Goal: Task Accomplishment & Management: Manage account settings

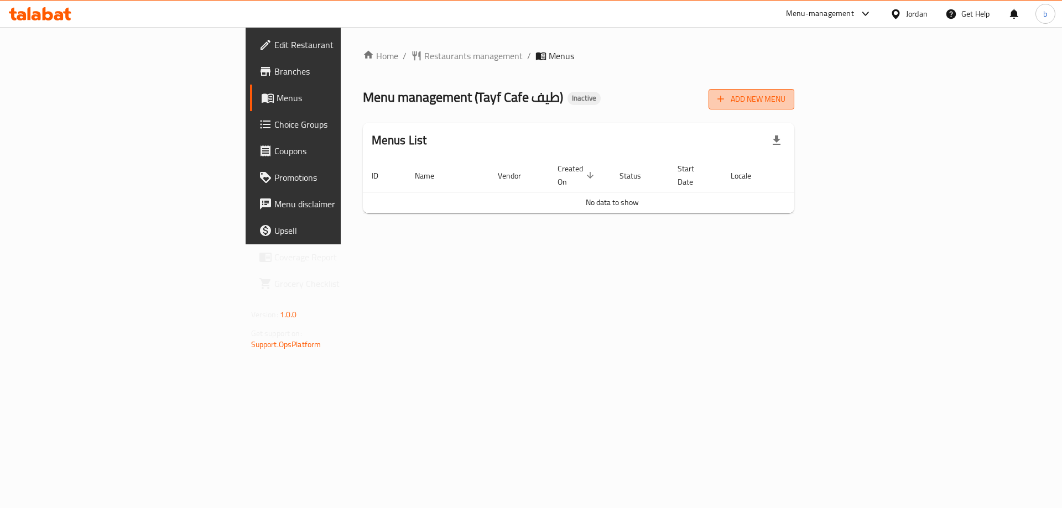
click at [786, 103] on span "Add New Menu" at bounding box center [752, 99] width 68 height 14
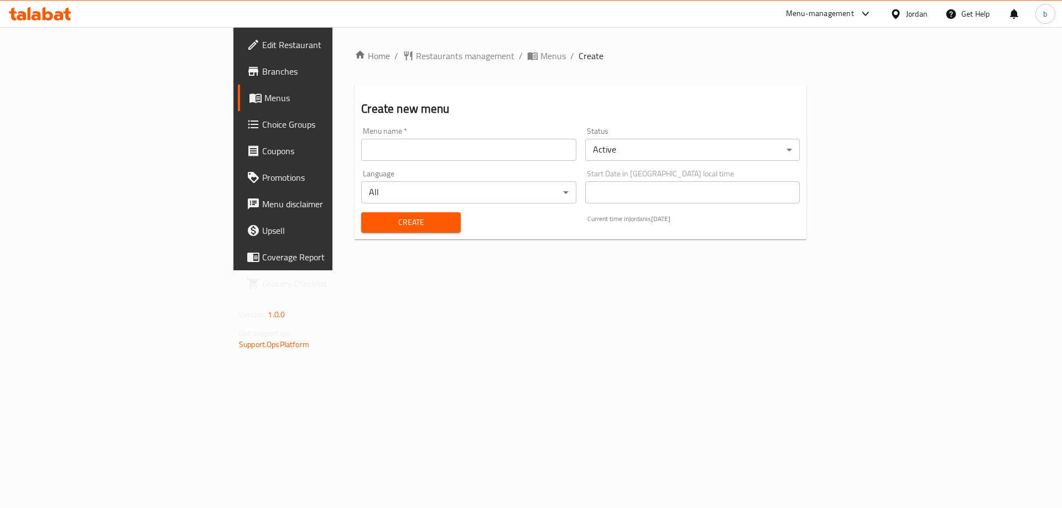
click at [361, 150] on input "text" at bounding box center [468, 150] width 215 height 22
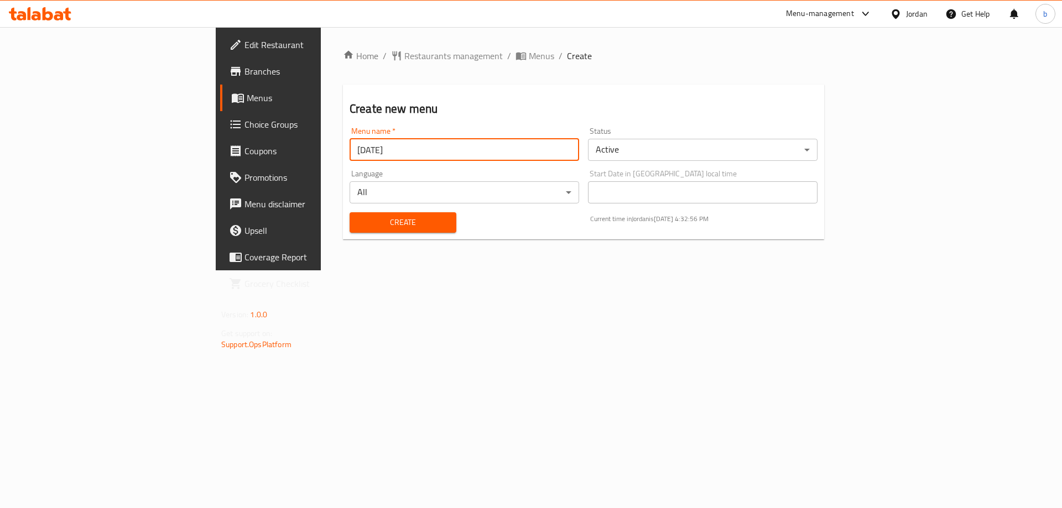
type input "28/9/2025"
click at [358, 221] on span "Create" at bounding box center [402, 223] width 89 height 14
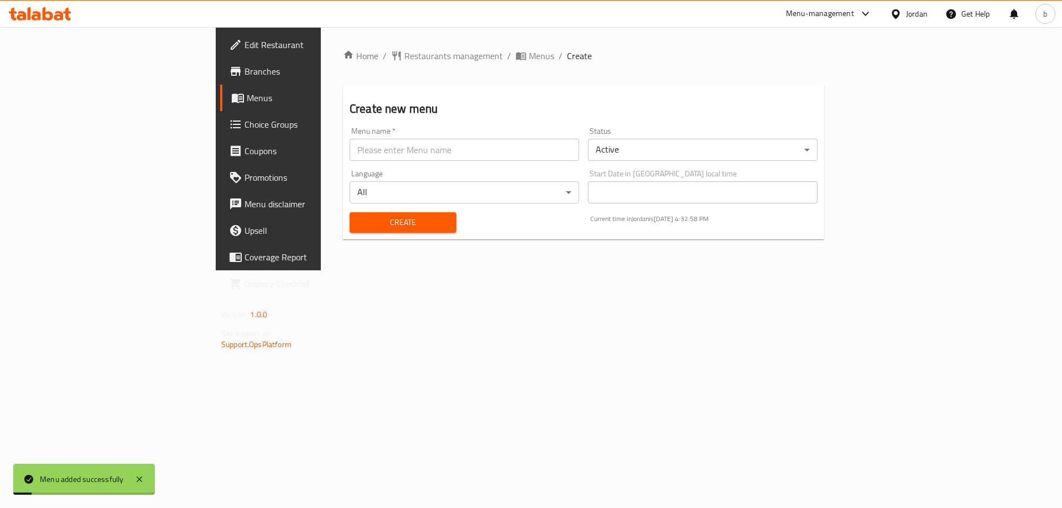
click at [247, 91] on span "Menus" at bounding box center [316, 97] width 138 height 13
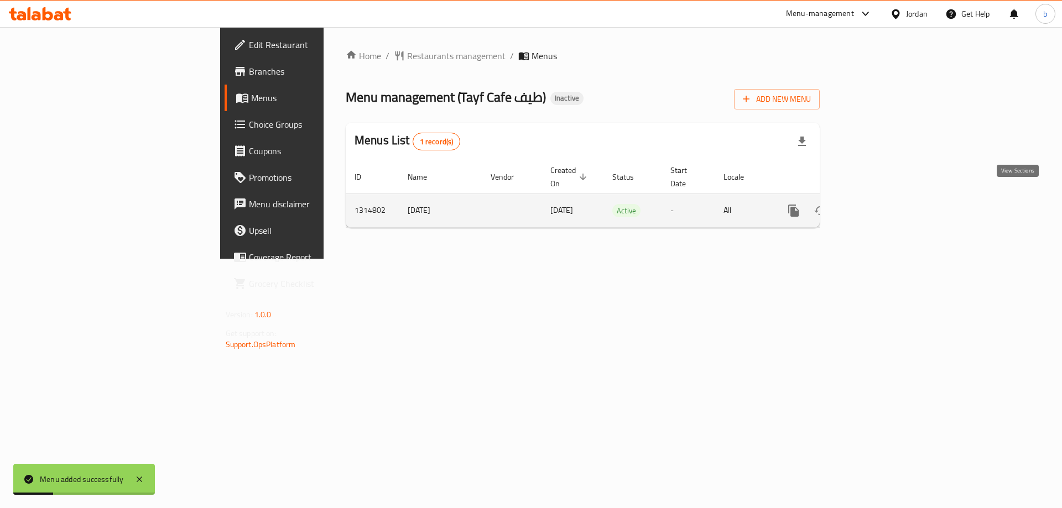
click at [880, 204] on icon "enhanced table" at bounding box center [873, 210] width 13 height 13
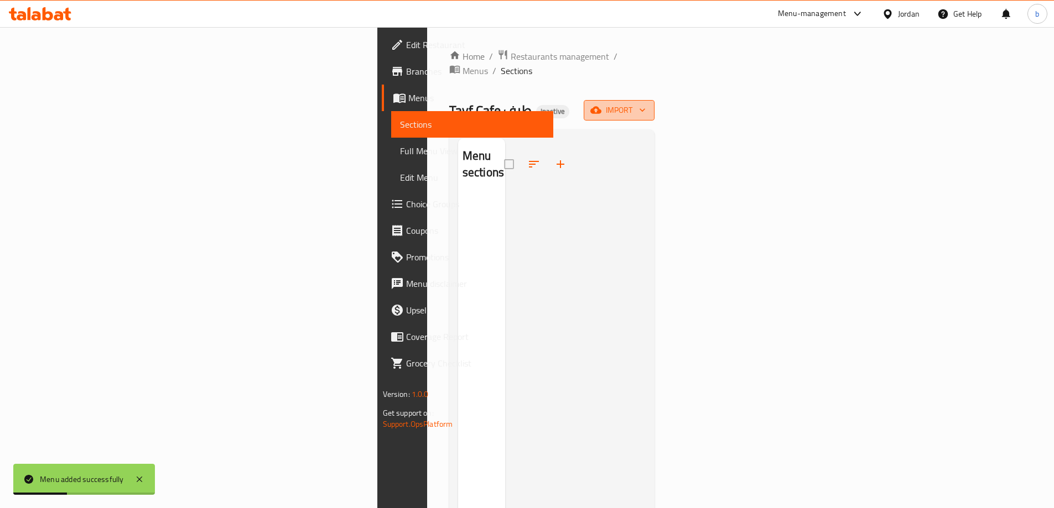
click at [654, 102] on button "import" at bounding box center [619, 110] width 71 height 20
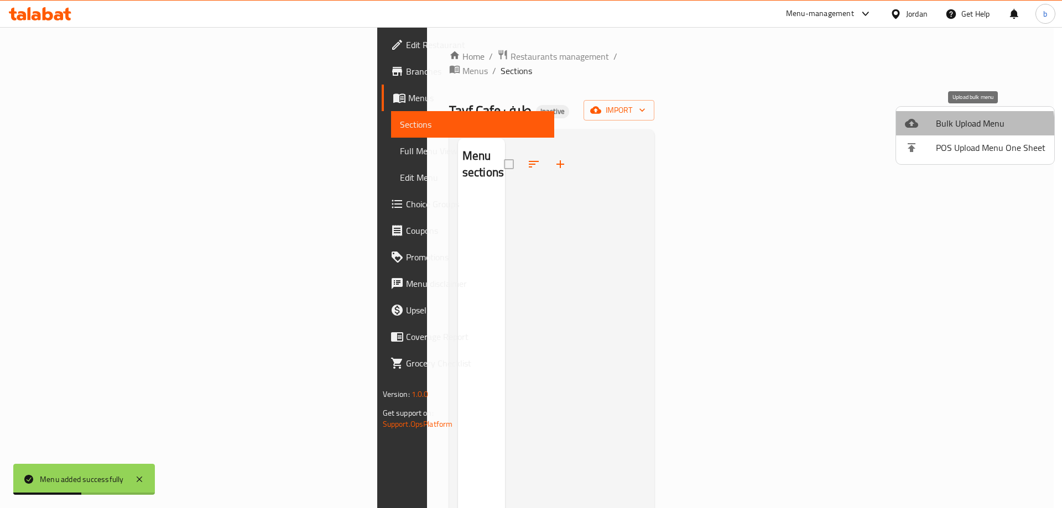
click at [943, 128] on span "Bulk Upload Menu" at bounding box center [991, 123] width 110 height 13
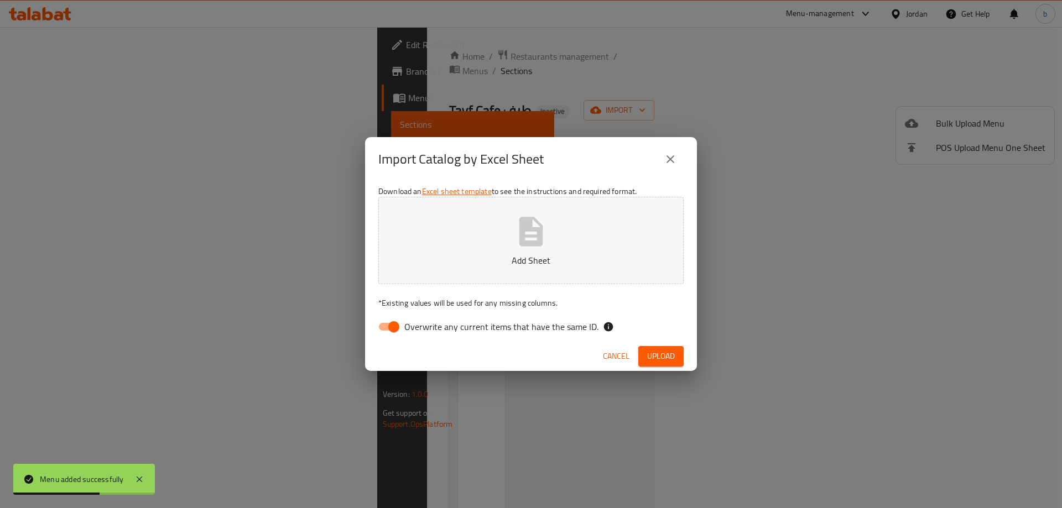
click at [382, 330] on input "Overwrite any current items that have the same ID." at bounding box center [393, 326] width 63 height 21
checkbox input "false"
click at [458, 259] on p "Add Sheet" at bounding box center [531, 260] width 271 height 13
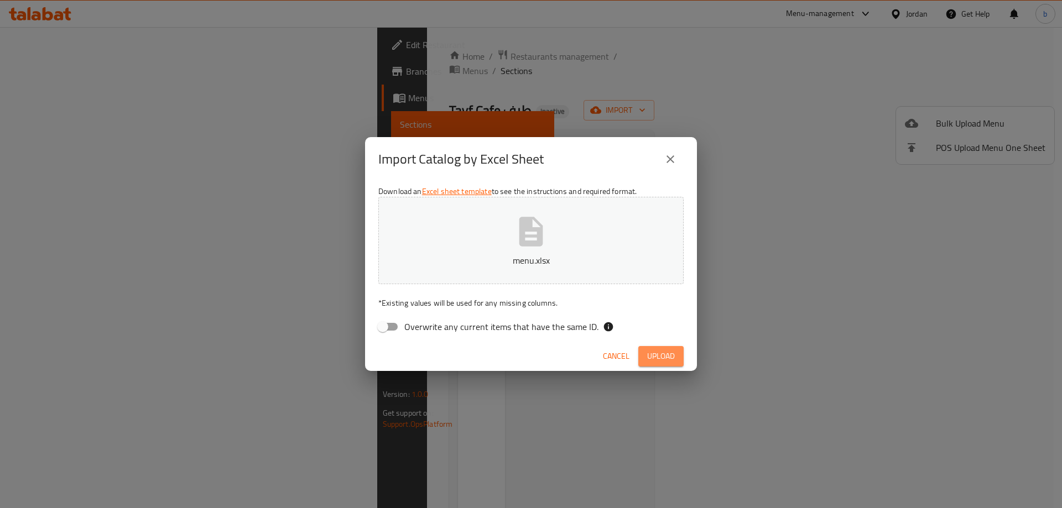
click at [642, 356] on button "Upload" at bounding box center [660, 356] width 45 height 20
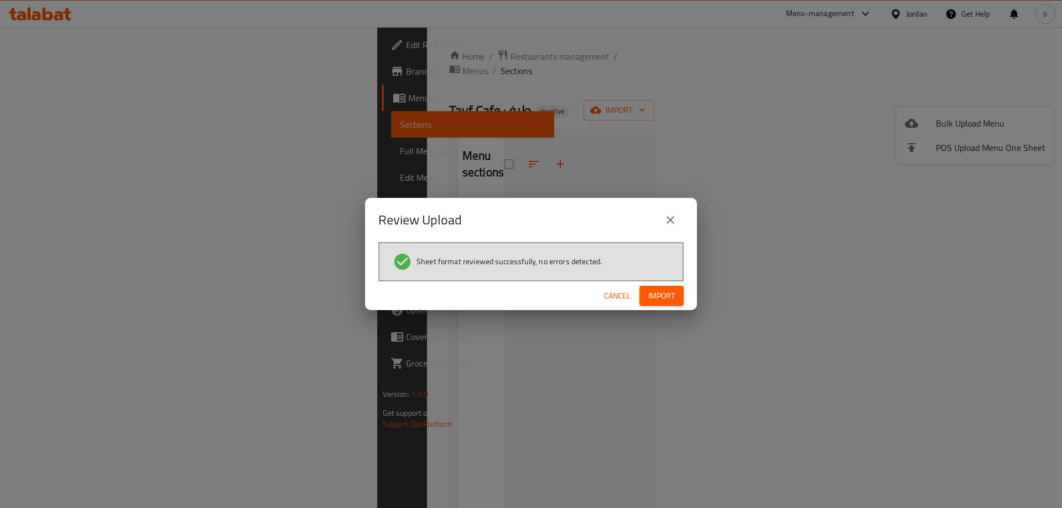
click at [663, 285] on div "Cancel Import" at bounding box center [531, 296] width 332 height 29
click at [662, 300] on span "Import" at bounding box center [661, 296] width 27 height 14
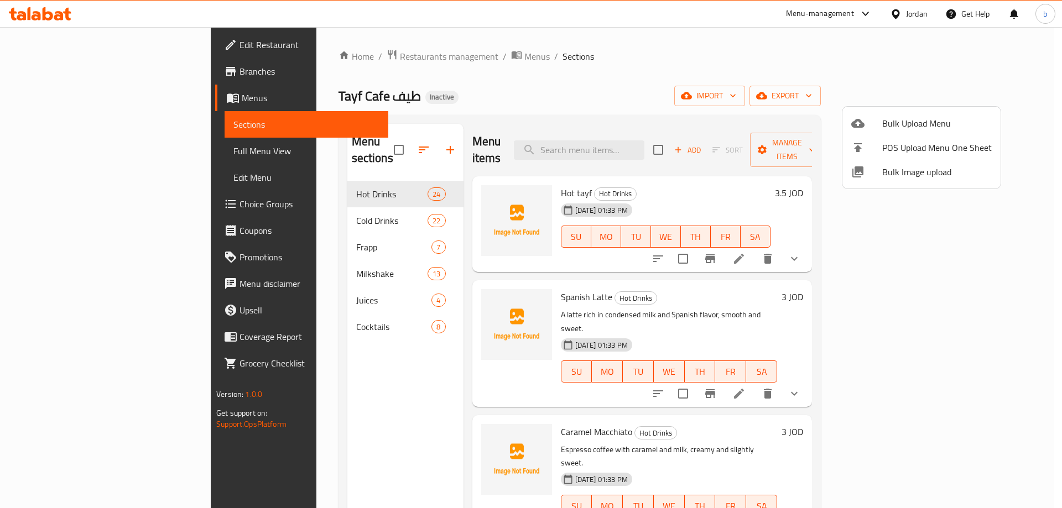
click at [705, 178] on div at bounding box center [531, 254] width 1062 height 508
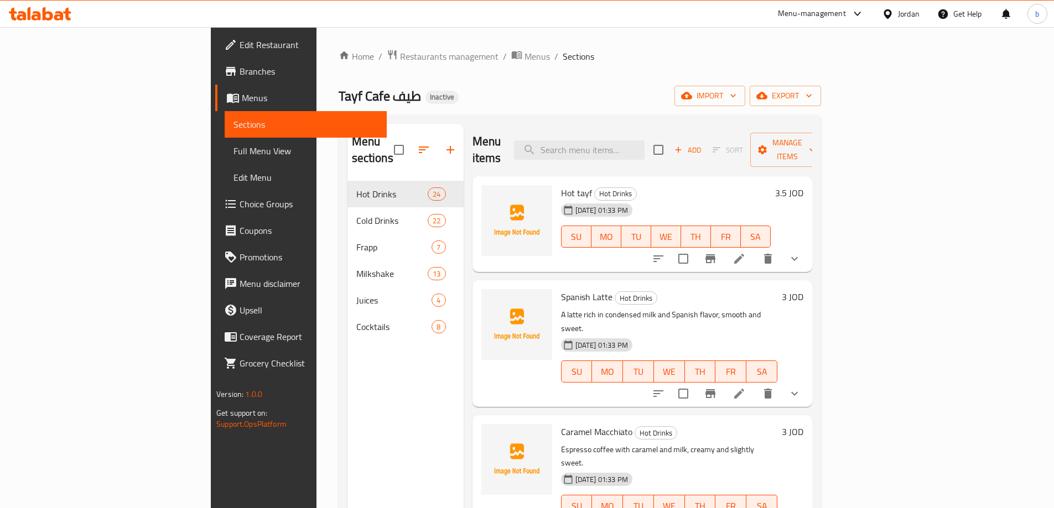
click at [233, 150] on span "Full Menu View" at bounding box center [305, 150] width 144 height 13
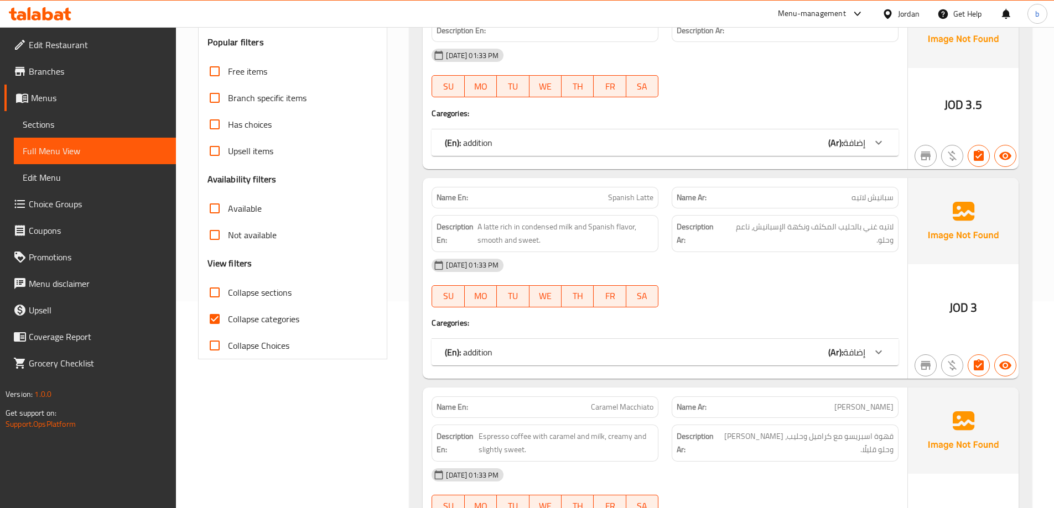
scroll to position [221, 0]
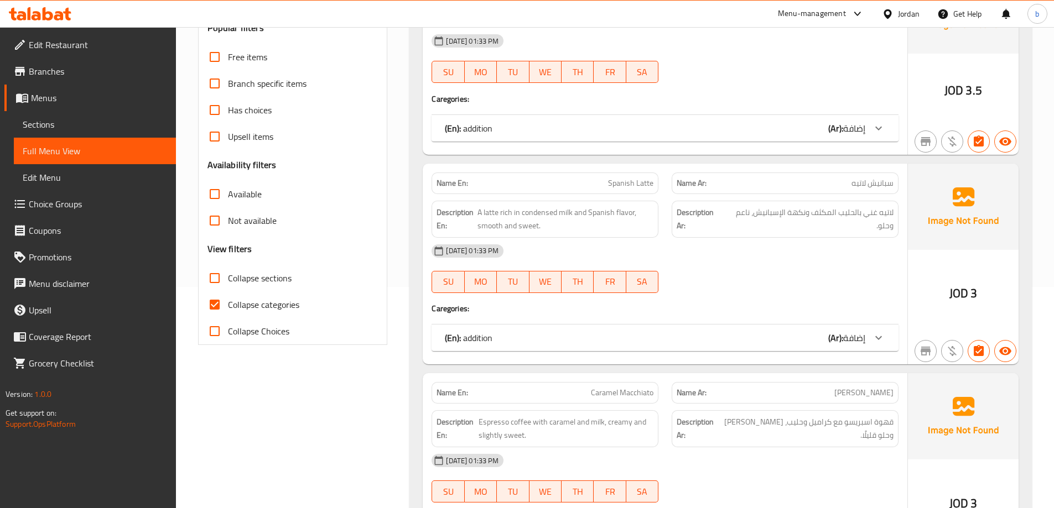
click at [216, 307] on input "Collapse categories" at bounding box center [214, 305] width 27 height 27
checkbox input "false"
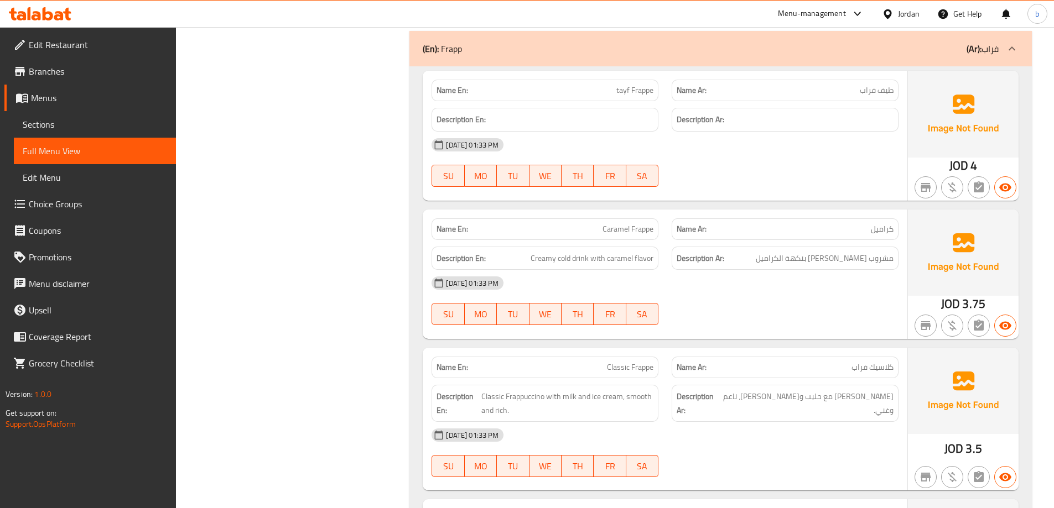
scroll to position [11175, 0]
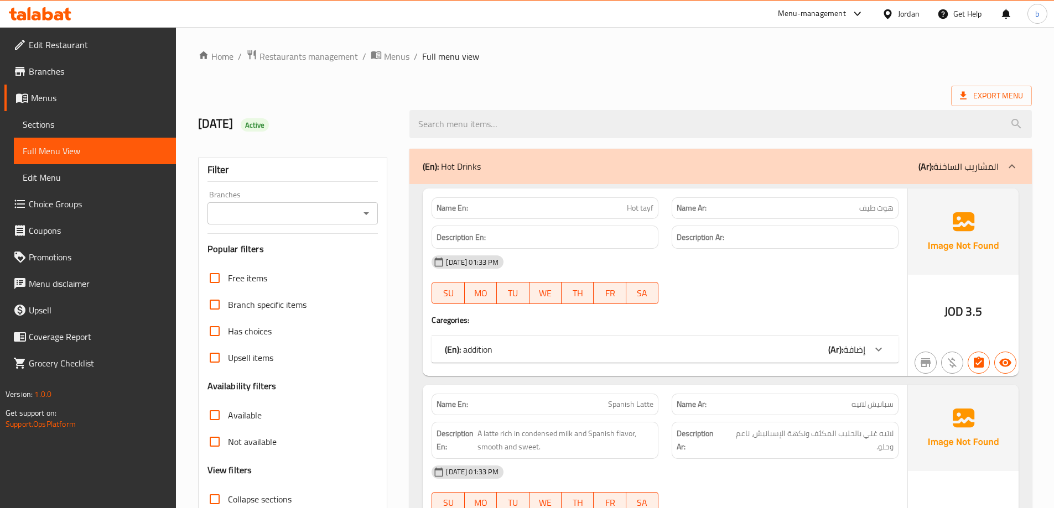
click at [633, 171] on div "(En): Hot Drinks (Ar): المشاريب الساخنة" at bounding box center [711, 166] width 576 height 13
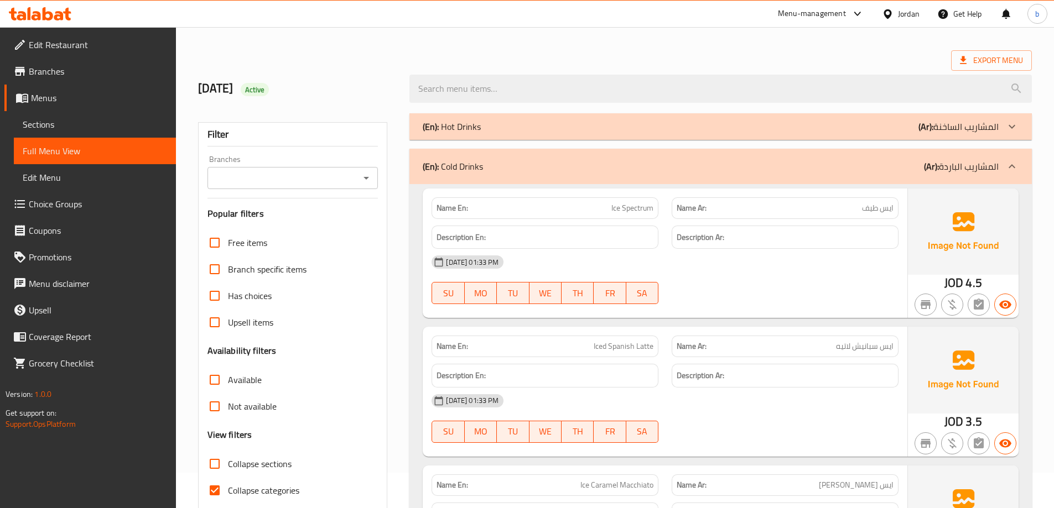
scroll to position [55, 0]
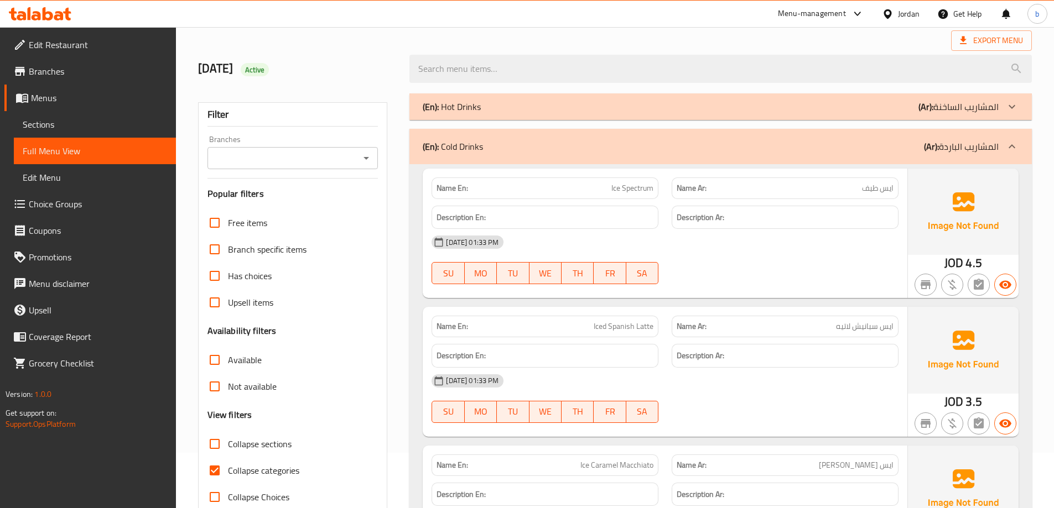
click at [65, 121] on span "Sections" at bounding box center [95, 124] width 144 height 13
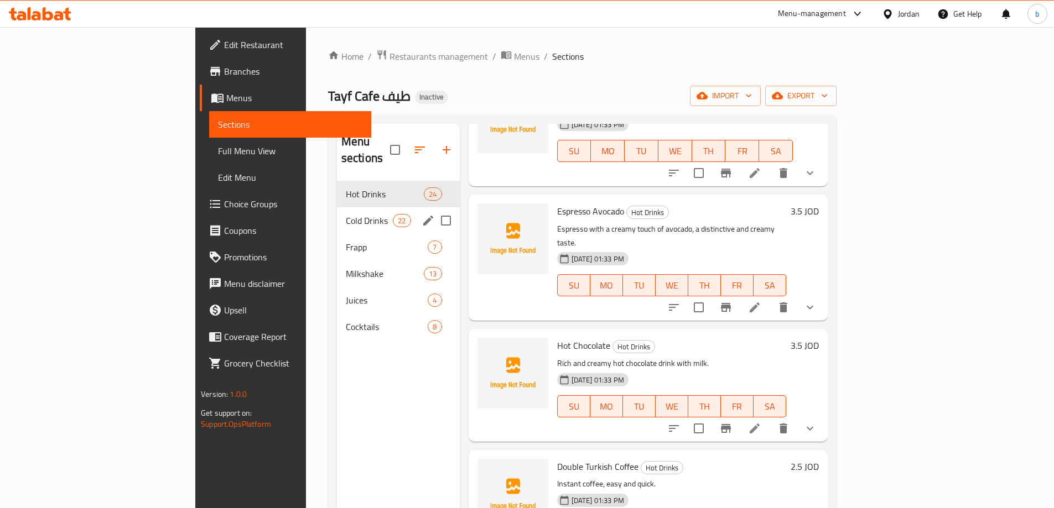
click at [337, 214] on div "Cold Drinks 22" at bounding box center [398, 220] width 123 height 27
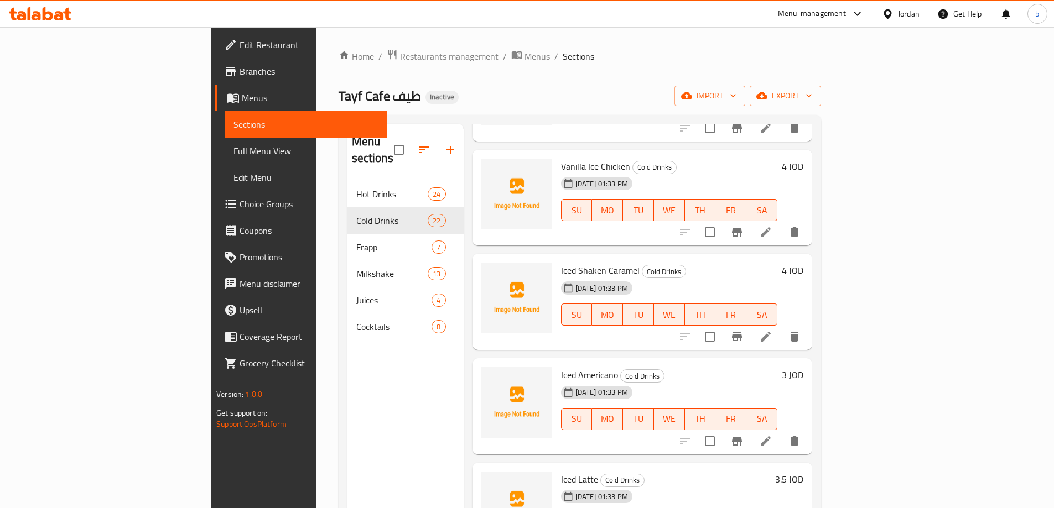
scroll to position [553, 0]
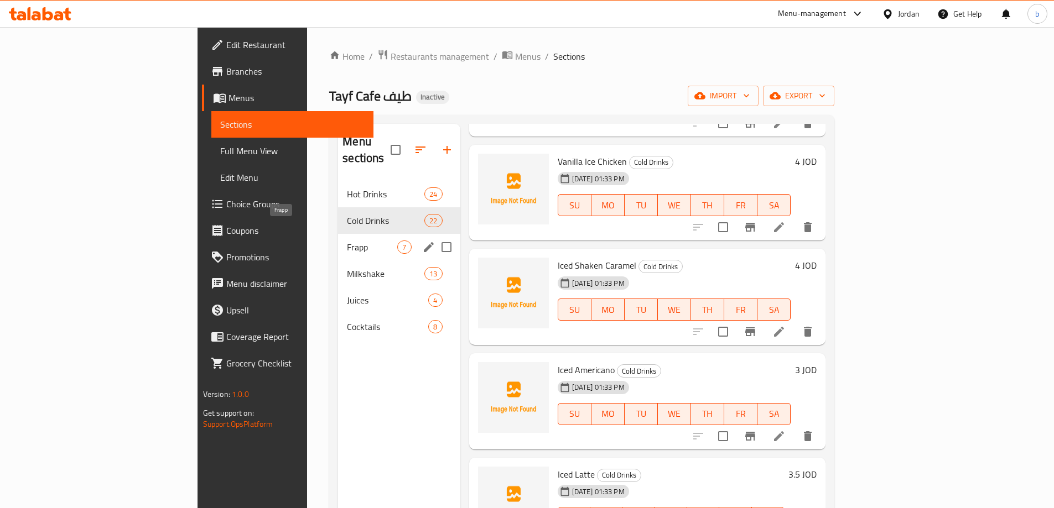
click at [347, 241] on span "Frapp" at bounding box center [372, 247] width 50 height 13
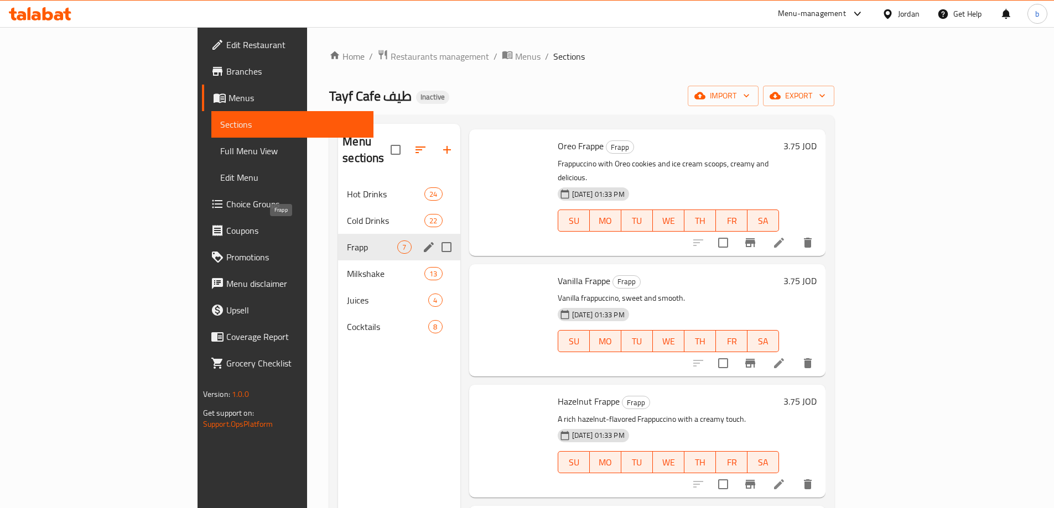
scroll to position [349, 0]
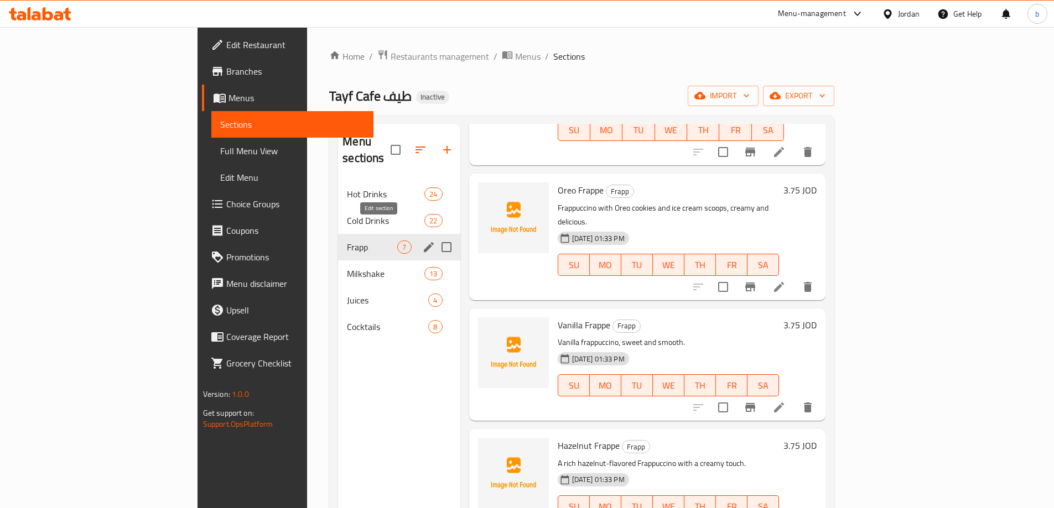
click at [422, 241] on icon "edit" at bounding box center [428, 247] width 13 height 13
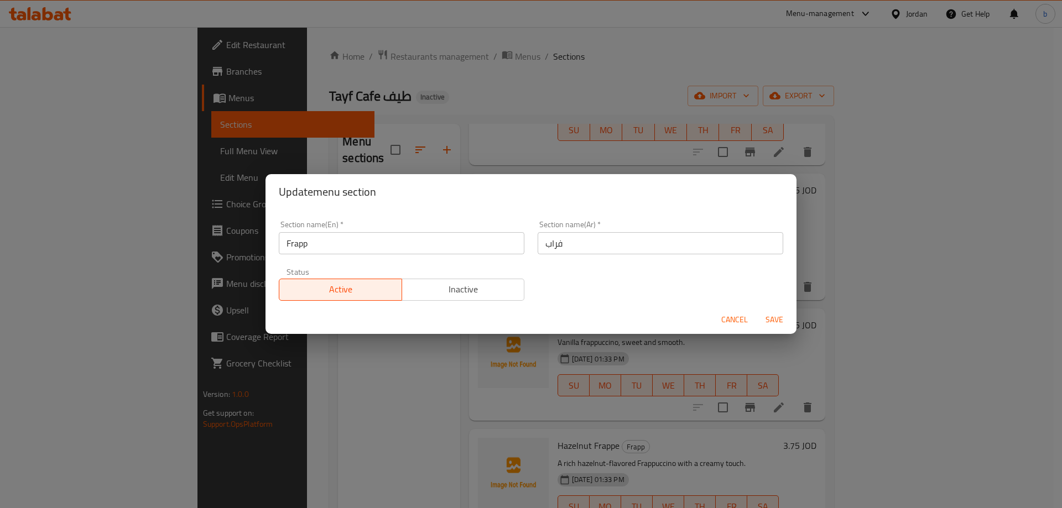
click at [341, 242] on input "Frapp" at bounding box center [402, 243] width 246 height 22
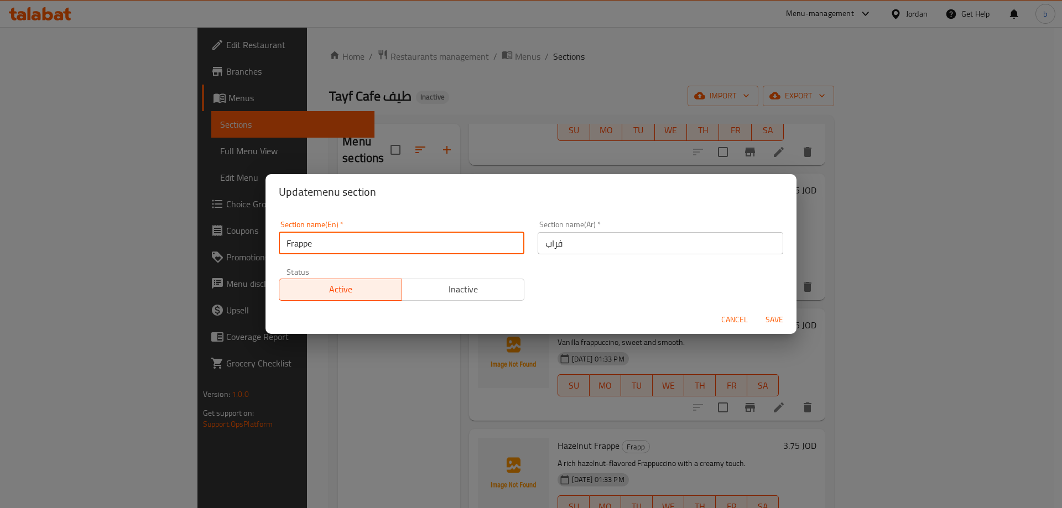
type input "Frappe"
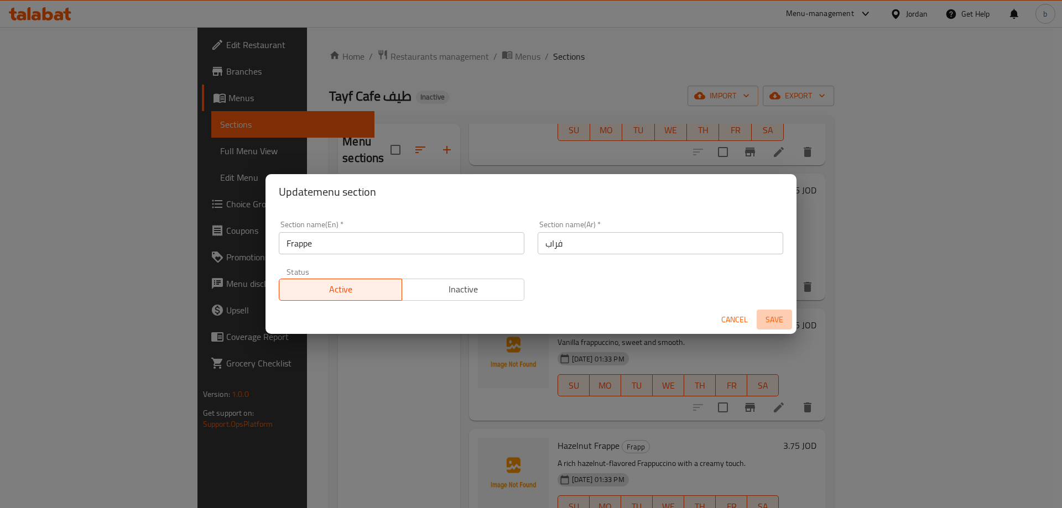
click at [768, 318] on span "Save" at bounding box center [774, 320] width 27 height 14
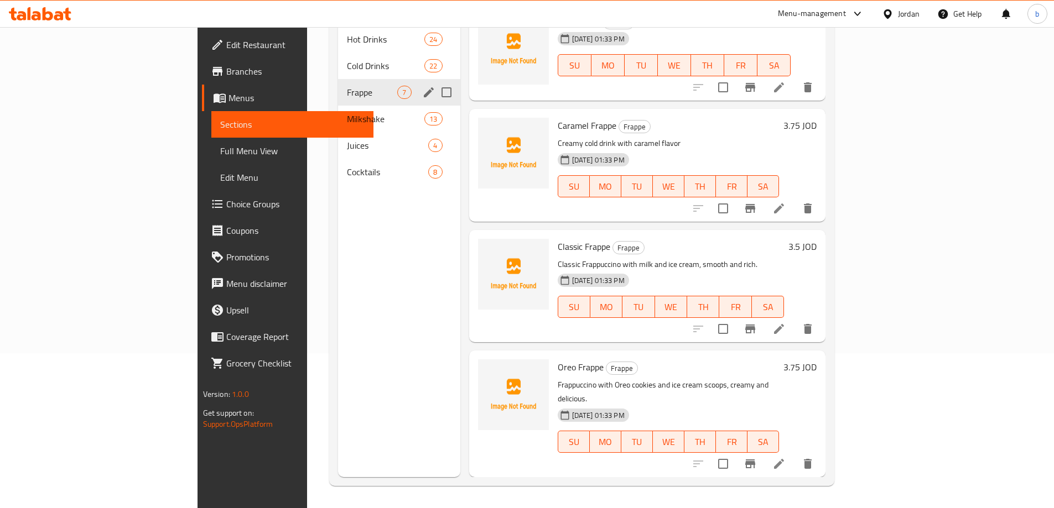
scroll to position [0, 0]
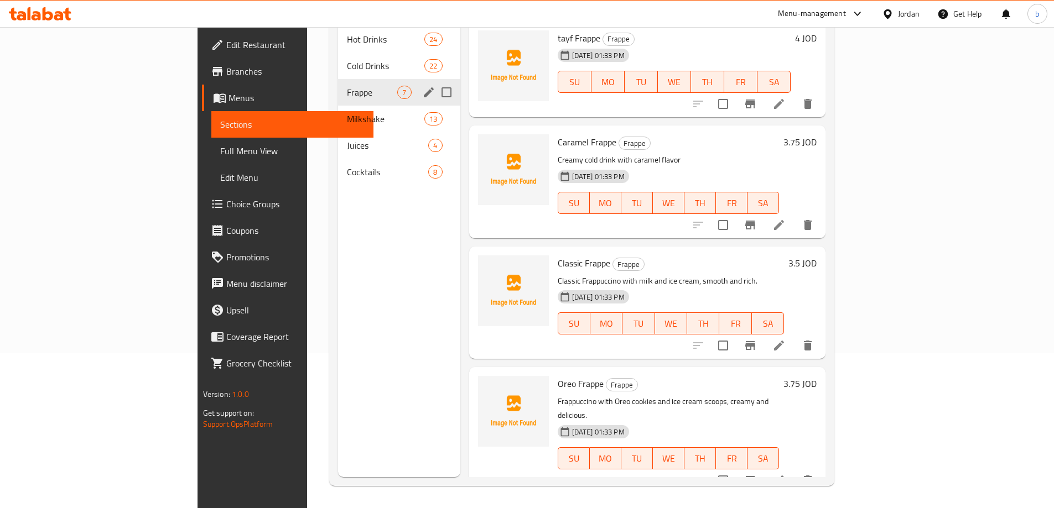
click at [794, 215] on li at bounding box center [778, 225] width 31 height 20
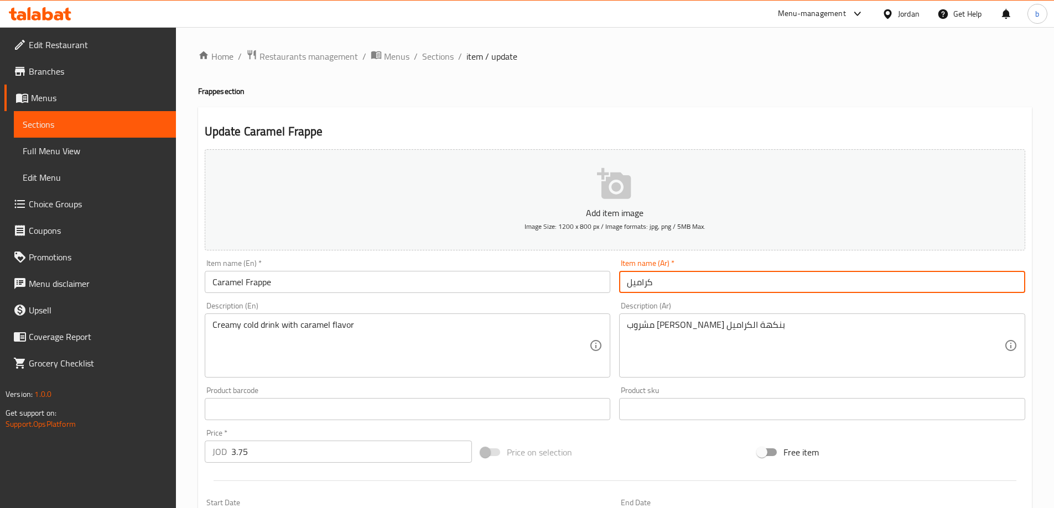
click at [661, 288] on input "كراميل" at bounding box center [822, 282] width 406 height 22
click at [985, 287] on input "كراميل فرابيه" at bounding box center [822, 282] width 406 height 22
click at [1018, 279] on input "كراميل" at bounding box center [822, 282] width 406 height 22
paste input "فرابيه"
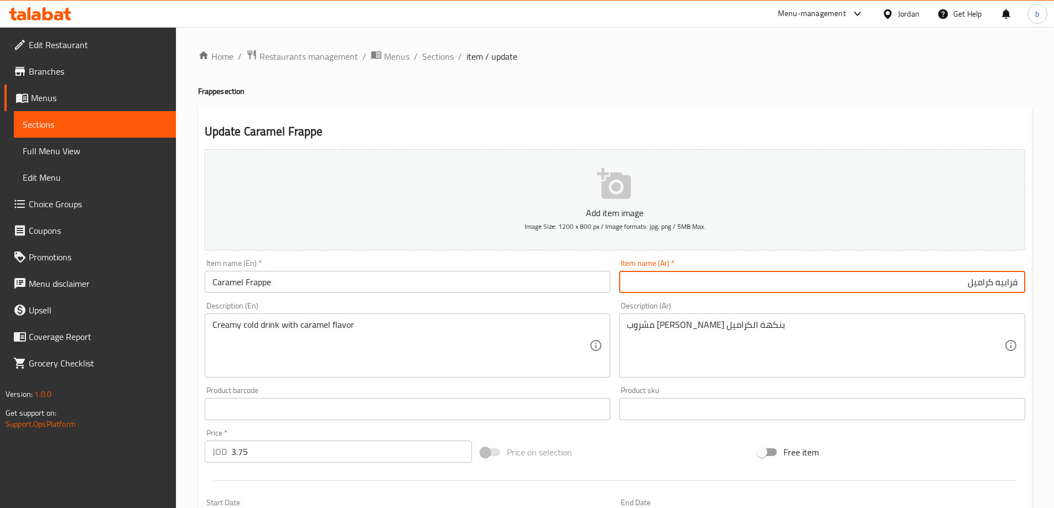
click at [959, 280] on input "فرابيه كراميل" at bounding box center [822, 282] width 406 height 22
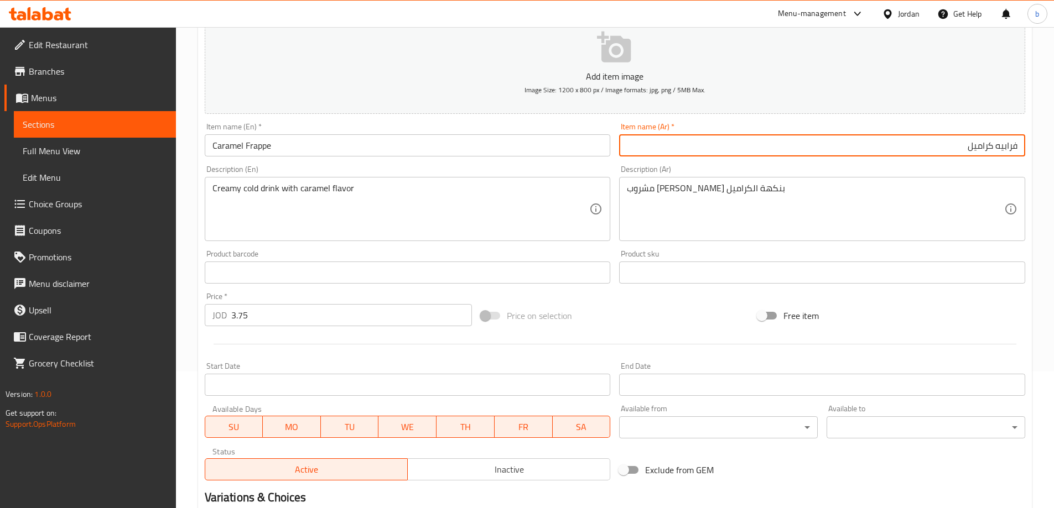
scroll to position [273, 0]
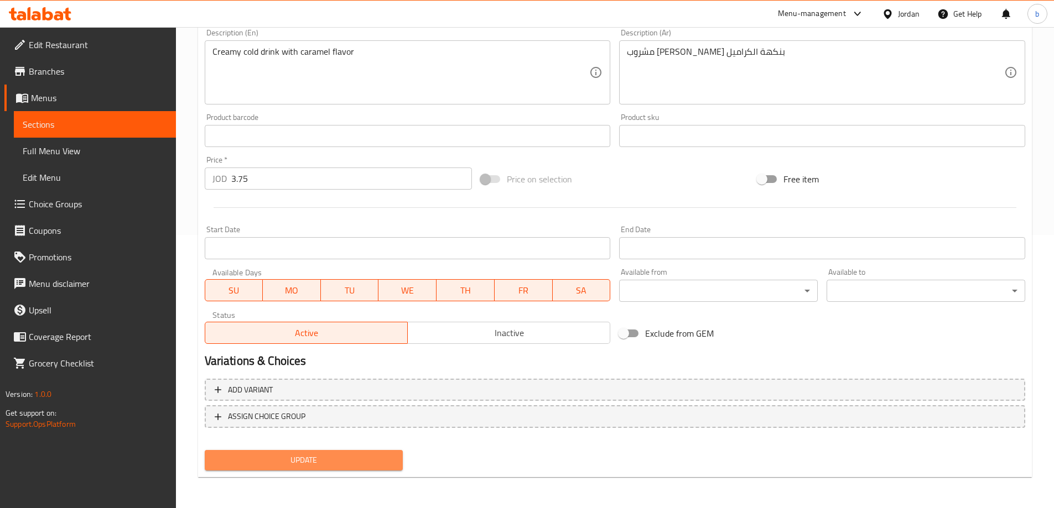
click at [342, 452] on button "Update" at bounding box center [304, 460] width 199 height 20
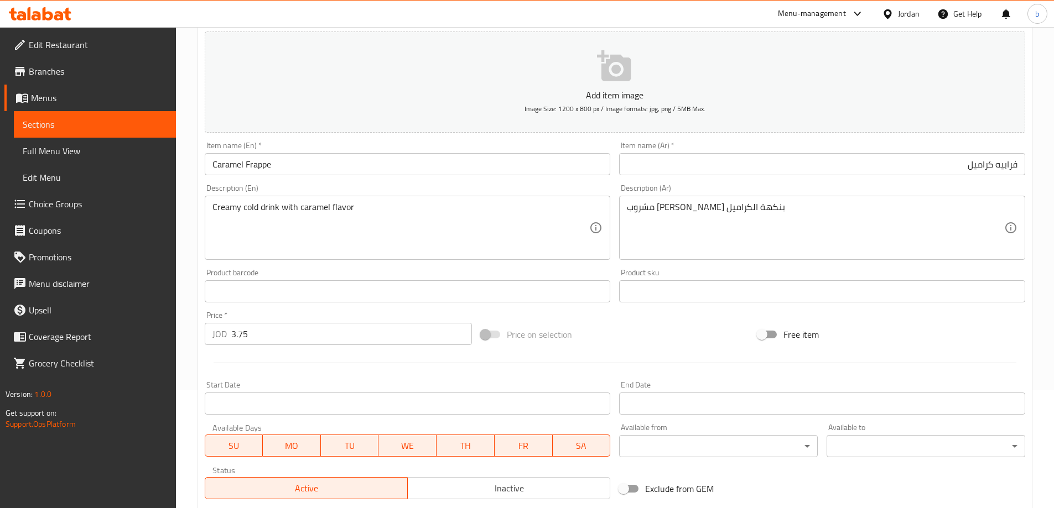
scroll to position [0, 0]
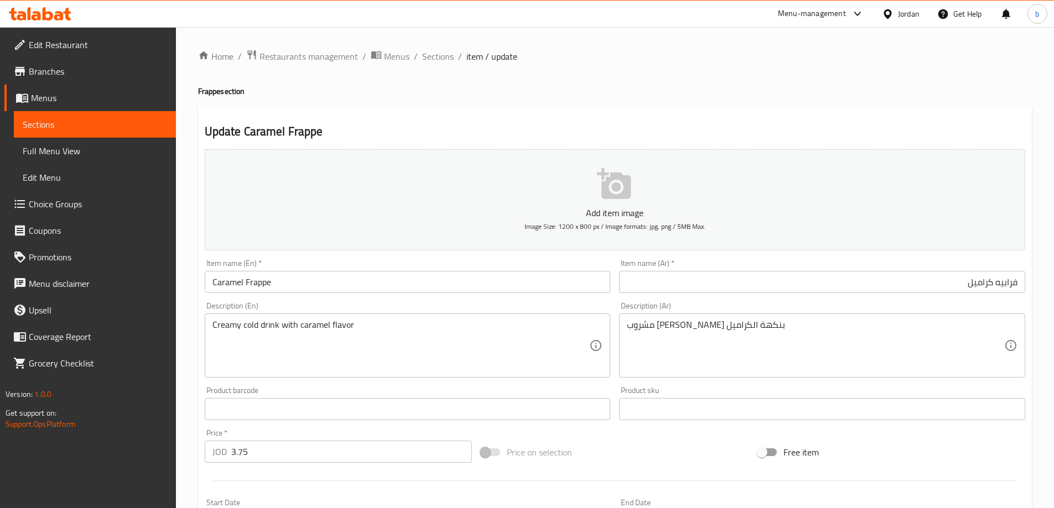
click at [995, 284] on input "فرابيه كراميل" at bounding box center [822, 282] width 406 height 22
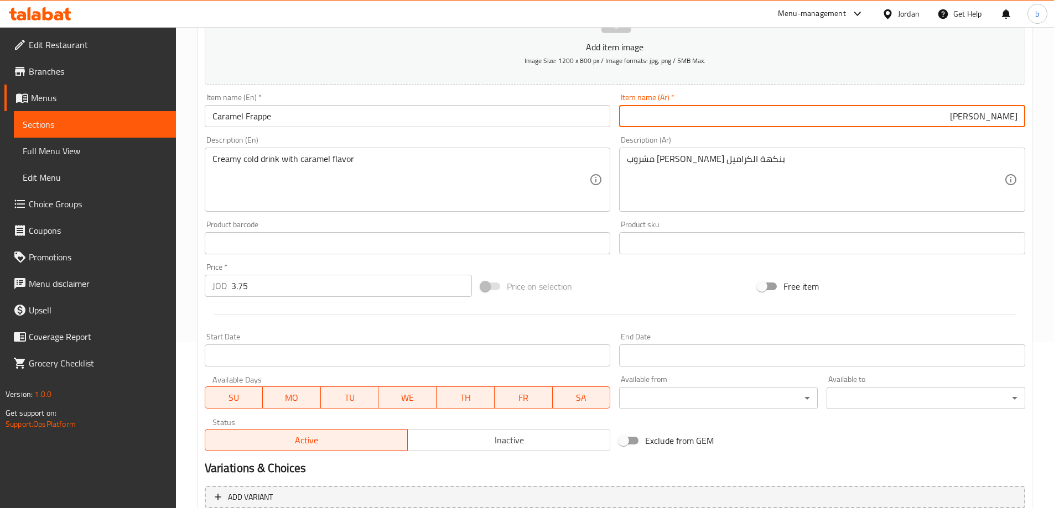
scroll to position [273, 0]
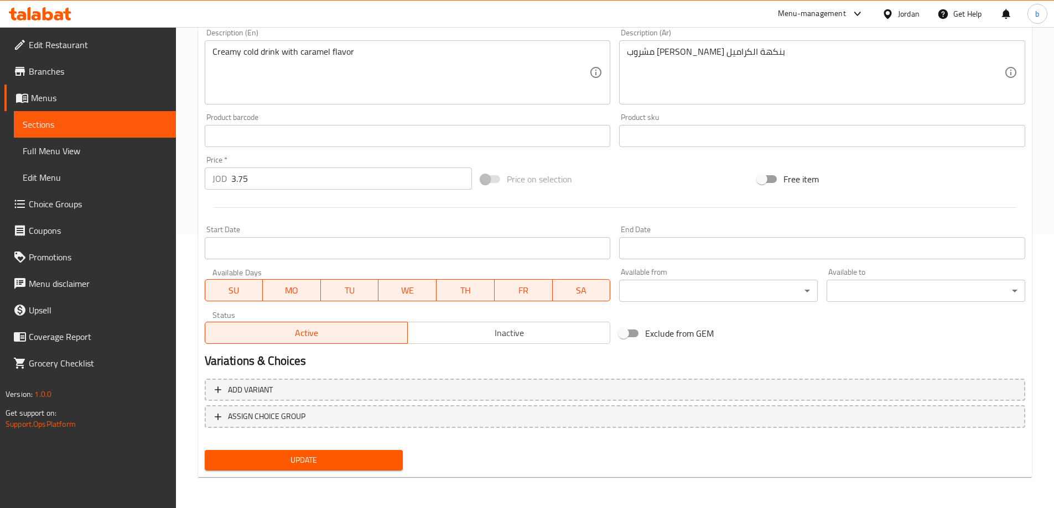
type input "فراب كراميل"
click at [294, 454] on span "Update" at bounding box center [304, 461] width 181 height 14
click at [330, 459] on span "Update" at bounding box center [304, 461] width 181 height 14
click at [97, 118] on span "Sections" at bounding box center [95, 124] width 144 height 13
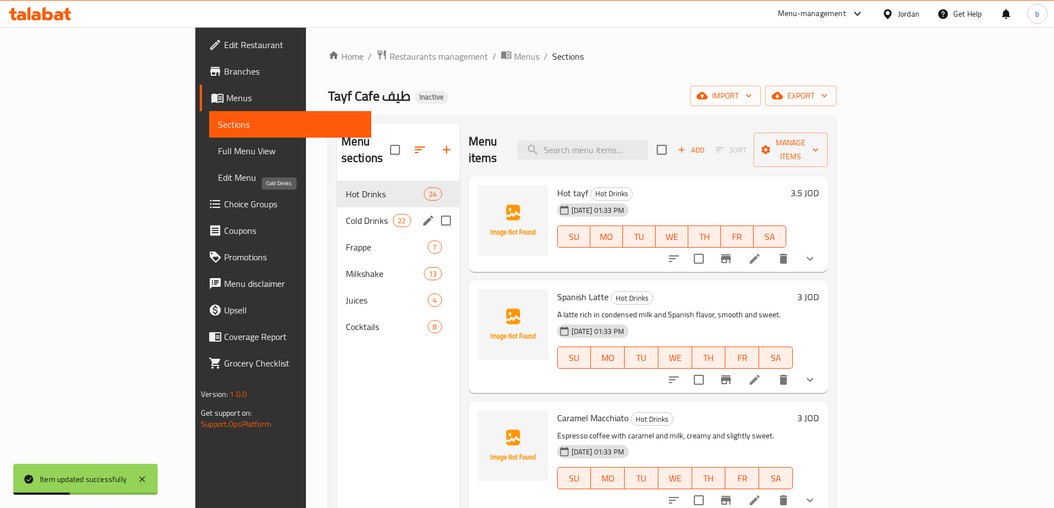
drag, startPoint x: 305, startPoint y: 209, endPoint x: 1026, endPoint y: 222, distance: 720.4
click at [346, 214] on span "Cold Drinks" at bounding box center [369, 220] width 47 height 13
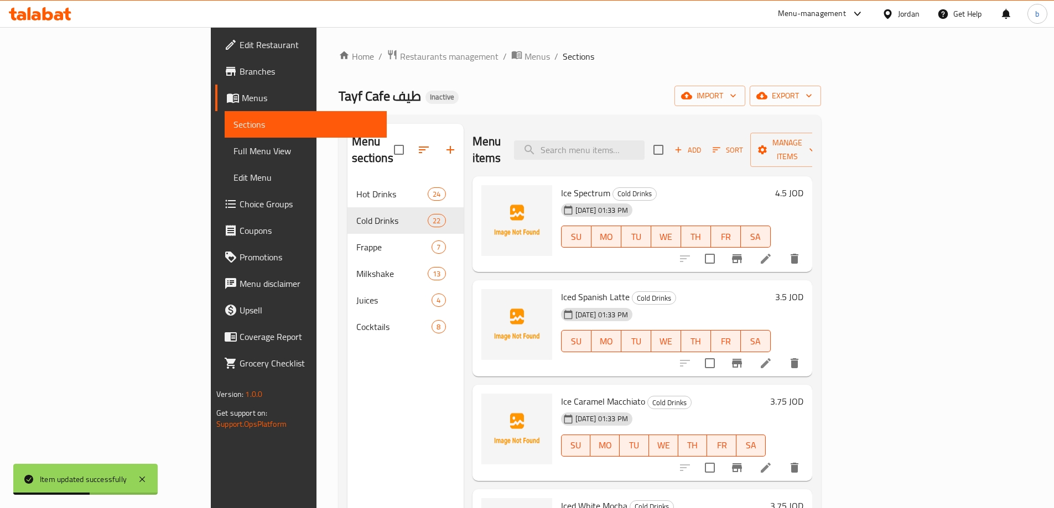
click at [772, 252] on icon at bounding box center [765, 258] width 13 height 13
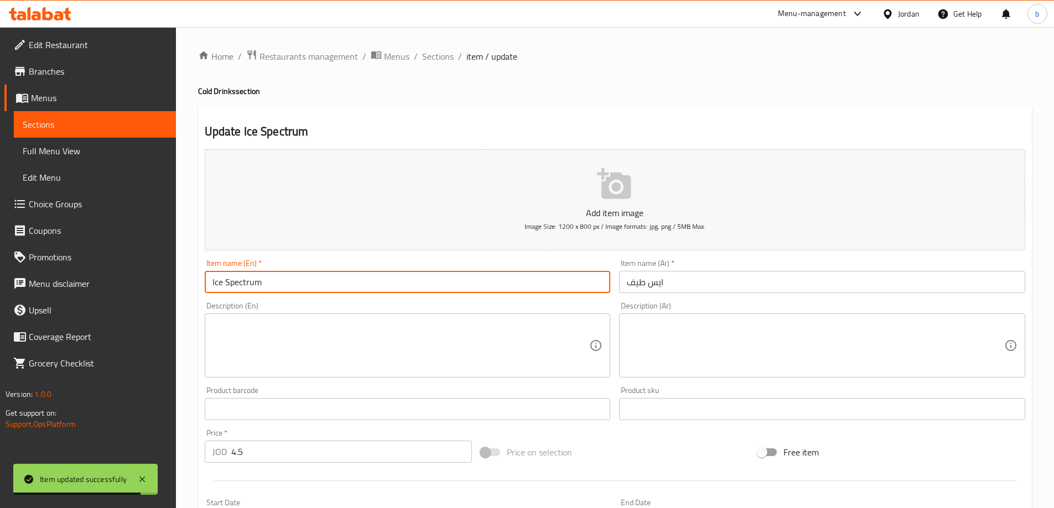
drag, startPoint x: 297, startPoint y: 282, endPoint x: 227, endPoint y: 280, distance: 70.3
click at [227, 280] on input "Ice Spectrum" at bounding box center [408, 282] width 406 height 22
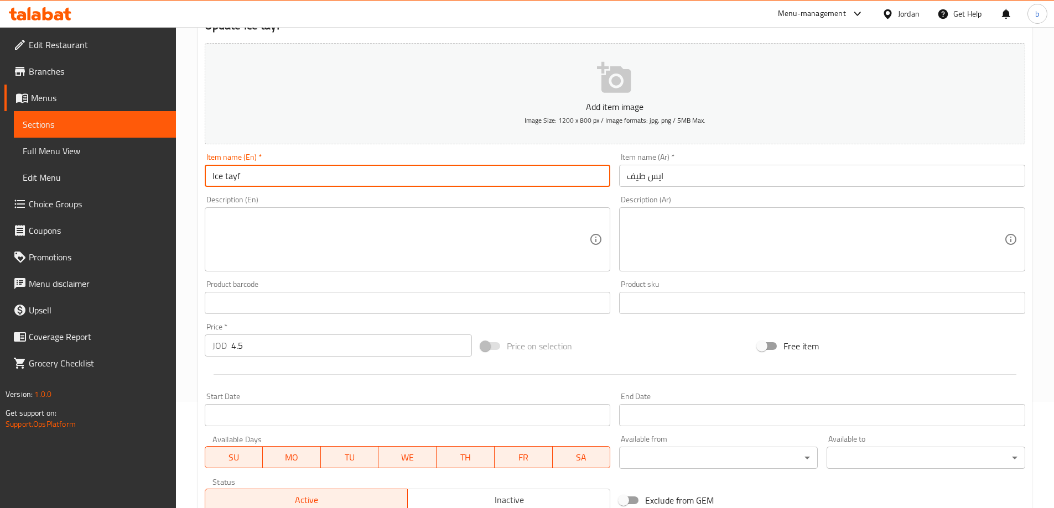
scroll to position [273, 0]
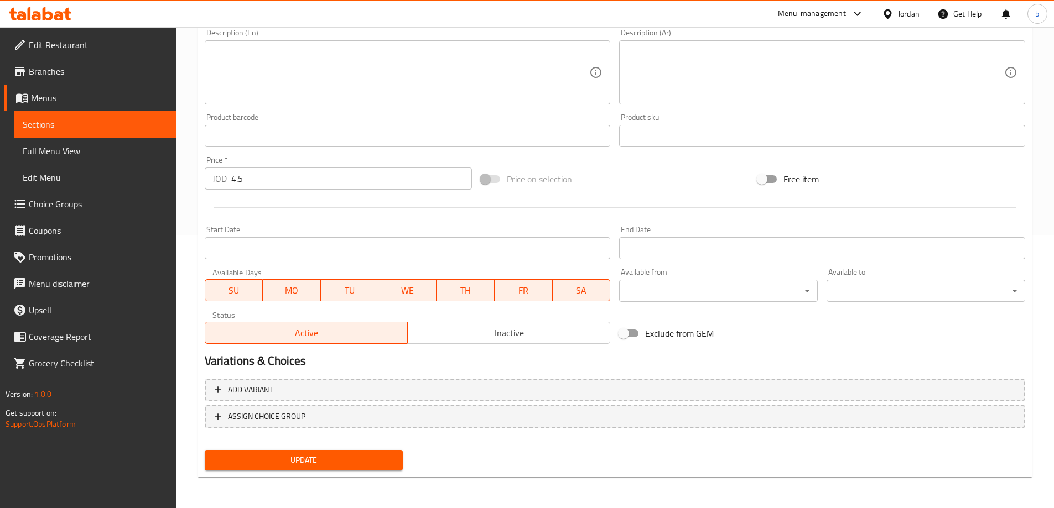
type input "Ice tayf"
click at [202, 464] on div "Update" at bounding box center [303, 460] width 207 height 29
click at [226, 465] on span "Update" at bounding box center [304, 461] width 181 height 14
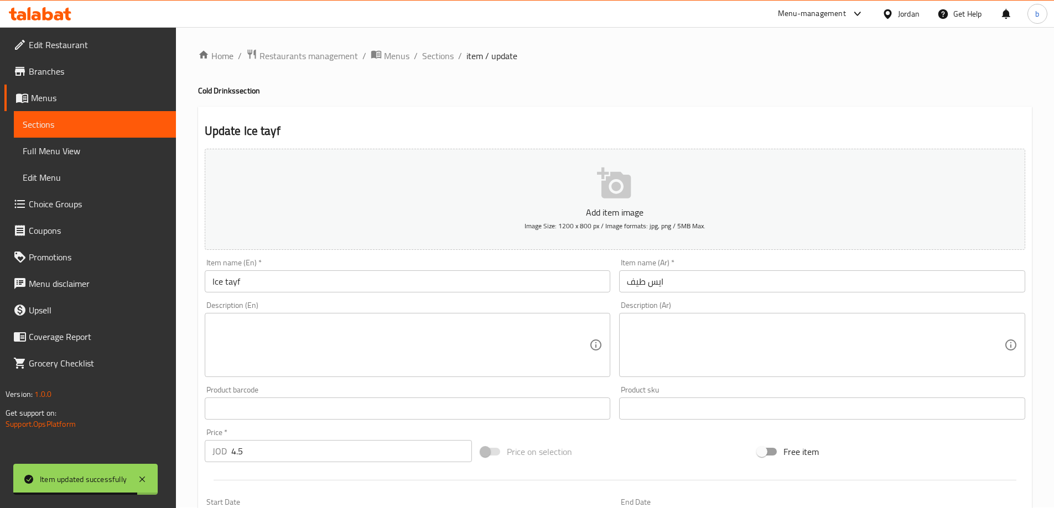
scroll to position [0, 0]
click at [434, 55] on span "Sections" at bounding box center [438, 56] width 32 height 13
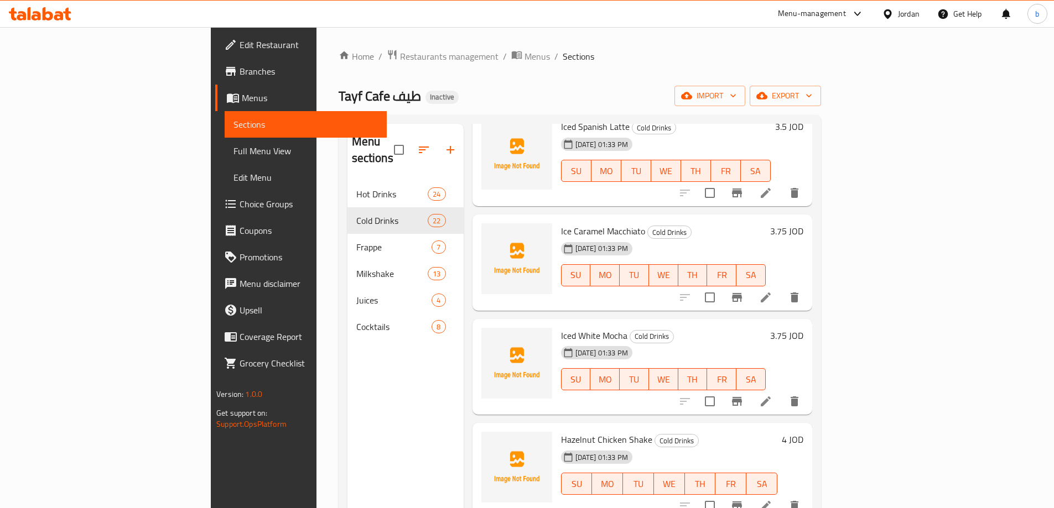
scroll to position [221, 0]
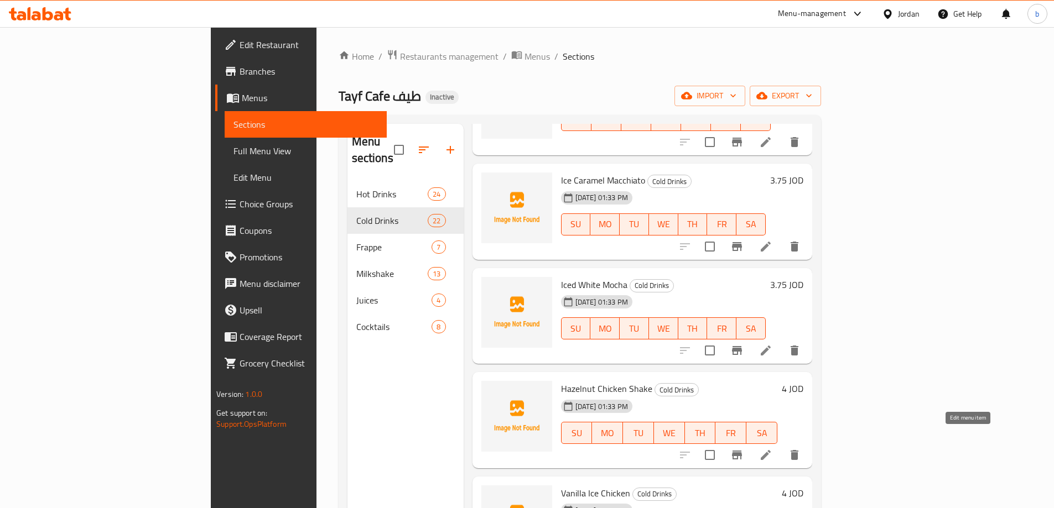
click at [772, 449] on icon at bounding box center [765, 455] width 13 height 13
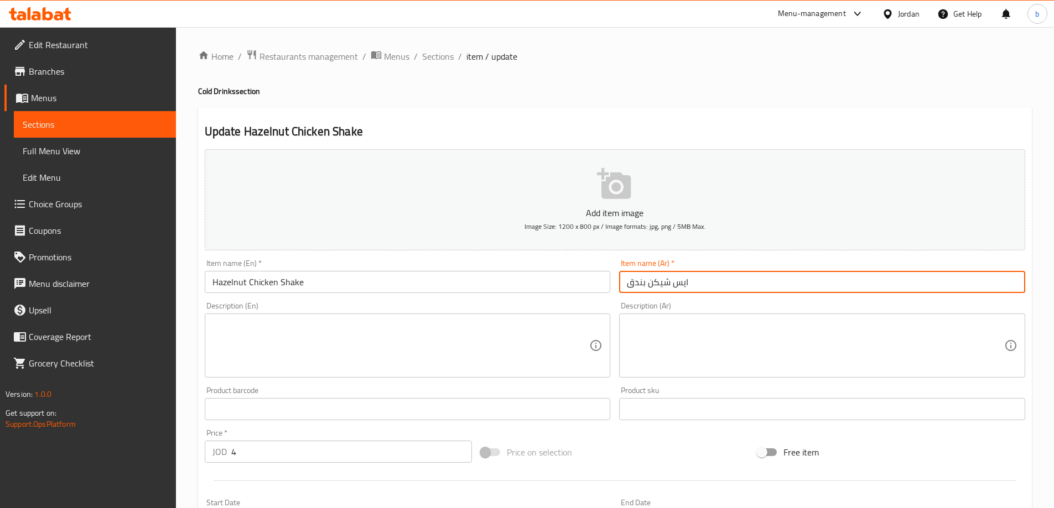
click at [659, 283] on input "ایس شيكن بندق" at bounding box center [822, 282] width 406 height 22
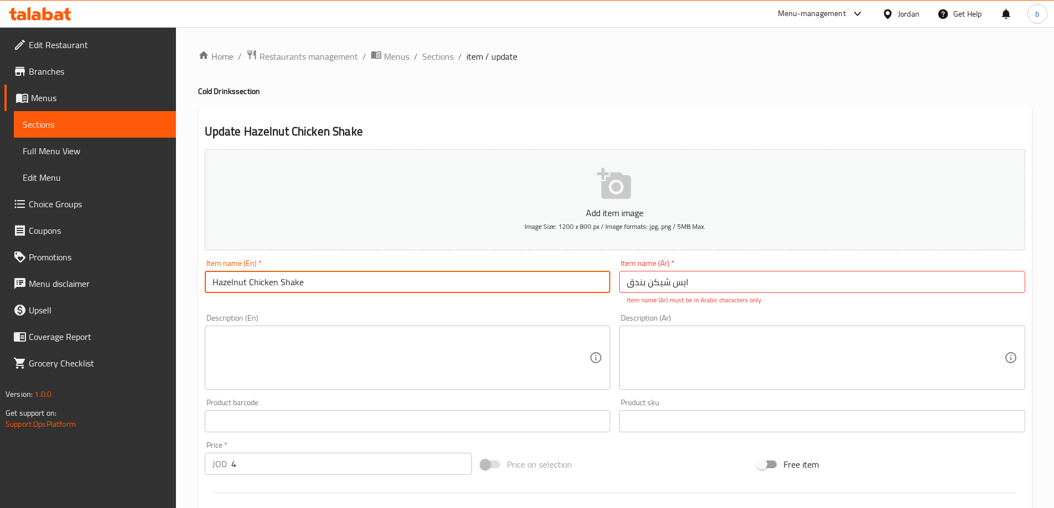
drag, startPoint x: 276, startPoint y: 284, endPoint x: 247, endPoint y: 283, distance: 28.2
click at [247, 283] on input "Hazelnut Chicken Shake" at bounding box center [408, 282] width 406 height 22
type input "Hazelnut shaken Shake"
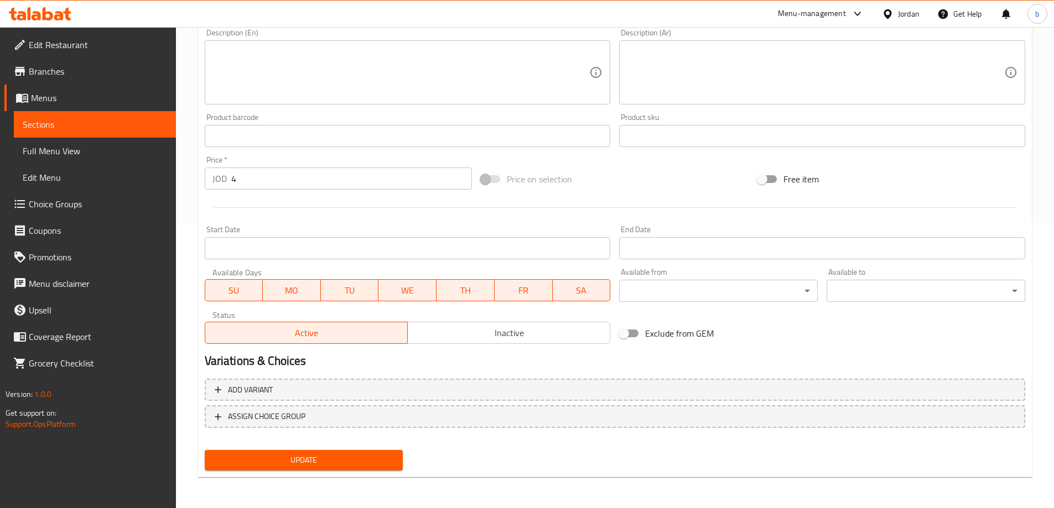
click at [363, 458] on span "Update" at bounding box center [304, 461] width 181 height 14
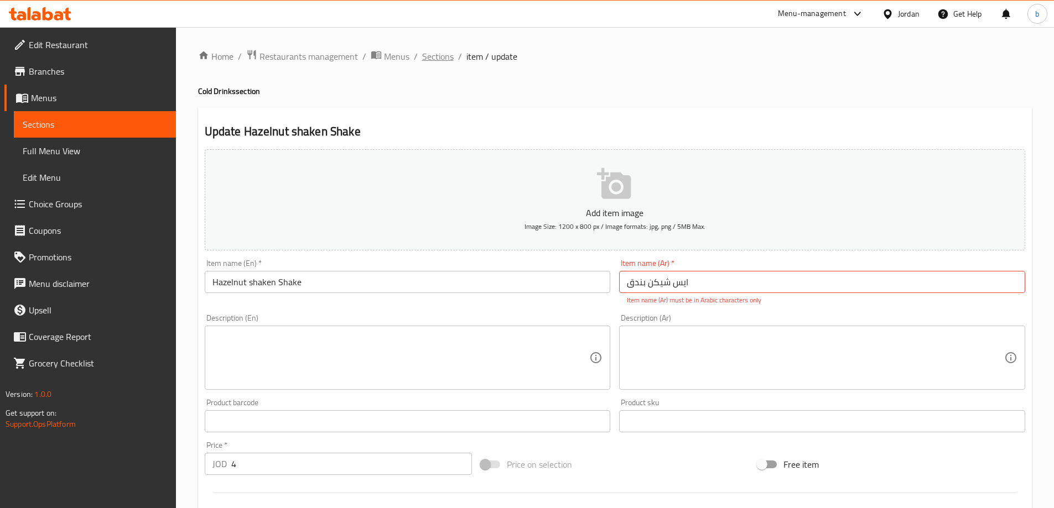
click at [448, 58] on span "Sections" at bounding box center [438, 56] width 32 height 13
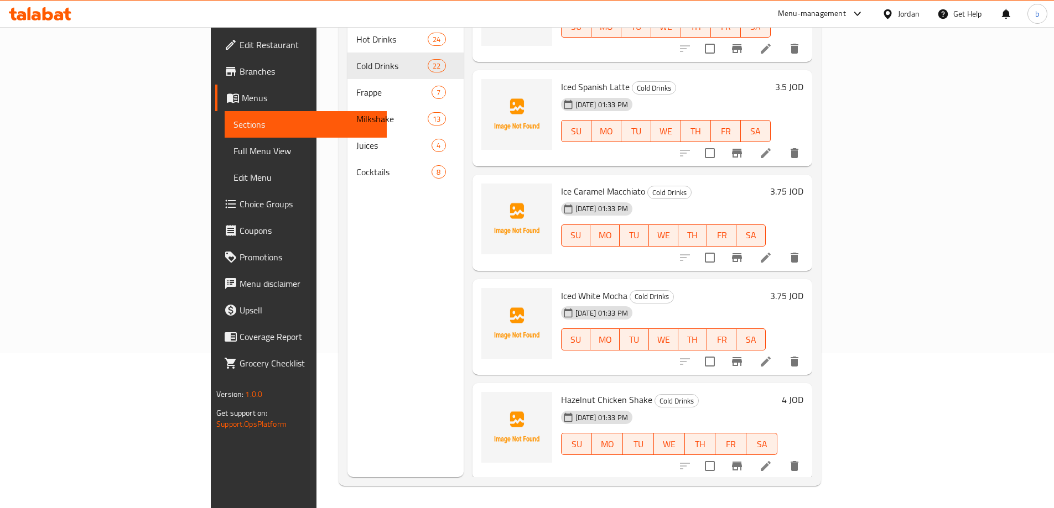
scroll to position [1815, 0]
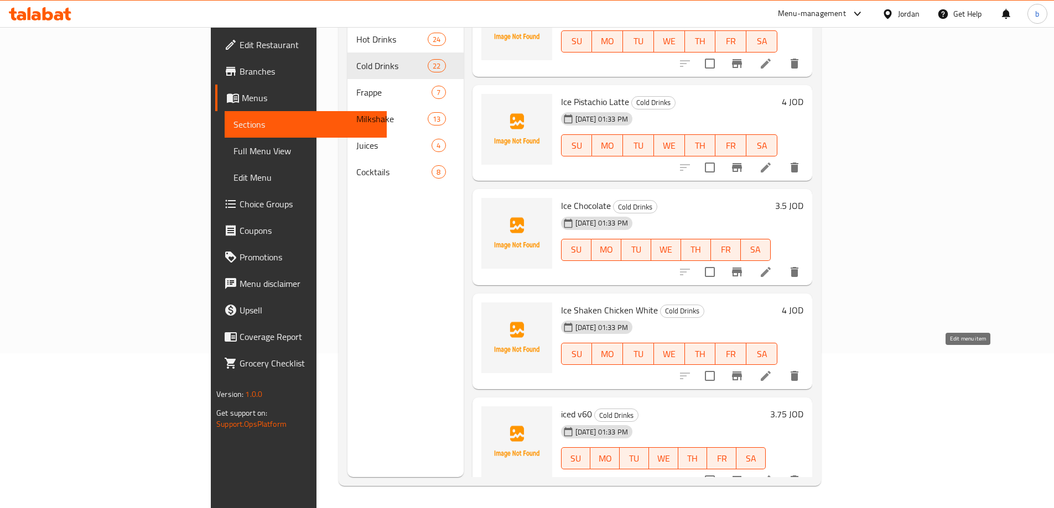
click at [772, 370] on icon at bounding box center [765, 376] width 13 height 13
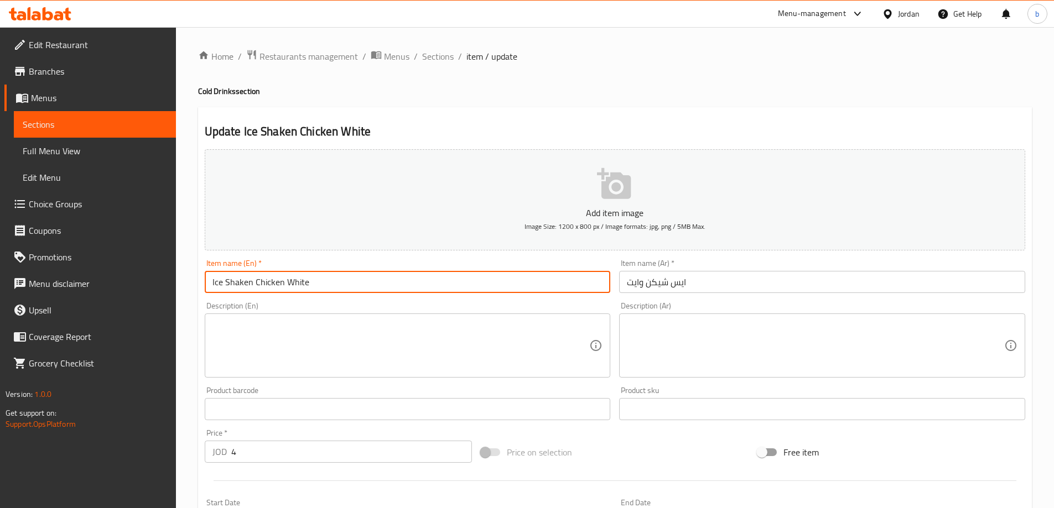
drag, startPoint x: 282, startPoint y: 282, endPoint x: 256, endPoint y: 287, distance: 27.1
click at [256, 287] on input "Ice Shaken Chicken White" at bounding box center [408, 282] width 406 height 22
click at [245, 283] on input "Ice Shaken White" at bounding box center [408, 282] width 406 height 22
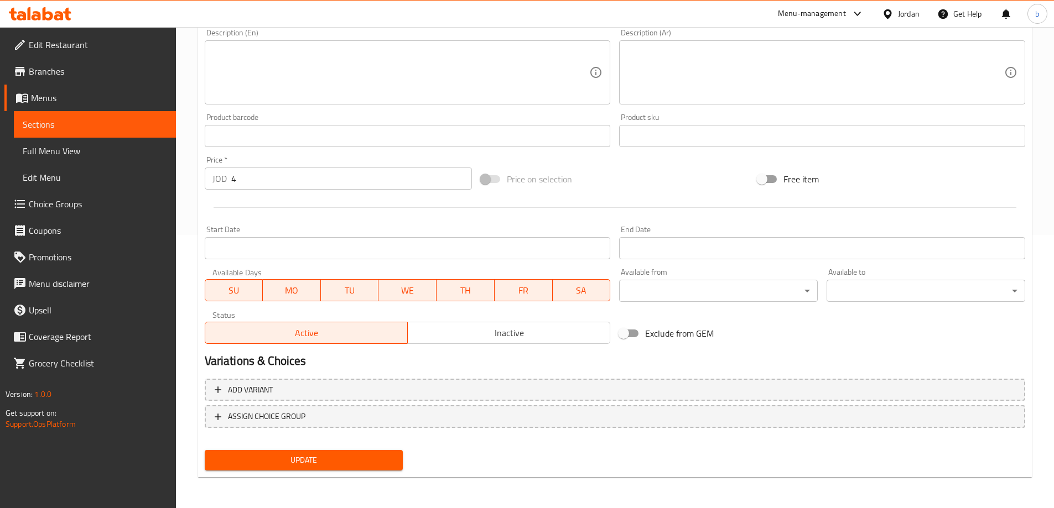
type input "Ice Shaken White"
click at [350, 456] on span "Update" at bounding box center [304, 461] width 181 height 14
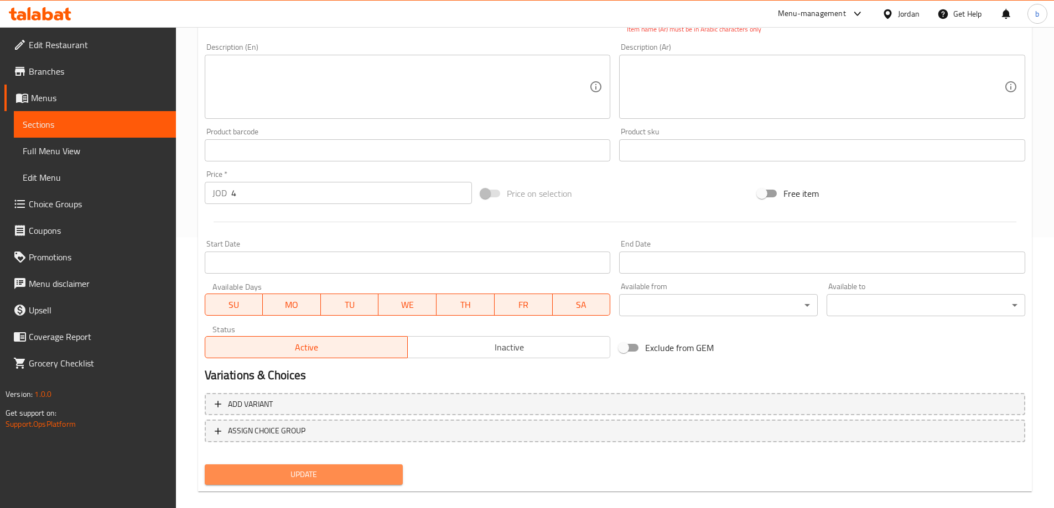
click at [341, 471] on span "Update" at bounding box center [304, 475] width 181 height 14
click at [351, 473] on span "Update" at bounding box center [304, 475] width 181 height 14
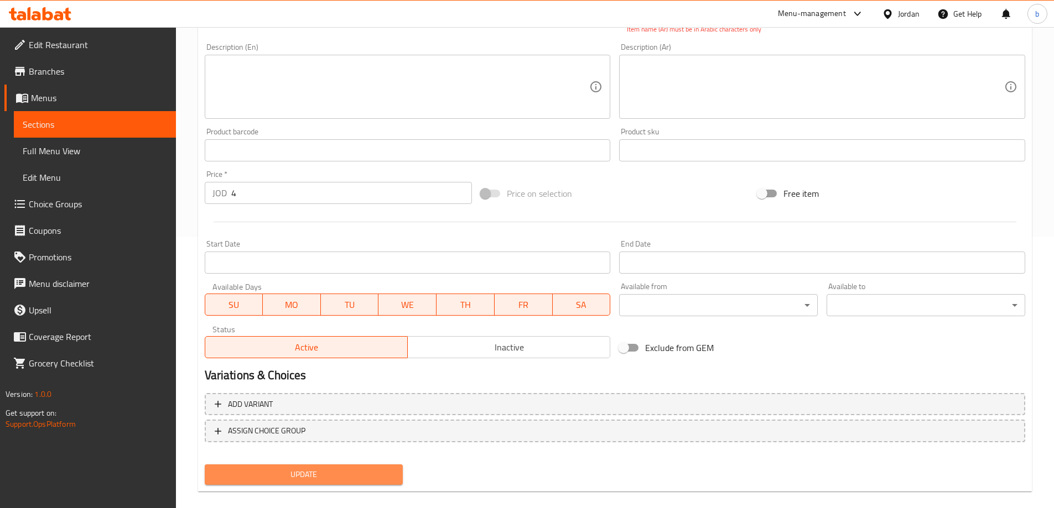
click at [351, 473] on span "Update" at bounding box center [304, 475] width 181 height 14
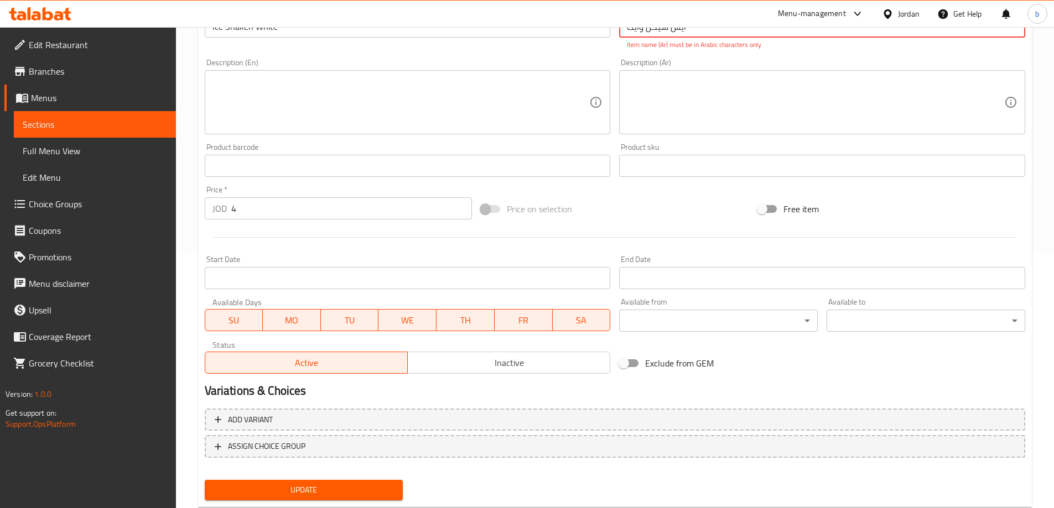
scroll to position [50, 0]
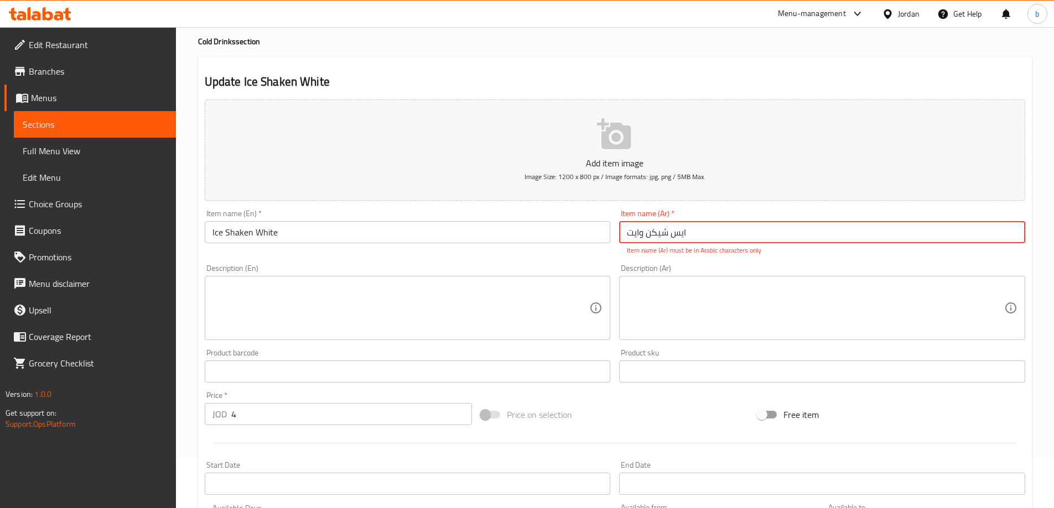
click at [713, 233] on input "ایس شيكن وايت" at bounding box center [822, 232] width 406 height 22
type input "ایس شيكن وايت"
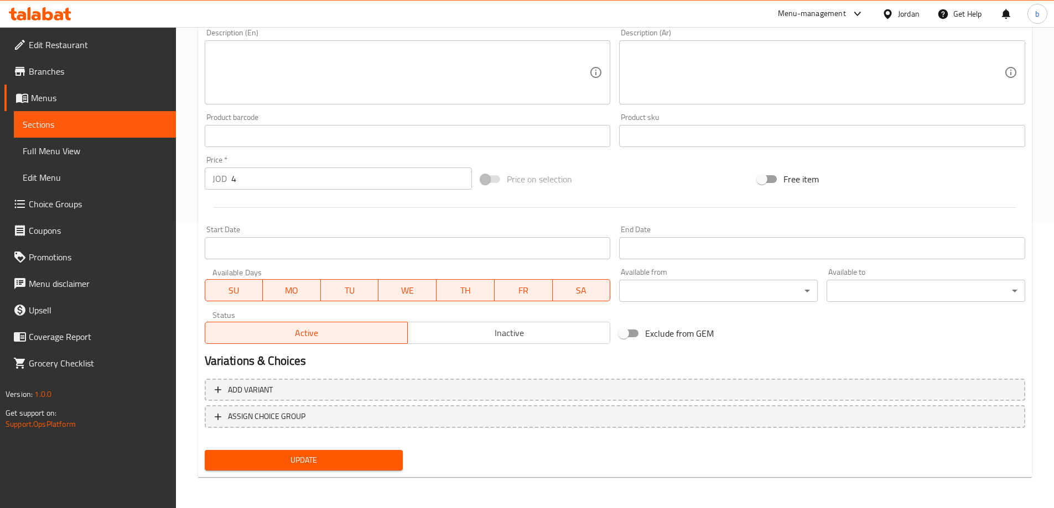
click at [389, 465] on span "Update" at bounding box center [304, 461] width 181 height 14
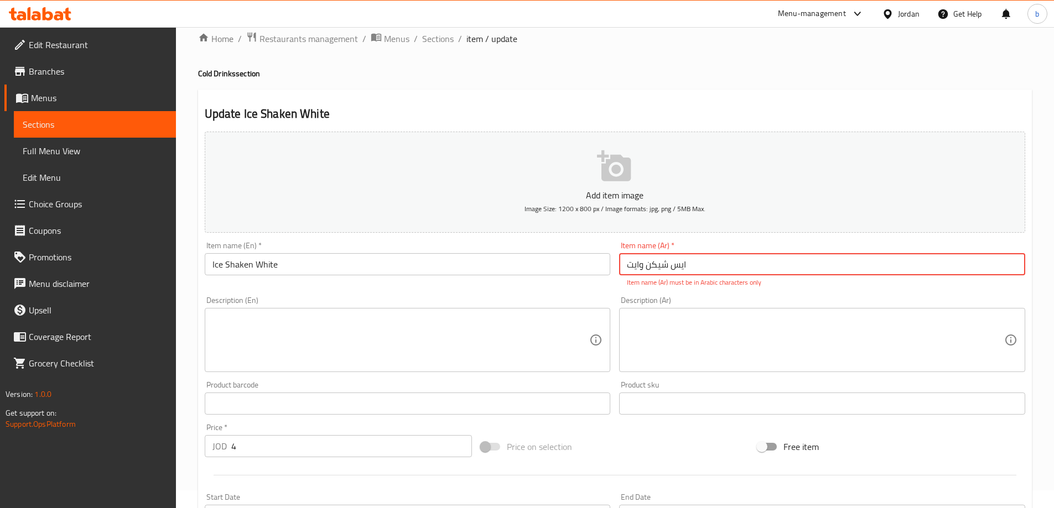
scroll to position [0, 0]
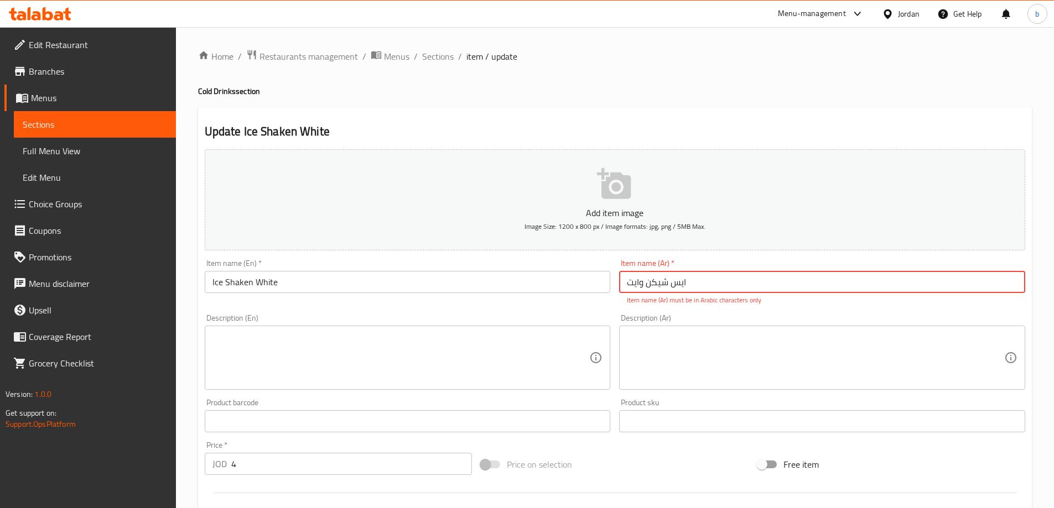
drag, startPoint x: 626, startPoint y: 285, endPoint x: 731, endPoint y: 289, distance: 105.2
click at [731, 289] on input "ایس شيكن وايت" at bounding box center [822, 282] width 406 height 22
click at [649, 287] on input "text" at bounding box center [822, 282] width 406 height 22
paste input "ايس شيكـــــــــن بندق"
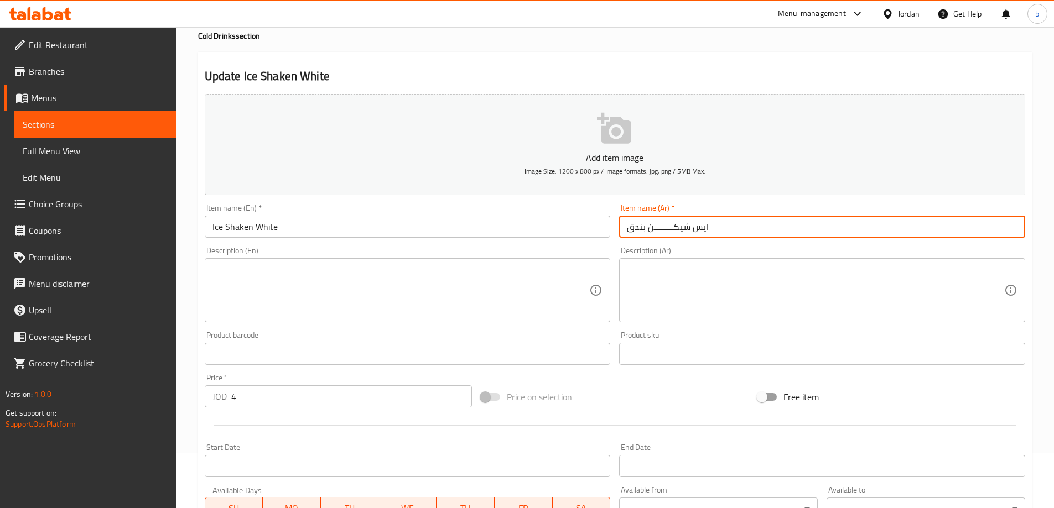
scroll to position [166, 0]
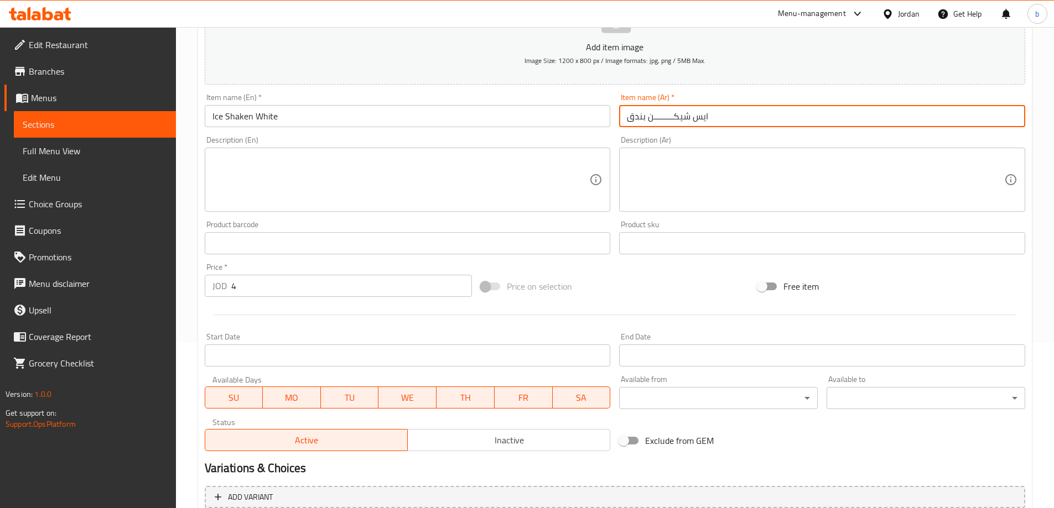
click at [656, 116] on input "ايس شيكـــــــــن بندق" at bounding box center [822, 116] width 406 height 22
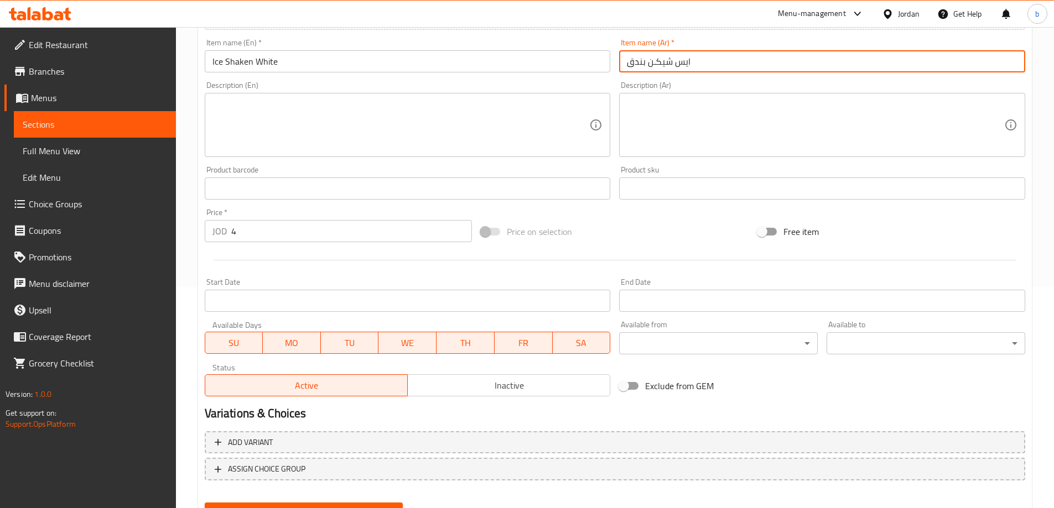
scroll to position [273, 0]
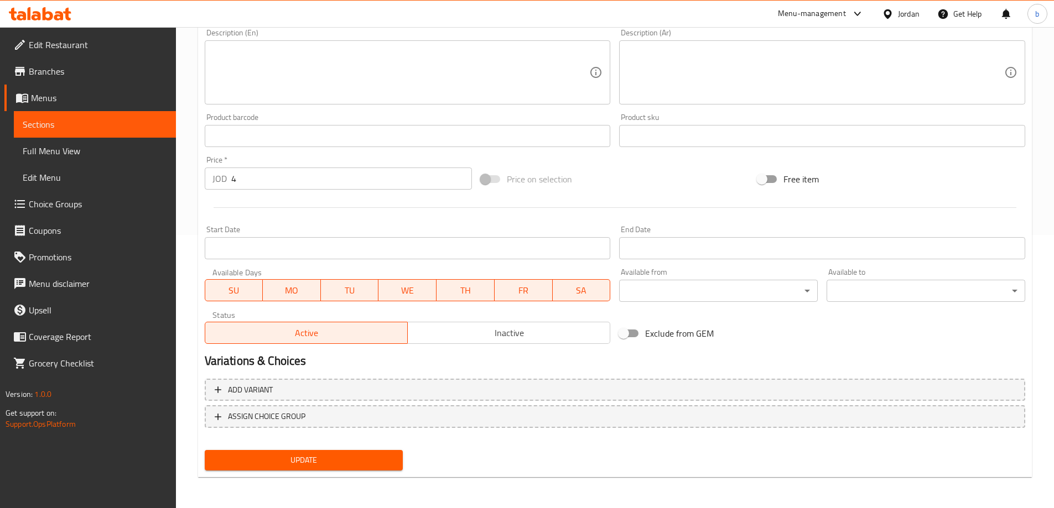
type input "ايس شيكـن بندق"
click at [367, 452] on button "Update" at bounding box center [304, 460] width 199 height 20
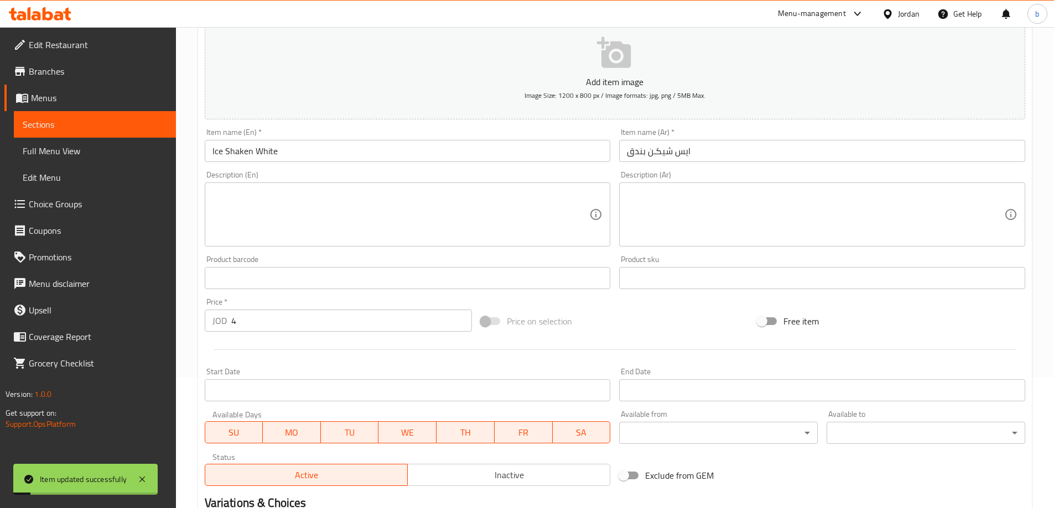
scroll to position [0, 0]
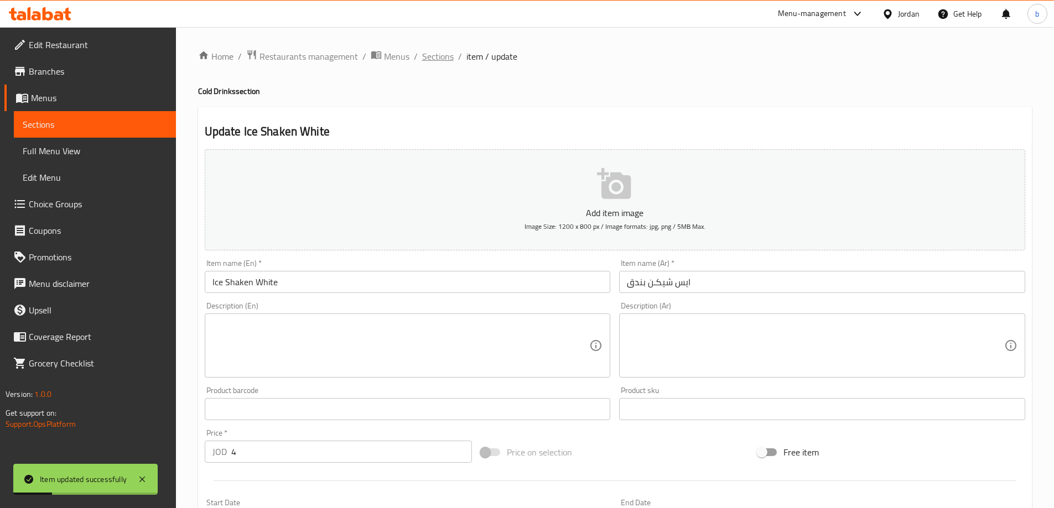
click at [438, 53] on span "Sections" at bounding box center [438, 56] width 32 height 13
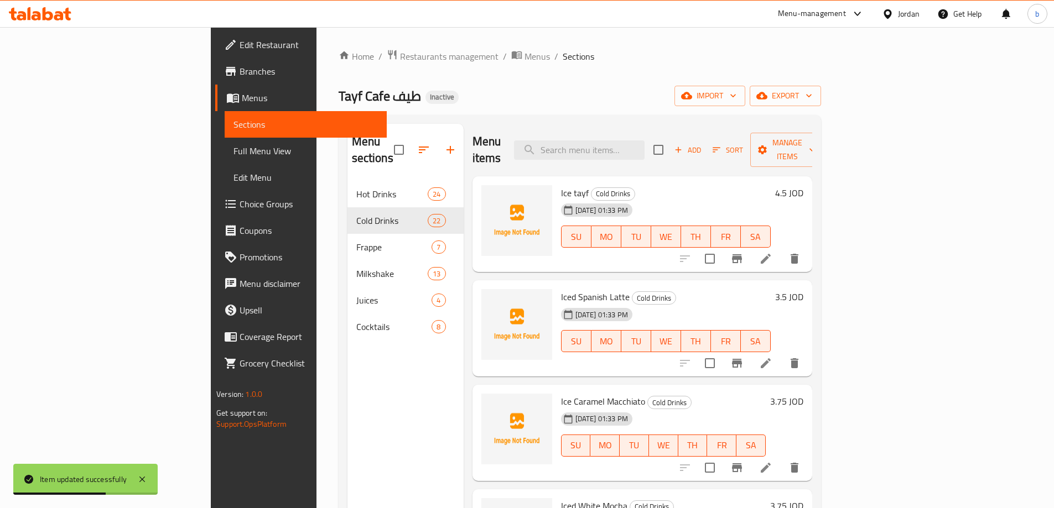
scroll to position [1815, 0]
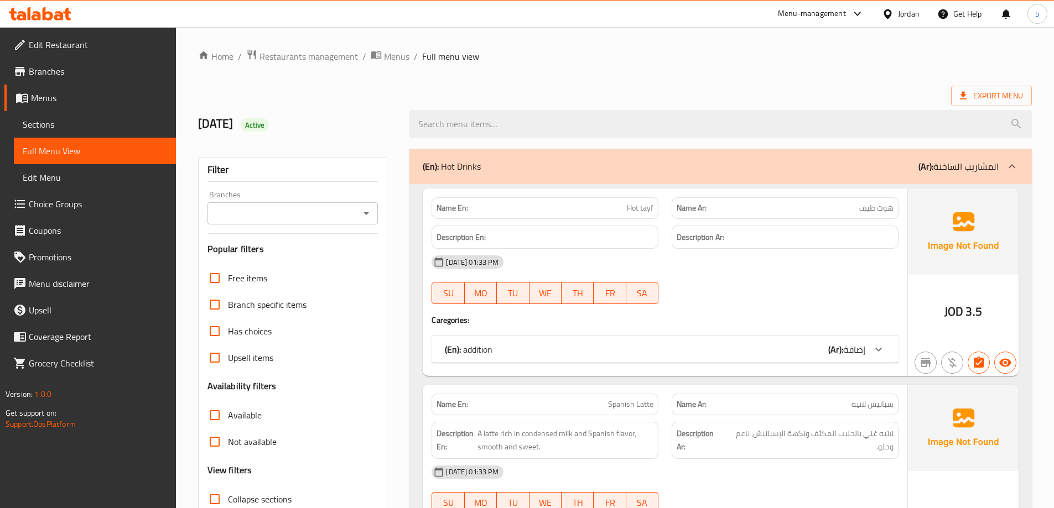
scroll to position [80, 0]
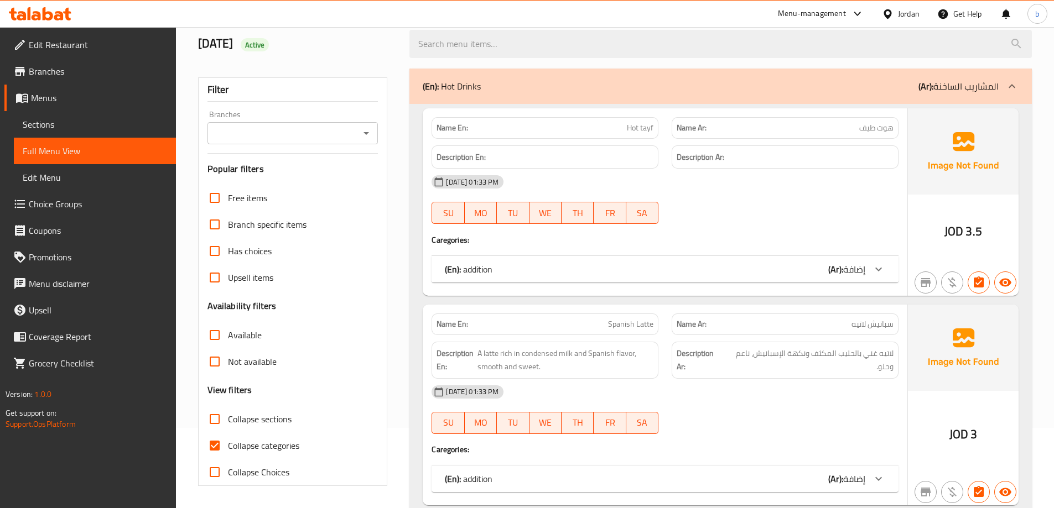
click at [200, 450] on div "Filter Branches Branches Popular filters Free items Branch specific items Has c…" at bounding box center [293, 281] width 190 height 409
click at [217, 446] on input "Collapse categories" at bounding box center [214, 446] width 27 height 27
checkbox input "false"
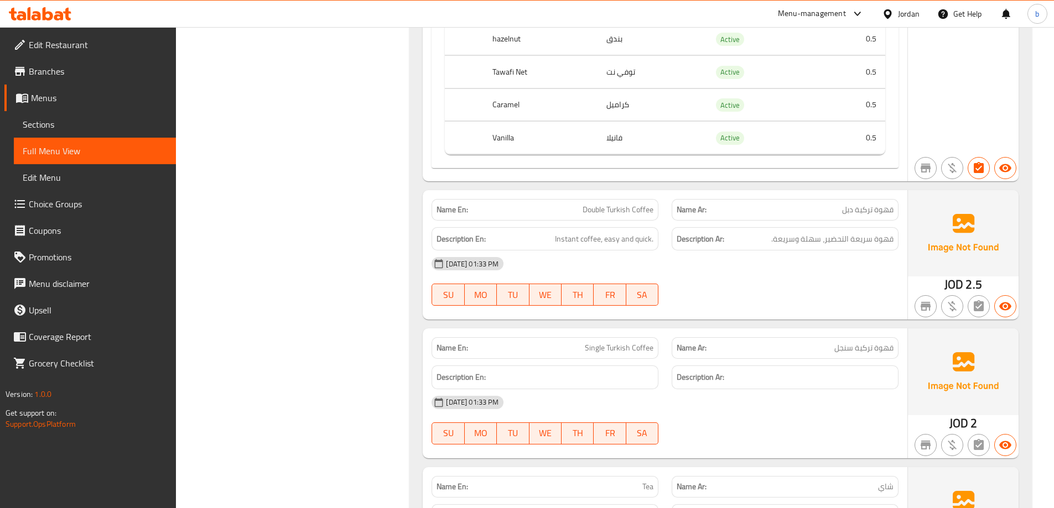
scroll to position [6996, 0]
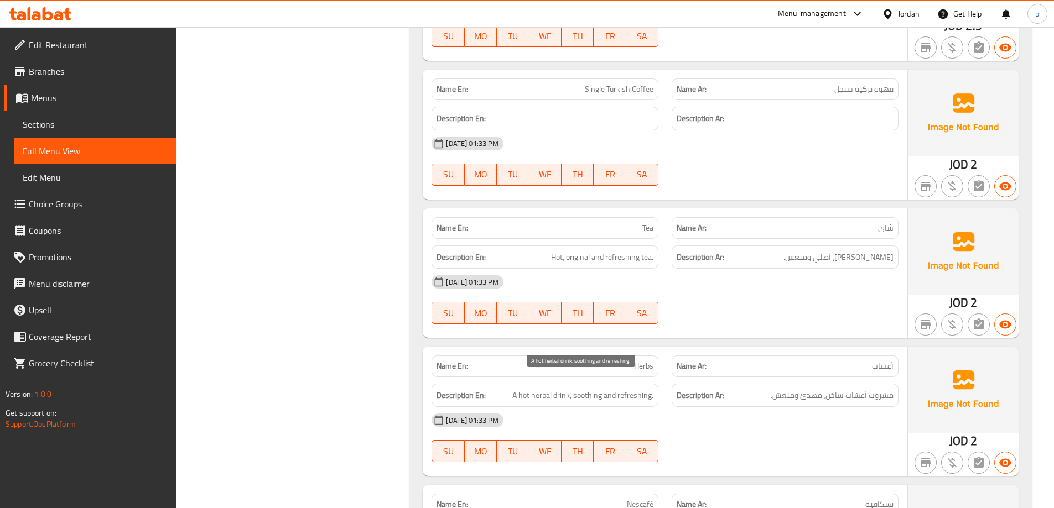
click at [576, 389] on span "A hot herbal drink, soothing and refreshing." at bounding box center [582, 396] width 141 height 14
copy span "soothing"
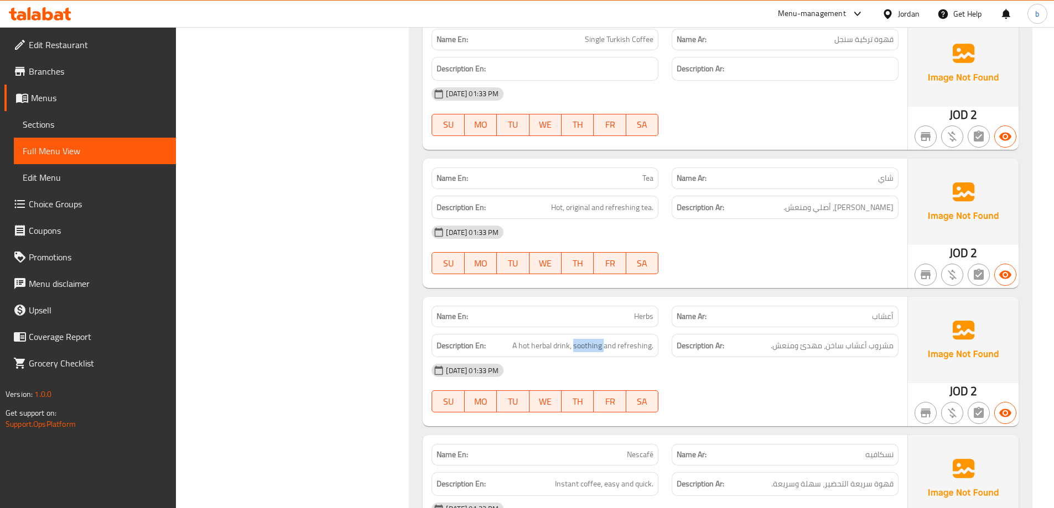
scroll to position [7106, 0]
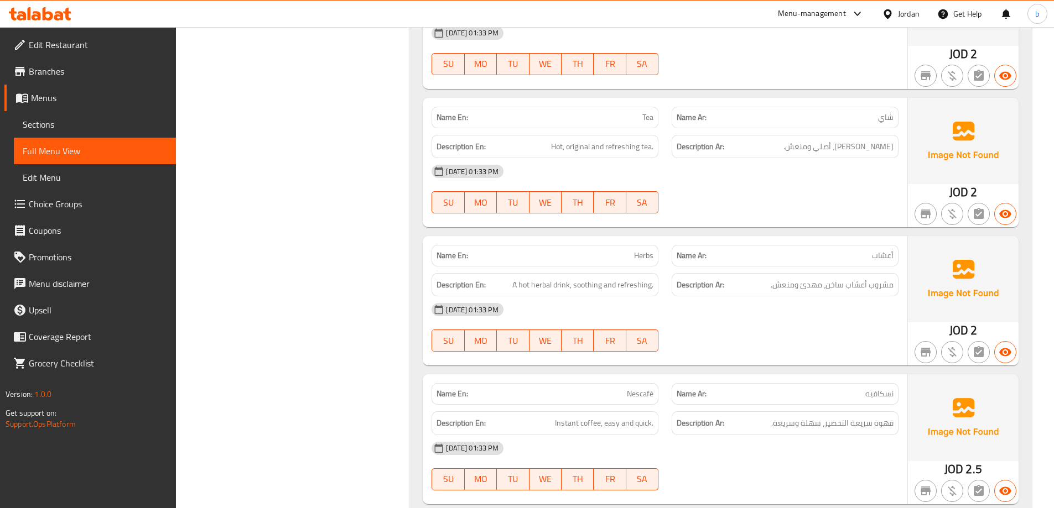
click at [763, 388] on p "Name Ar: نسكافيه" at bounding box center [785, 394] width 217 height 12
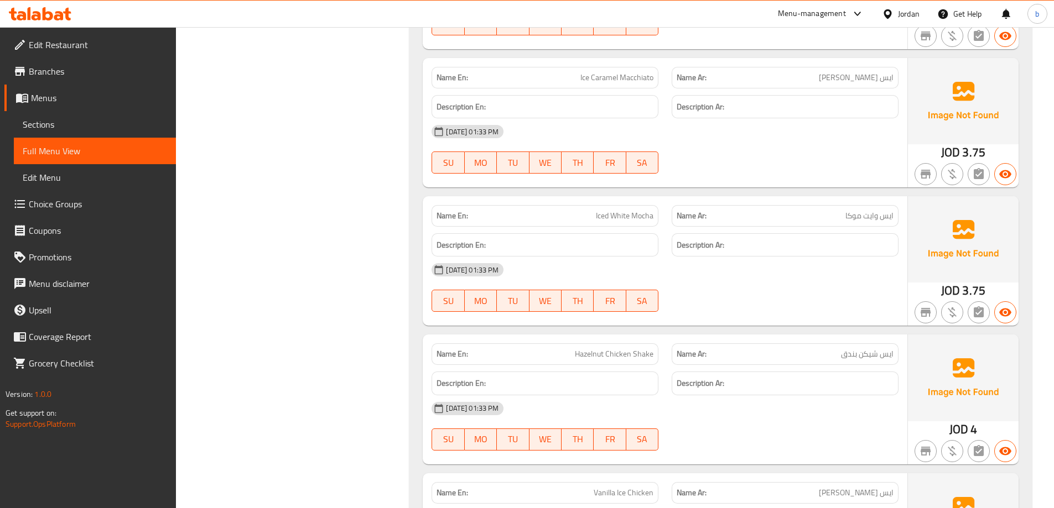
scroll to position [8213, 0]
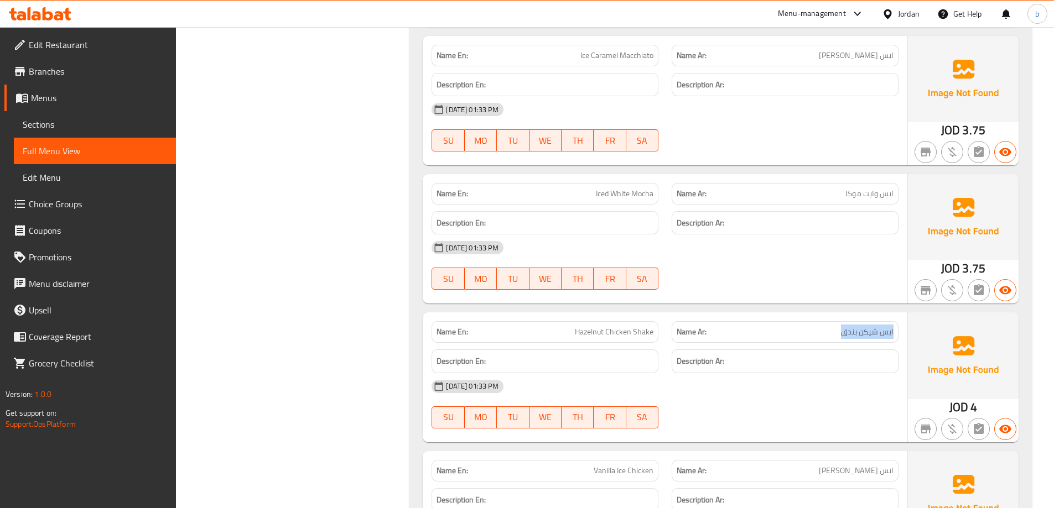
drag, startPoint x: 836, startPoint y: 322, endPoint x: 903, endPoint y: 318, distance: 66.5
click at [903, 318] on div "Name Ar: ایس شيكن بندق" at bounding box center [785, 332] width 240 height 35
copy span "ایس شيكن بندق"
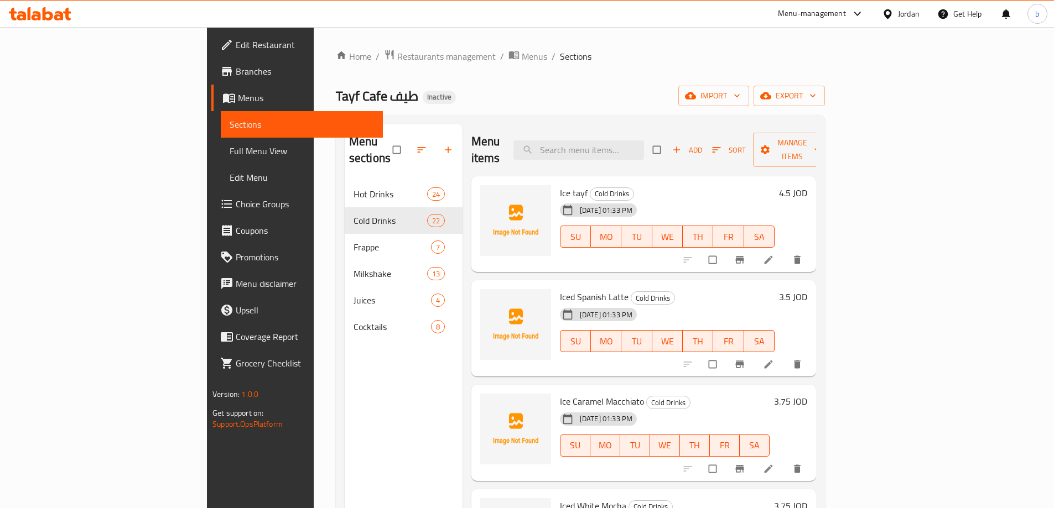
scroll to position [320, 0]
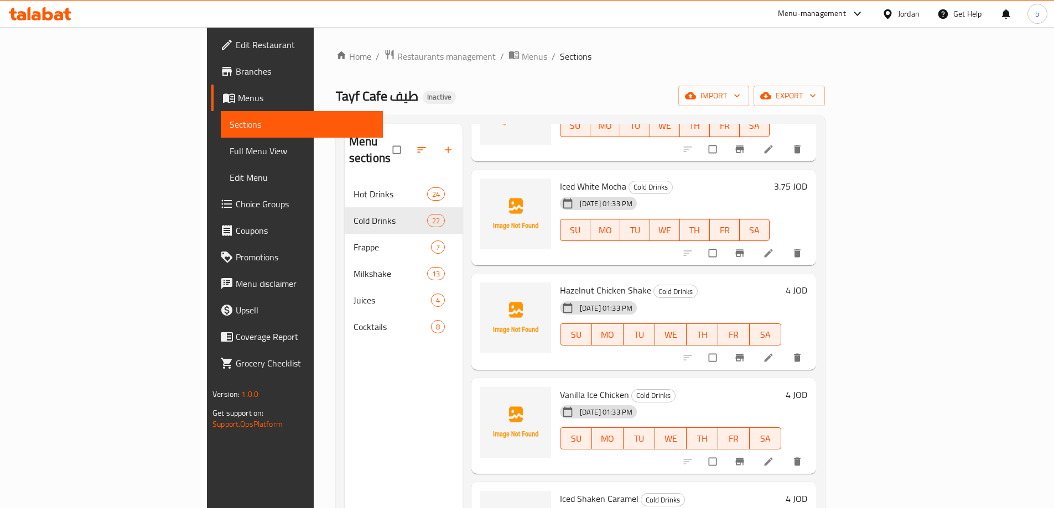
click at [785, 349] on li at bounding box center [769, 358] width 31 height 18
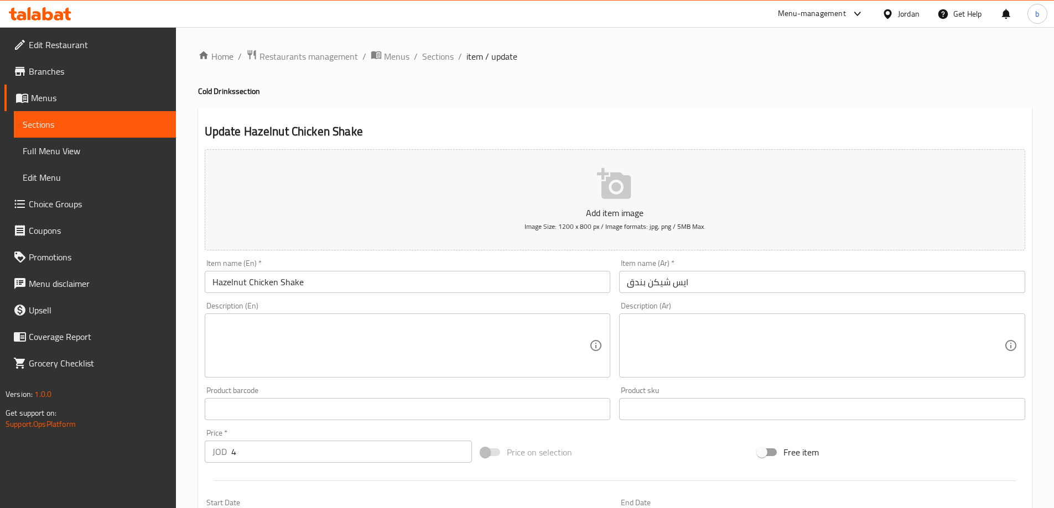
click at [269, 283] on input "Hazelnut Chicken Shake" at bounding box center [408, 282] width 406 height 22
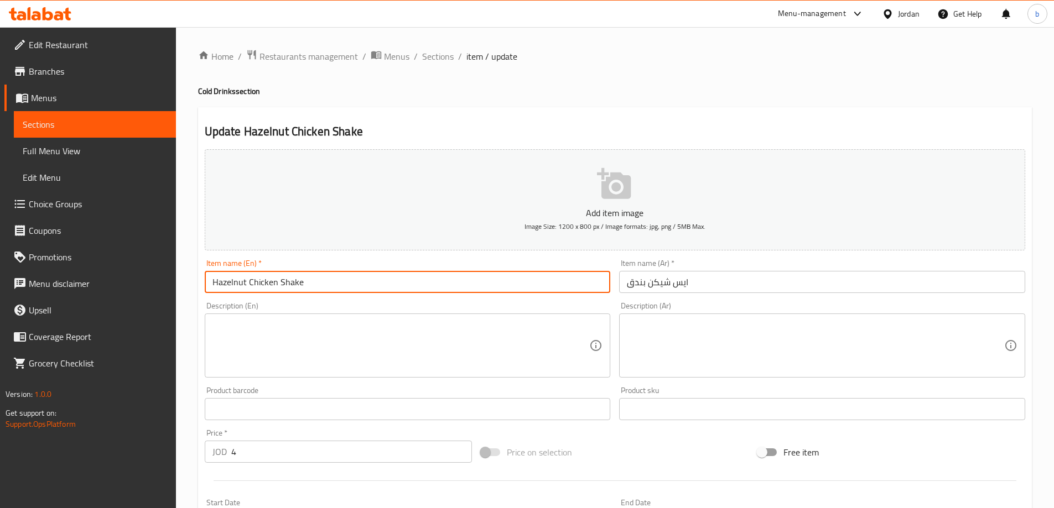
click at [269, 283] on input "Hazelnut Chicken Shake" at bounding box center [408, 282] width 406 height 22
paste input "ايس شيكـــــــــن بندق"
drag, startPoint x: 323, startPoint y: 285, endPoint x: 259, endPoint y: 288, distance: 63.7
click at [259, 288] on input "Hazelnut ايس شيكـــــــــن بندقShake" at bounding box center [408, 282] width 406 height 22
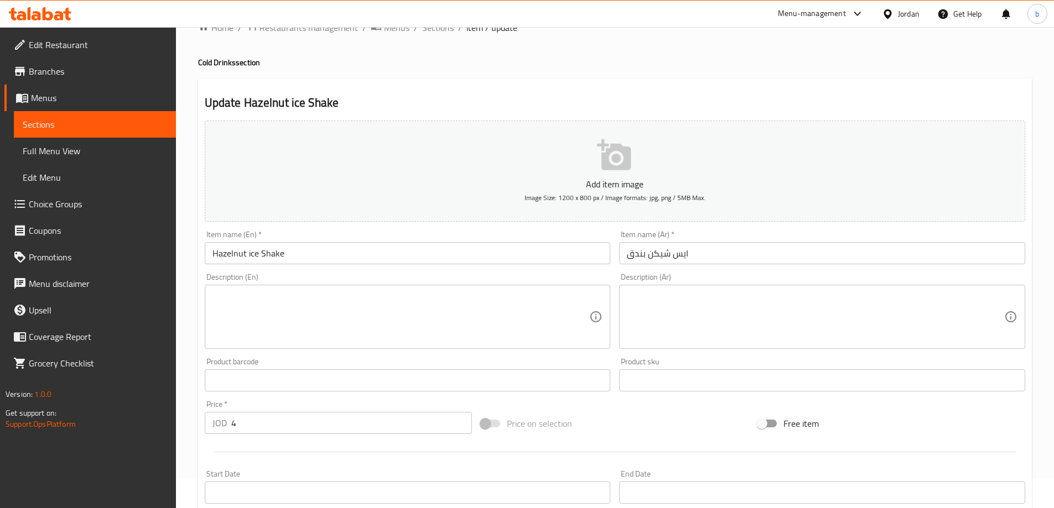
scroll to position [55, 0]
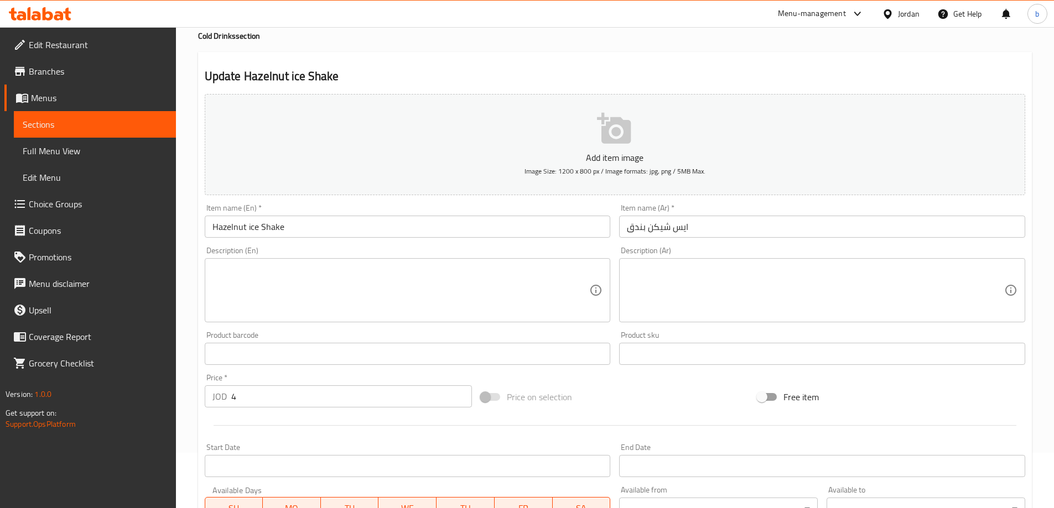
click at [305, 226] on input "Hazelnut ice Shake" at bounding box center [408, 227] width 406 height 22
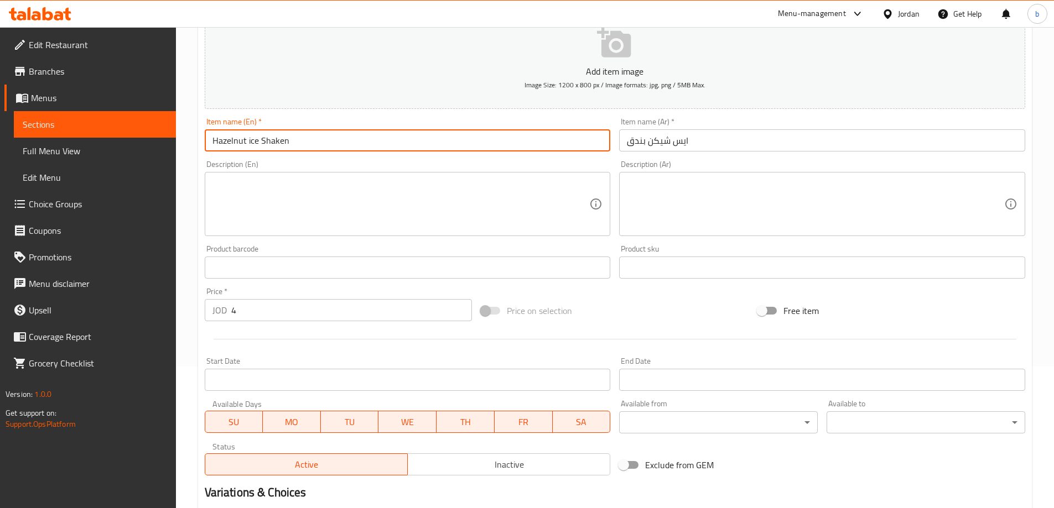
scroll to position [0, 0]
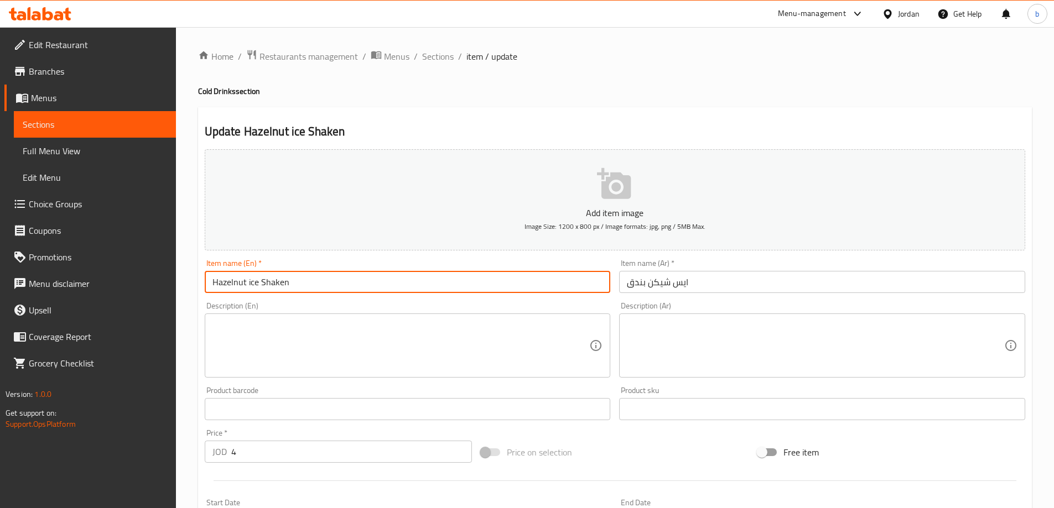
click at [270, 283] on input "Hazelnut ice Shaken" at bounding box center [408, 282] width 406 height 22
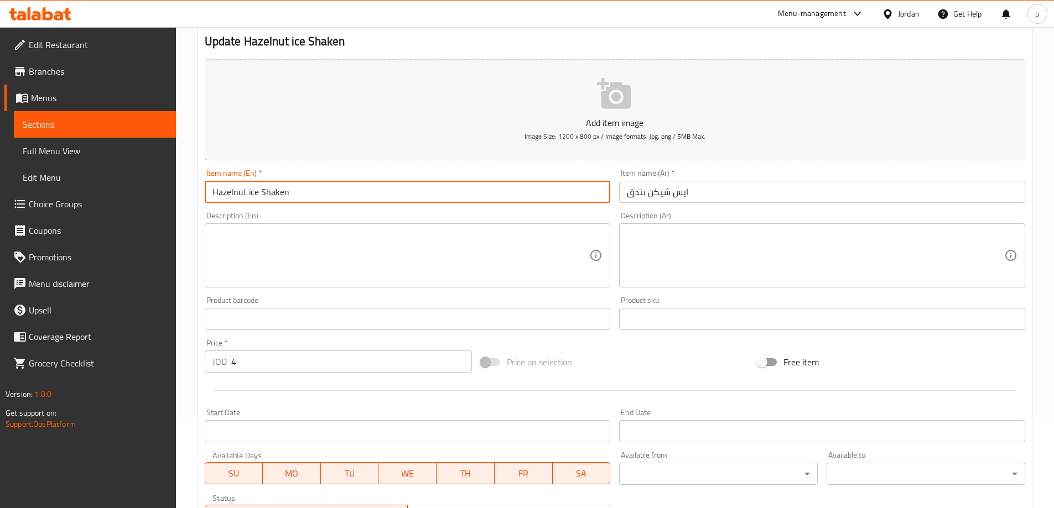
scroll to position [273, 0]
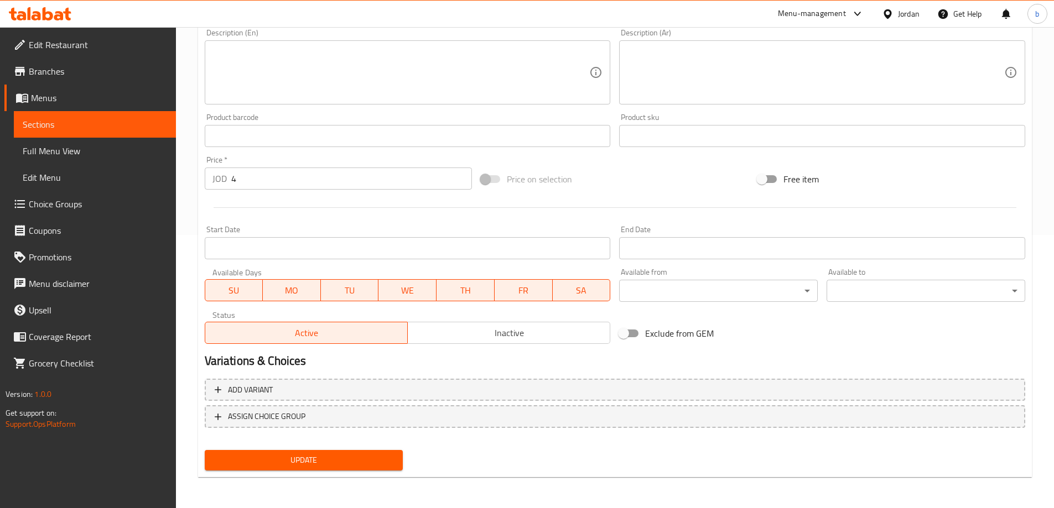
type input "Hazelnut ice Shaken"
click at [355, 466] on span "Update" at bounding box center [304, 461] width 181 height 14
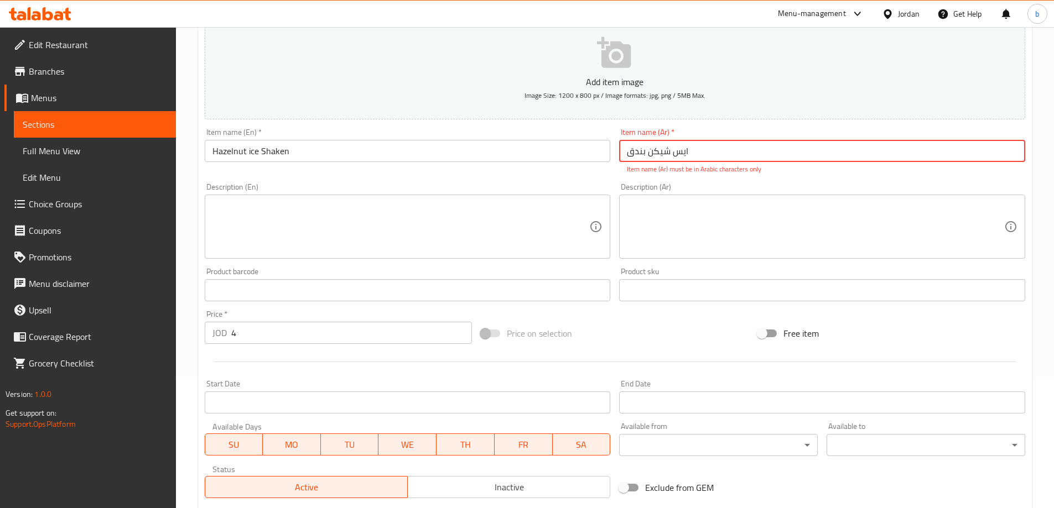
scroll to position [0, 0]
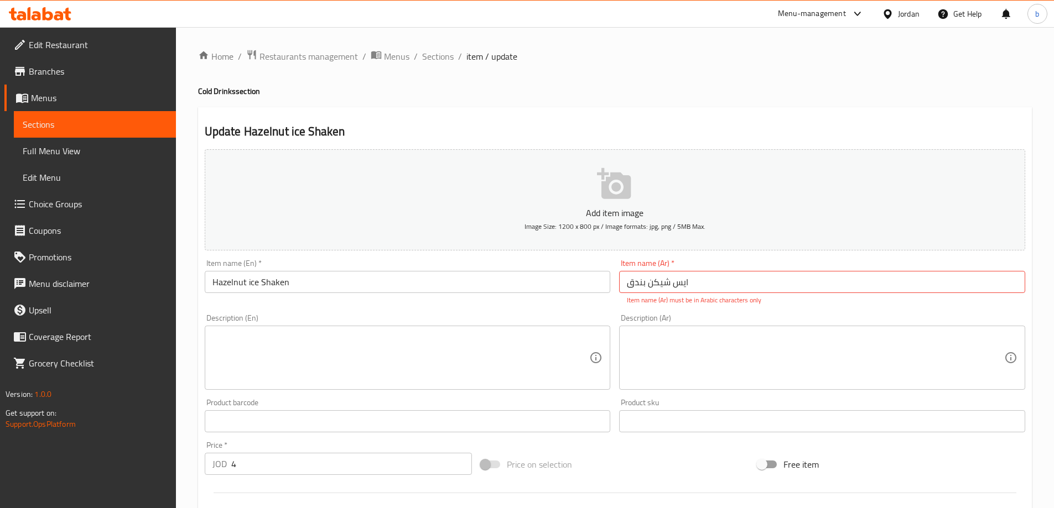
click at [770, 286] on input "ایس شيكن بندق" at bounding box center [822, 282] width 406 height 22
paste input "يس شيكـــــــــ"
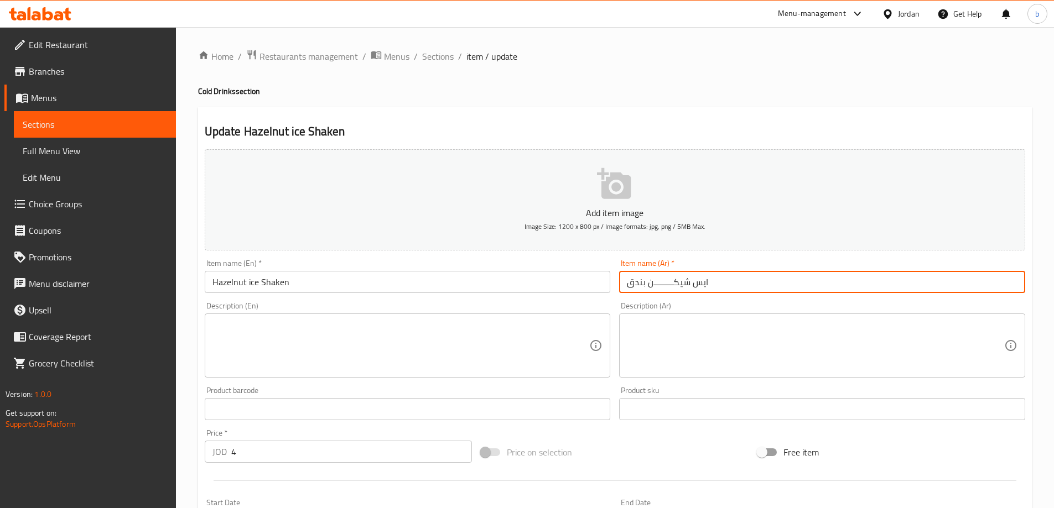
click at [652, 285] on input "ايس شيكـــــــــن بندق" at bounding box center [822, 282] width 406 height 22
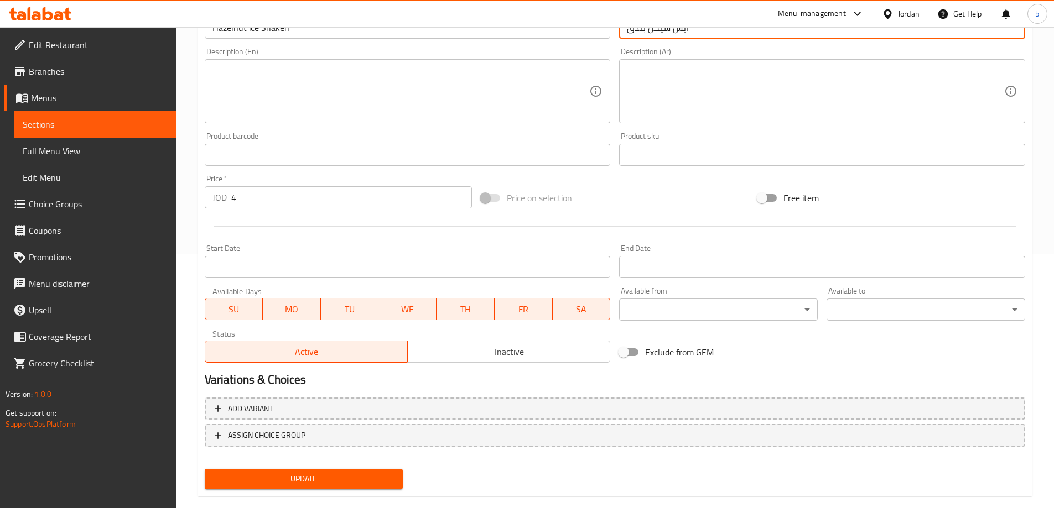
scroll to position [273, 0]
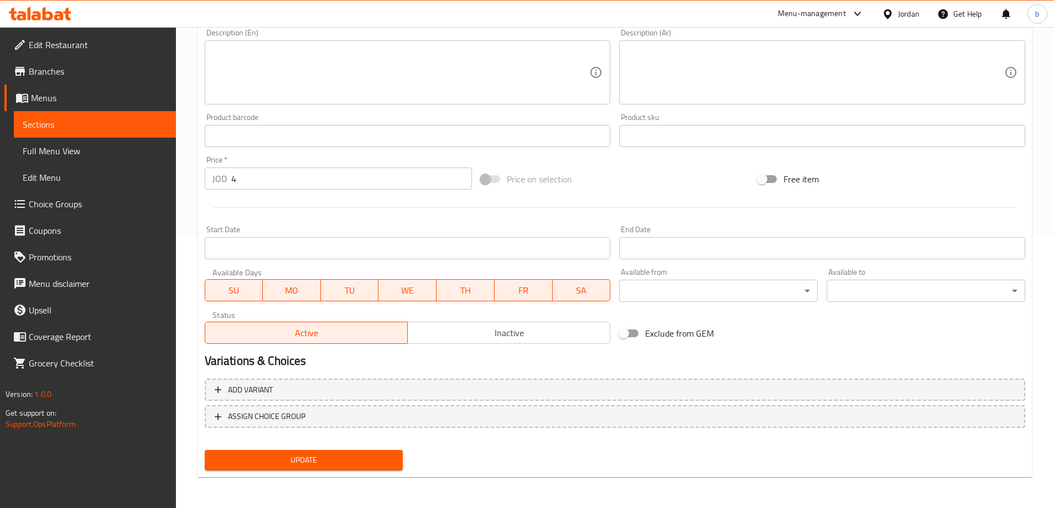
type input "ايس شيكن بندق"
click at [353, 460] on span "Update" at bounding box center [304, 461] width 181 height 14
click at [309, 469] on button "Update" at bounding box center [304, 460] width 199 height 20
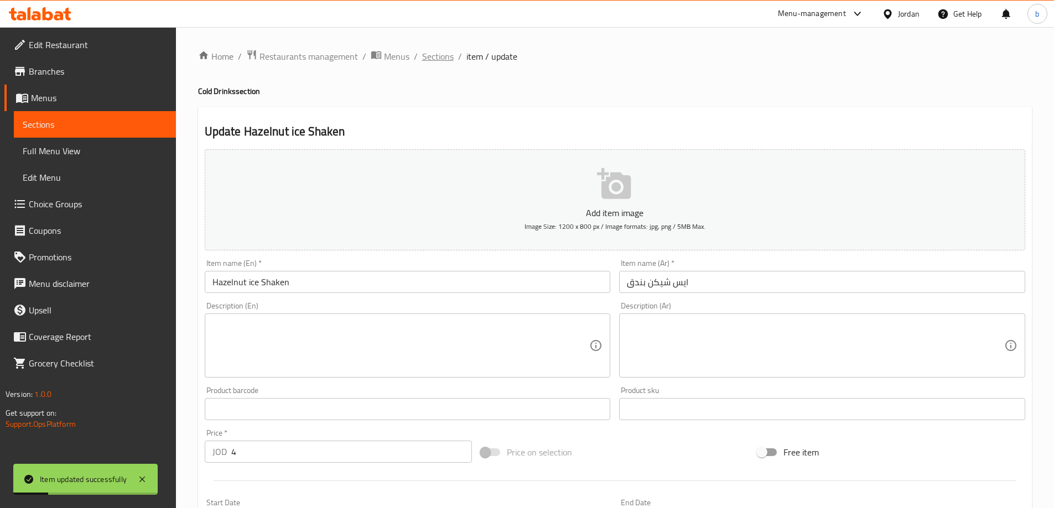
click at [435, 55] on span "Sections" at bounding box center [438, 56] width 32 height 13
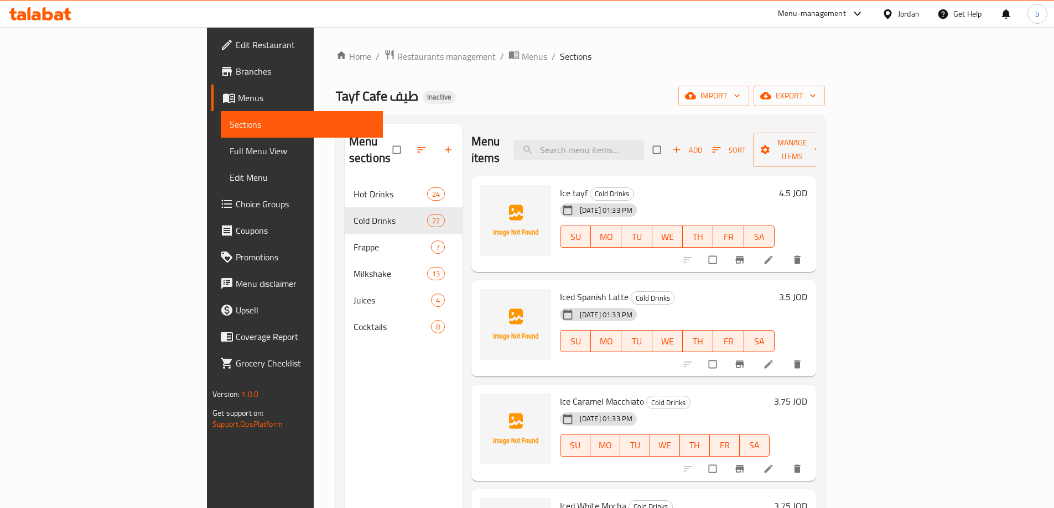
scroll to position [320, 0]
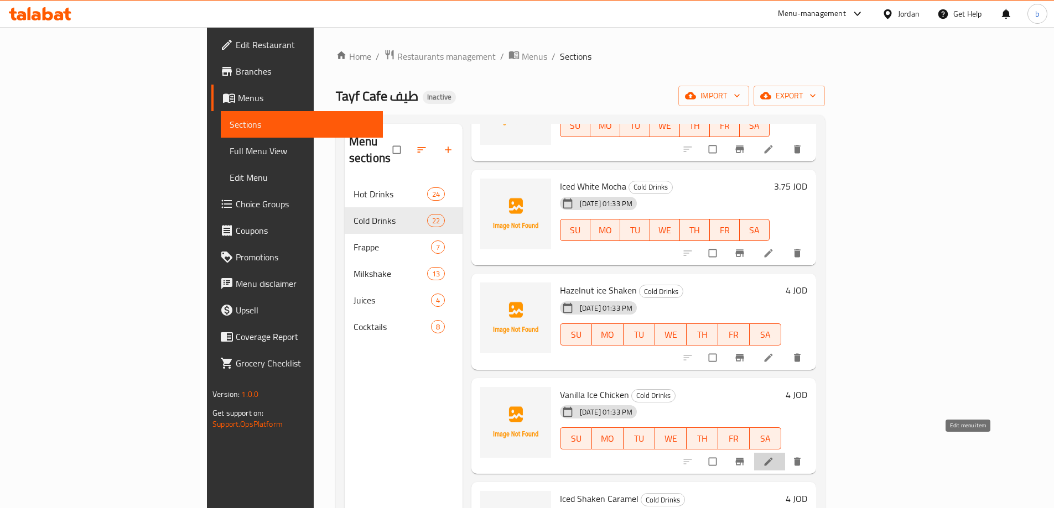
click at [774, 456] on icon at bounding box center [768, 461] width 11 height 11
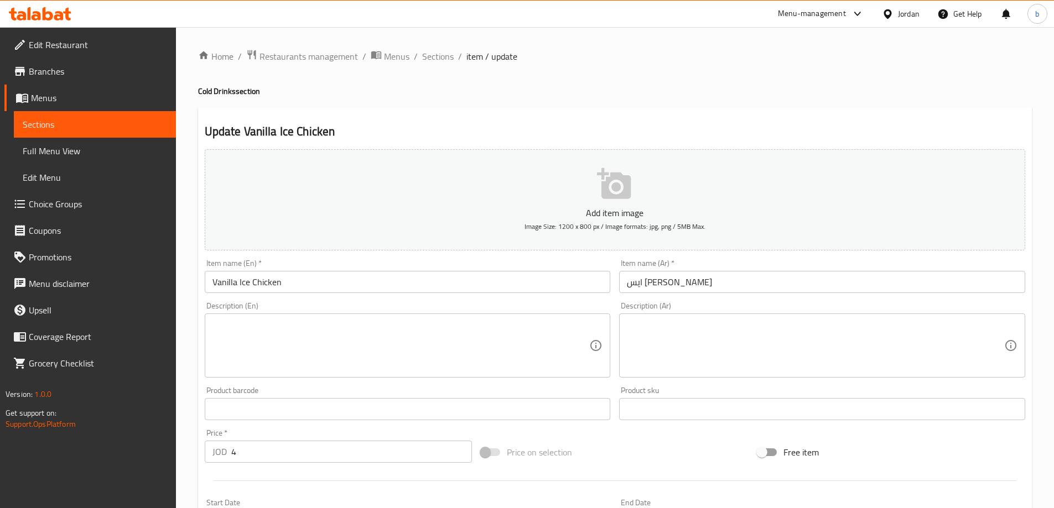
click at [271, 283] on input "Vanilla Ice Chicken" at bounding box center [408, 282] width 406 height 22
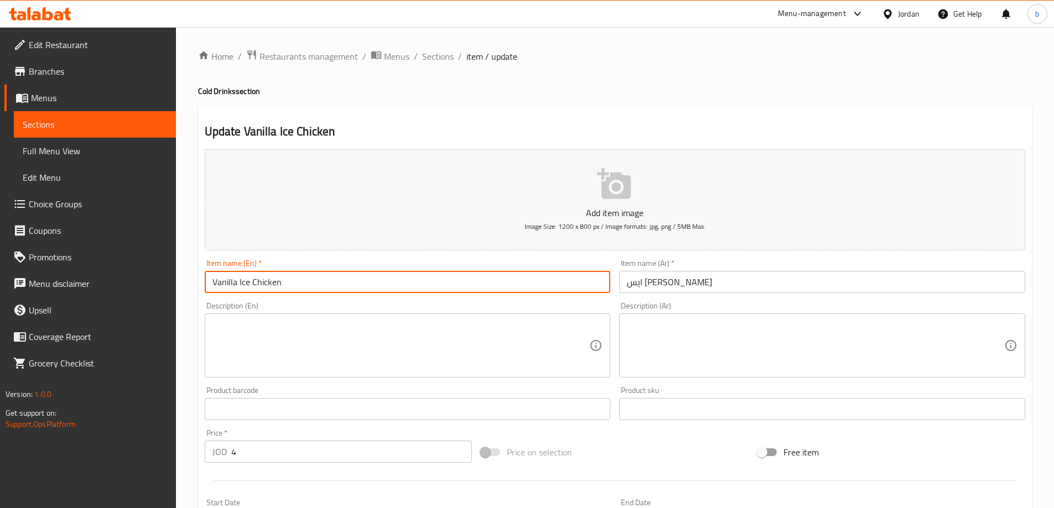
click at [271, 283] on input "Vanilla Ice Chicken" at bounding box center [408, 282] width 406 height 22
paste input "ايس شيكـــــــــن بندق"
drag, startPoint x: 340, startPoint y: 284, endPoint x: 251, endPoint y: 289, distance: 88.7
click at [251, 289] on input "Vanilla Ice ايس شيكـــــــــن بندق" at bounding box center [408, 282] width 406 height 22
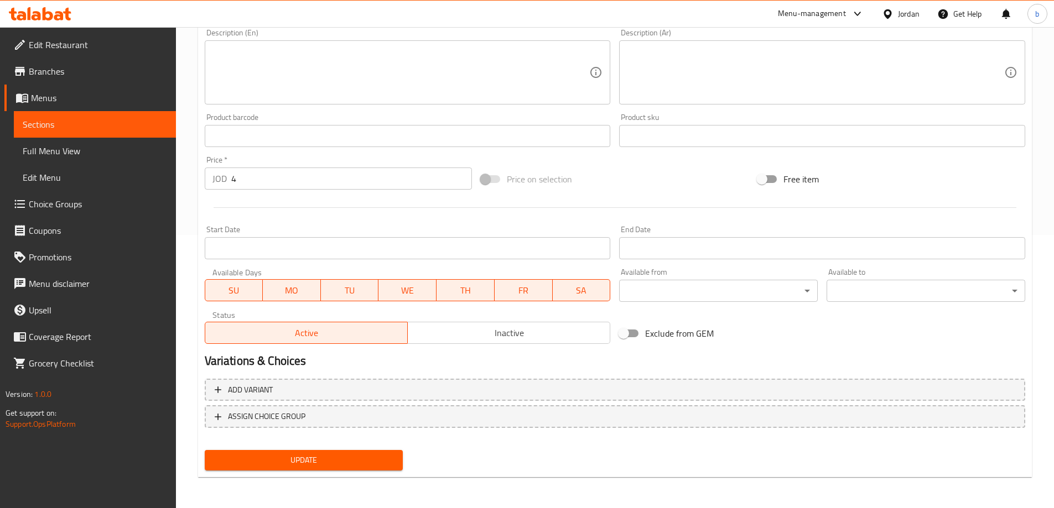
type input "Vanilla Ice shaken"
click at [290, 454] on span "Update" at bounding box center [304, 461] width 181 height 14
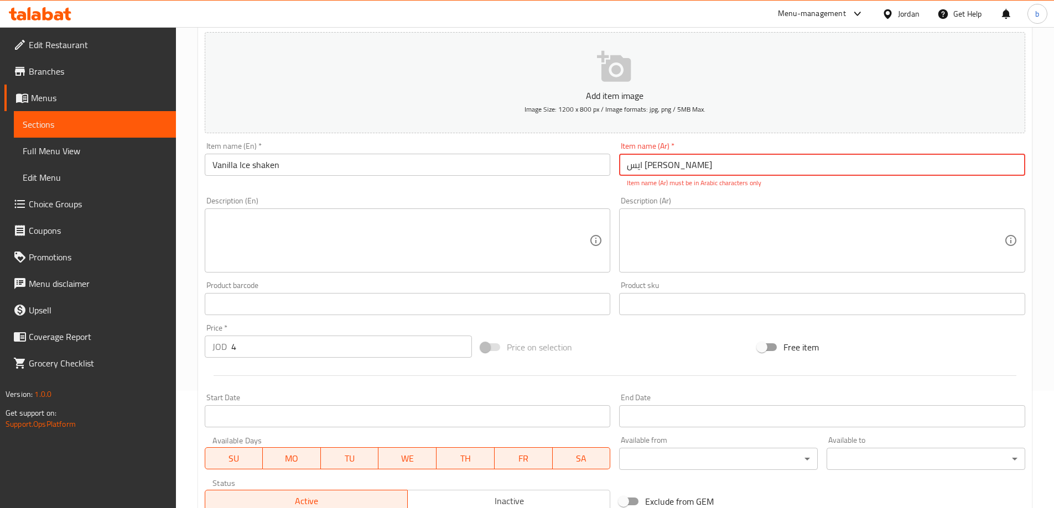
scroll to position [105, 0]
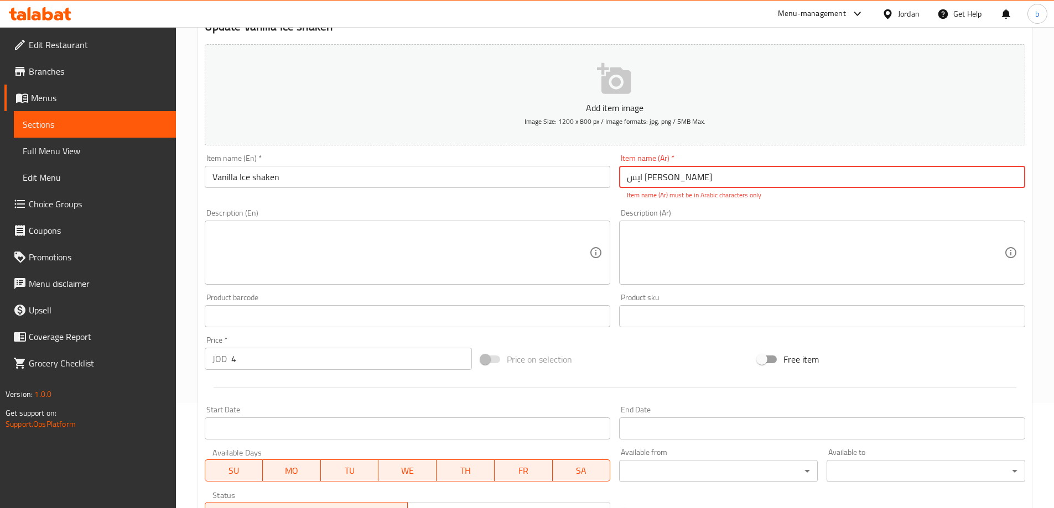
click at [766, 181] on input "ایس شيكن فانيلا" at bounding box center [822, 177] width 406 height 22
paste input "يس شيكـــــــــن بندق"
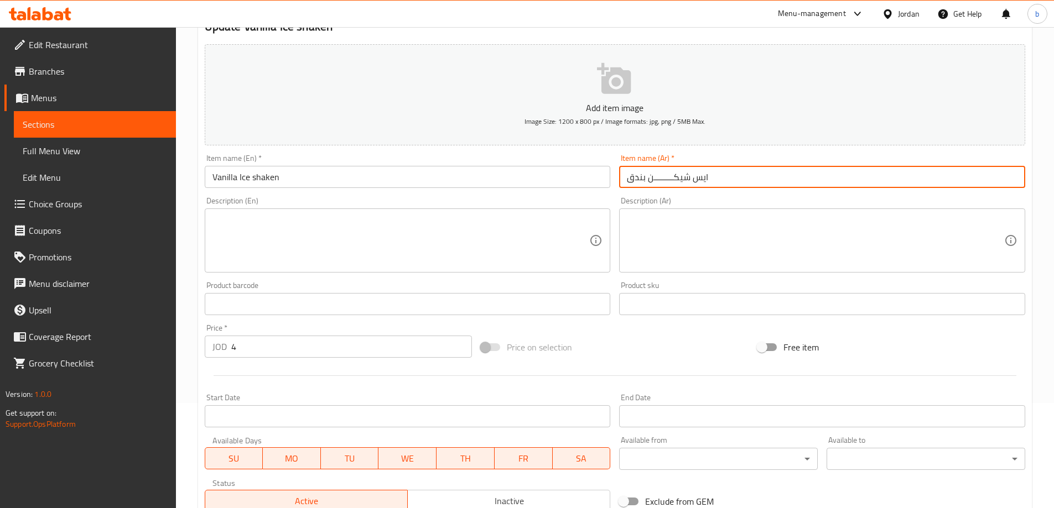
click at [652, 180] on input "ايس شيكـــــــــن بندق" at bounding box center [822, 177] width 406 height 22
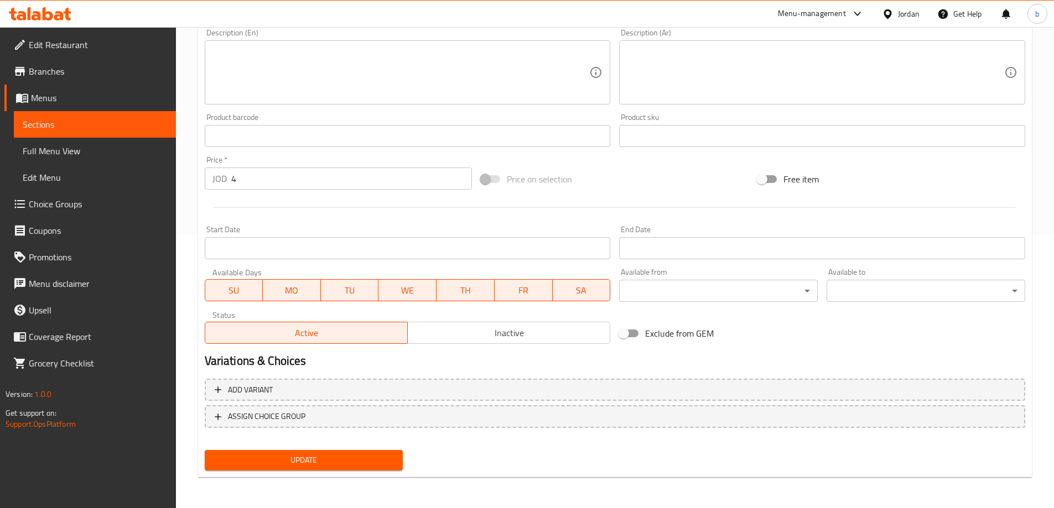
type input "ايس شيكن بندق"
click at [372, 455] on span "Update" at bounding box center [304, 461] width 181 height 14
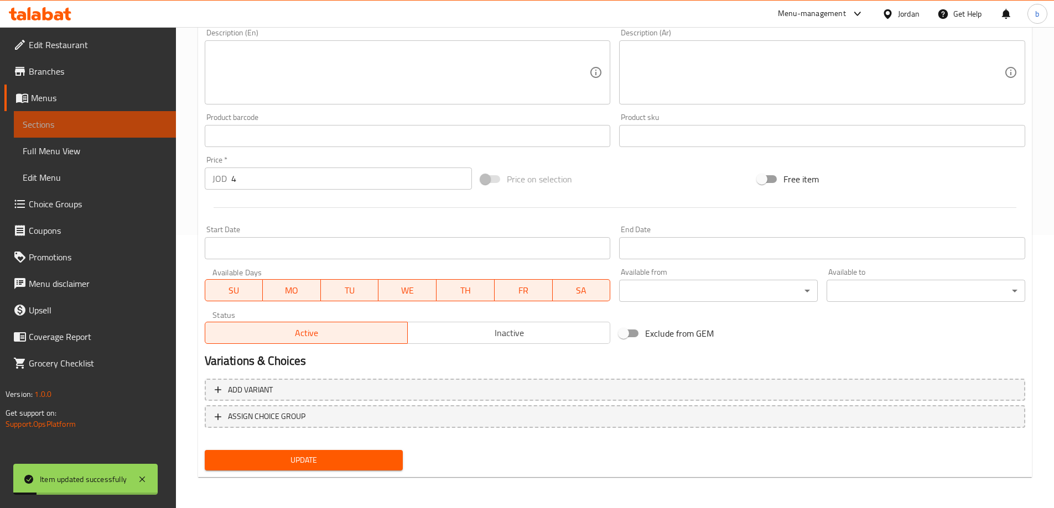
click at [124, 129] on span "Sections" at bounding box center [95, 124] width 144 height 13
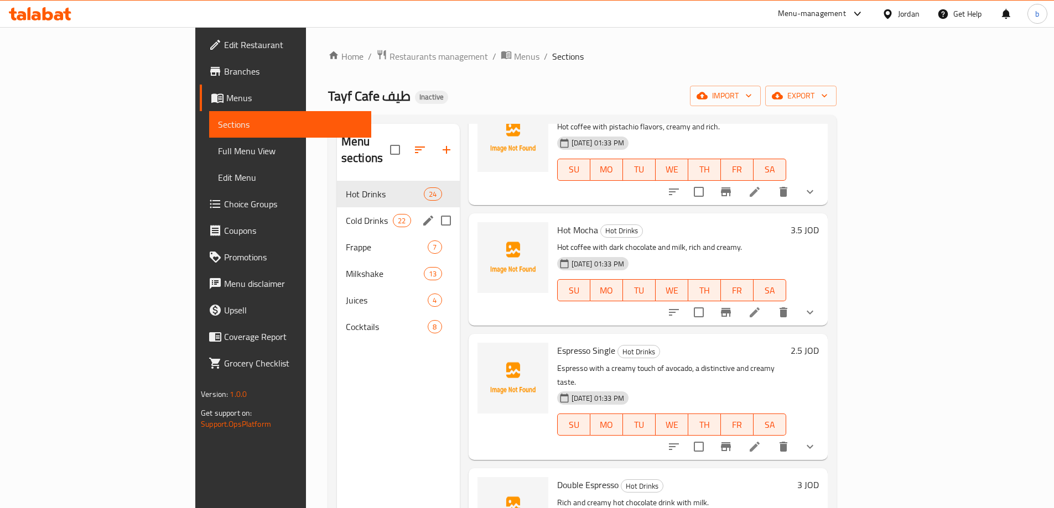
click at [337, 207] on div "Cold Drinks 22" at bounding box center [398, 220] width 123 height 27
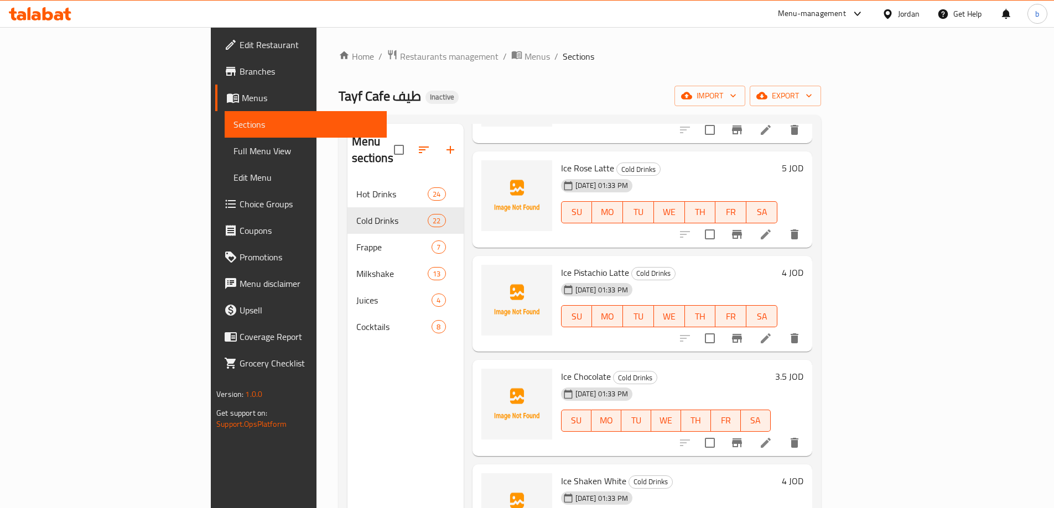
scroll to position [1815, 0]
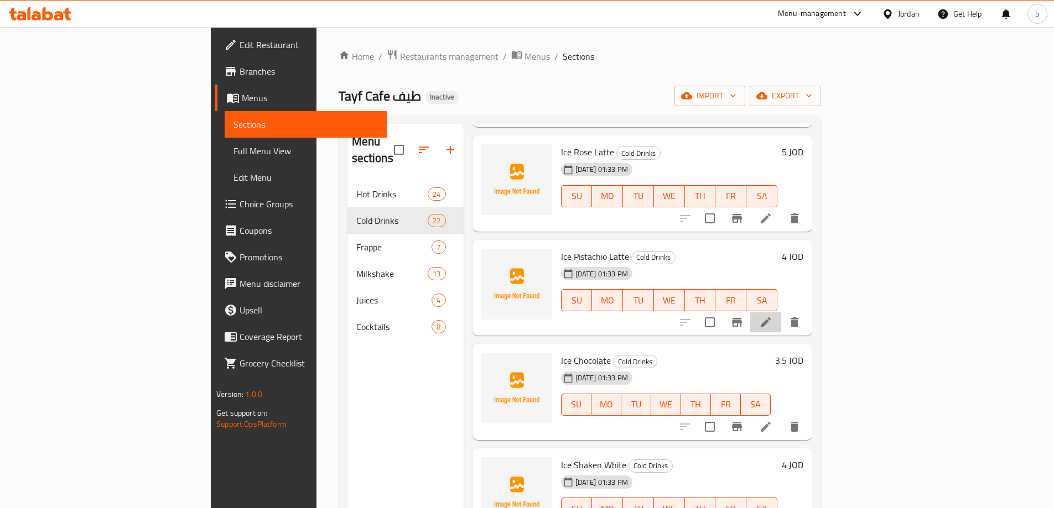
click at [772, 316] on icon at bounding box center [765, 322] width 13 height 13
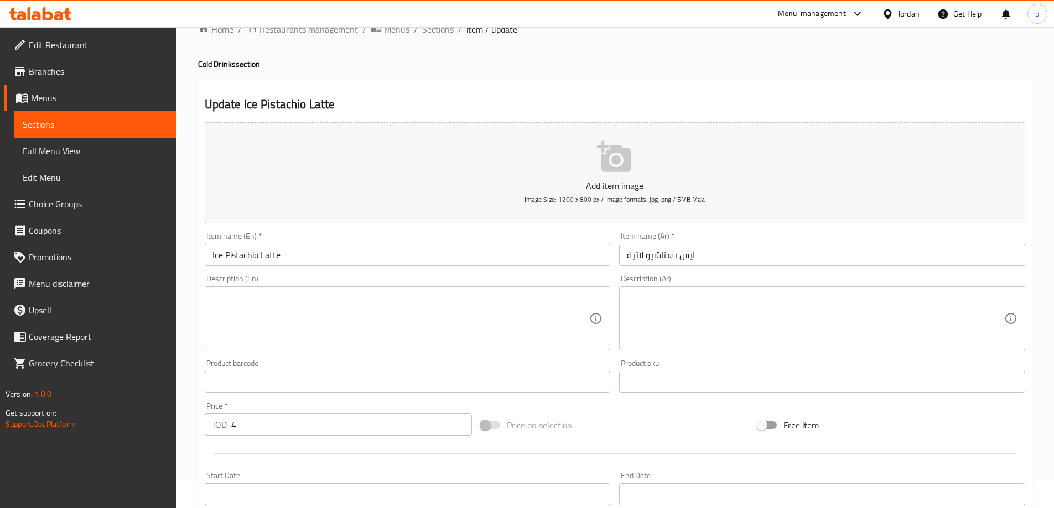
scroll to position [273, 0]
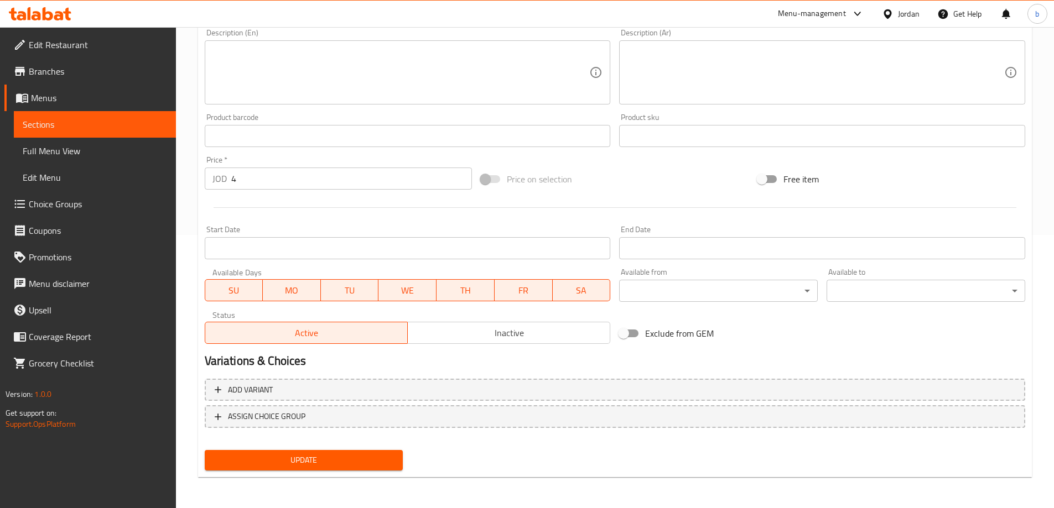
click at [75, 120] on span "Sections" at bounding box center [95, 124] width 144 height 13
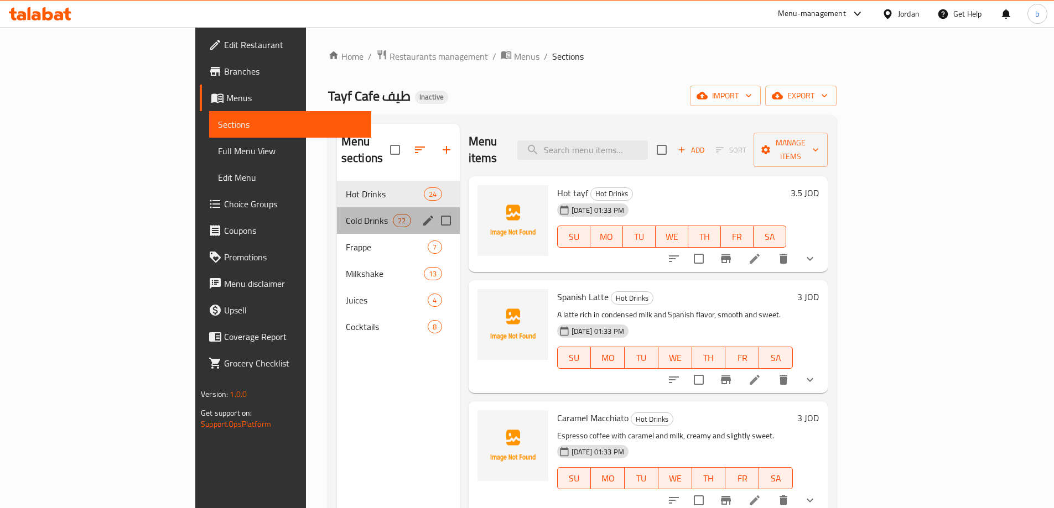
click at [337, 207] on div "Cold Drinks 22" at bounding box center [398, 220] width 123 height 27
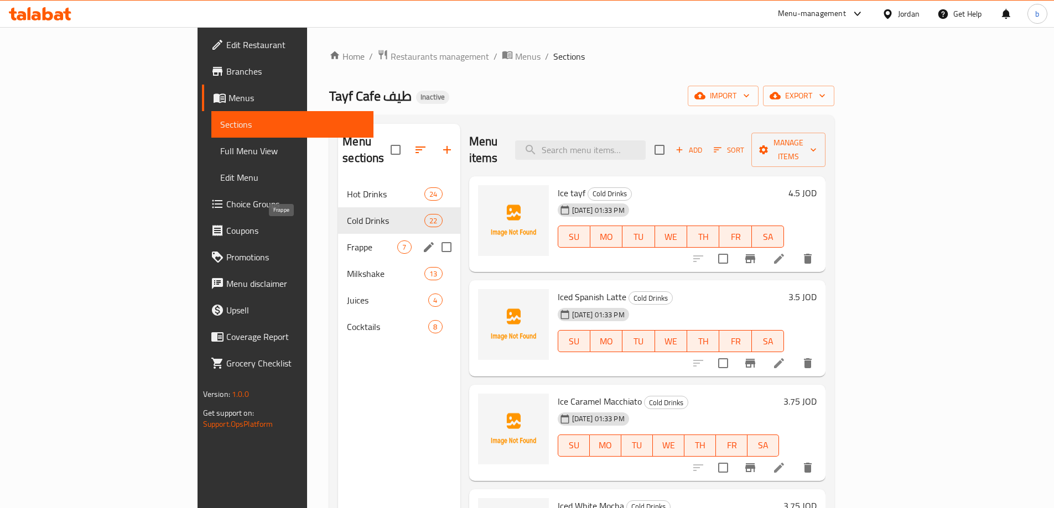
click at [347, 241] on span "Frappe" at bounding box center [372, 247] width 50 height 13
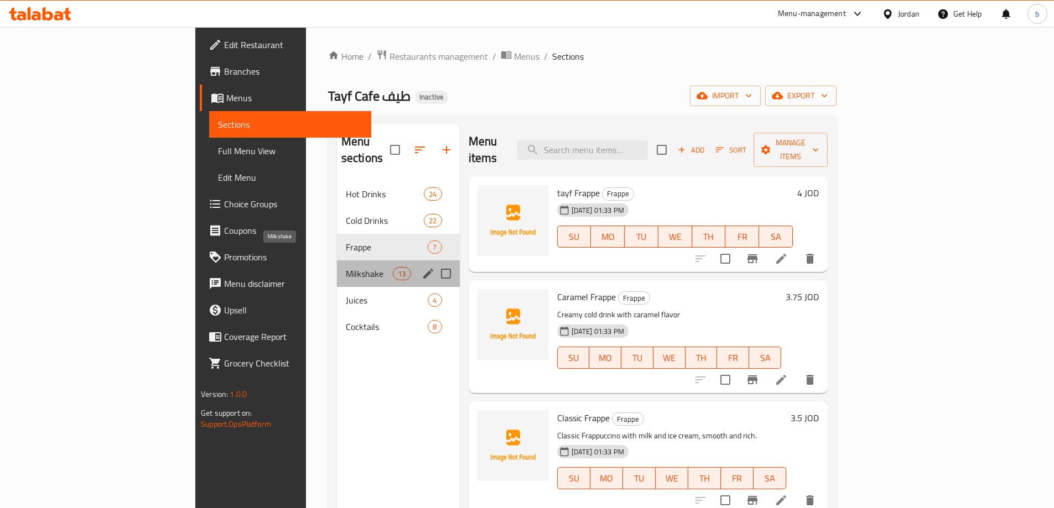
click at [346, 267] on span "Milkshake" at bounding box center [369, 273] width 47 height 13
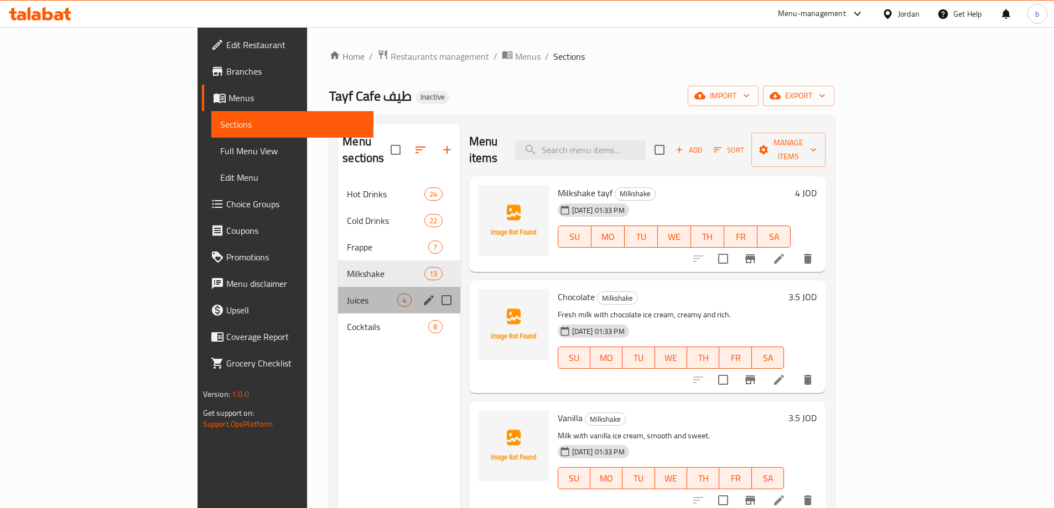
click at [338, 293] on div "Juices 4" at bounding box center [399, 300] width 122 height 27
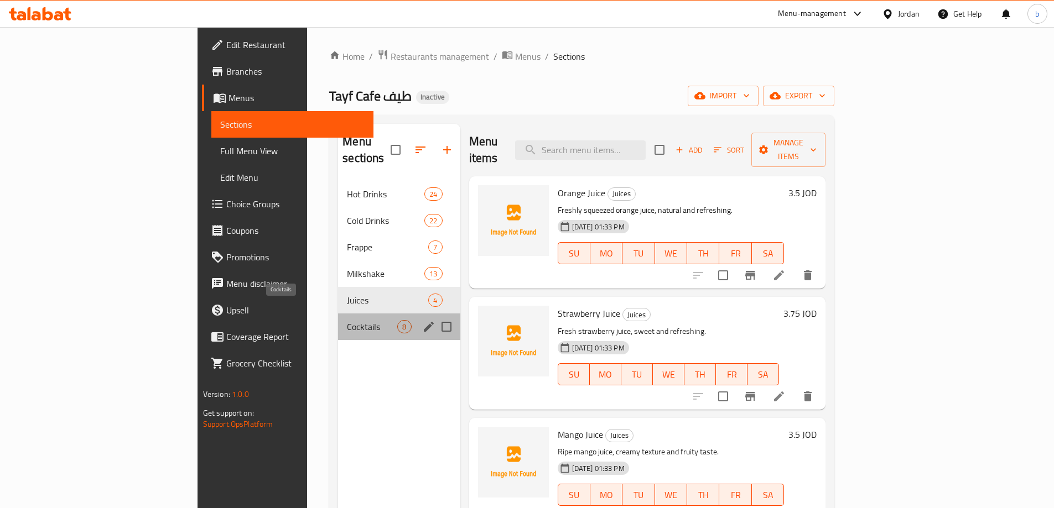
click at [347, 320] on span "Cocktails" at bounding box center [372, 326] width 50 height 13
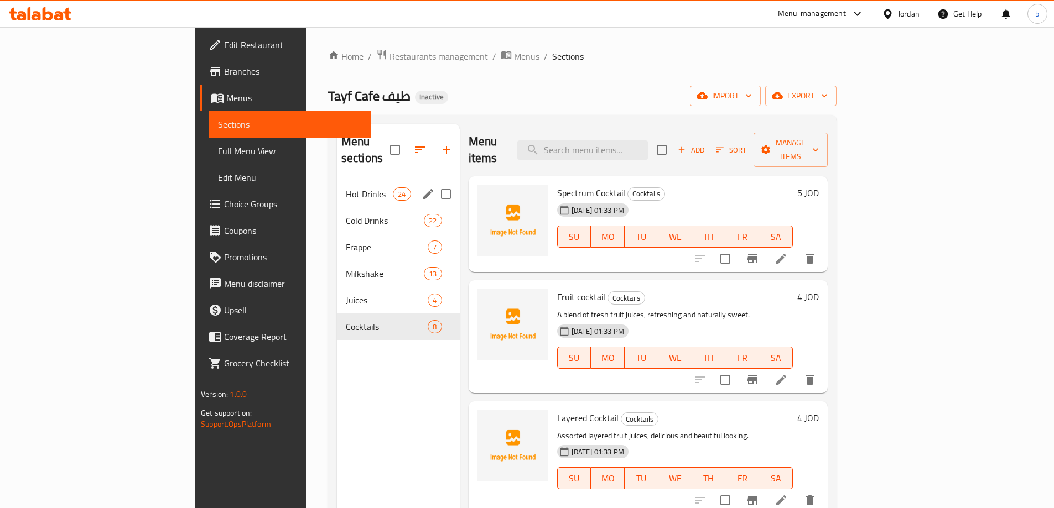
click at [337, 186] on div "Hot Drinks 24" at bounding box center [398, 194] width 123 height 27
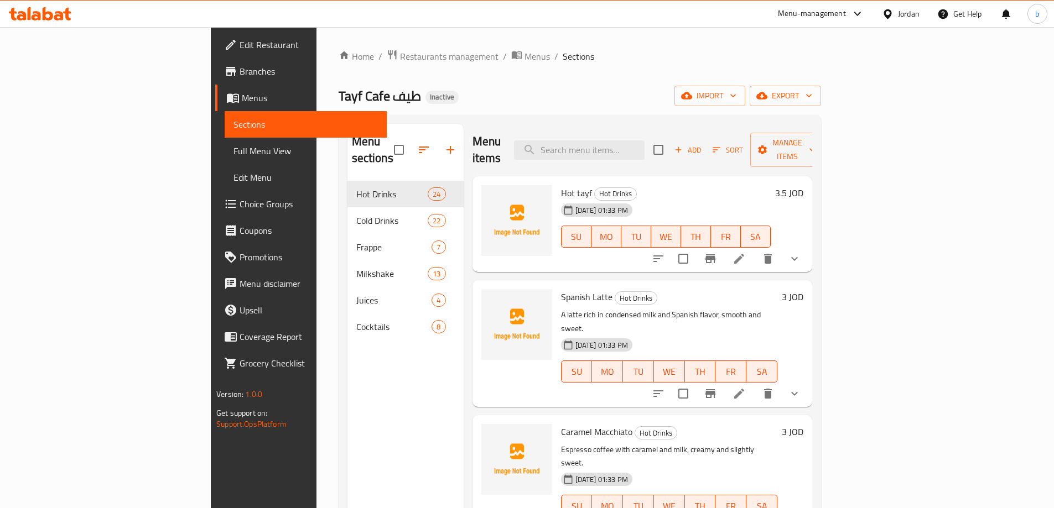
click at [726, 79] on div "Home / Restaurants management / Menus / Sections Tayf Cafe طيف Inactive import …" at bounding box center [580, 345] width 482 height 592
click at [725, 77] on div "Home / Restaurants management / Menus / Sections Tayf Cafe طيف Inactive import …" at bounding box center [580, 345] width 482 height 592
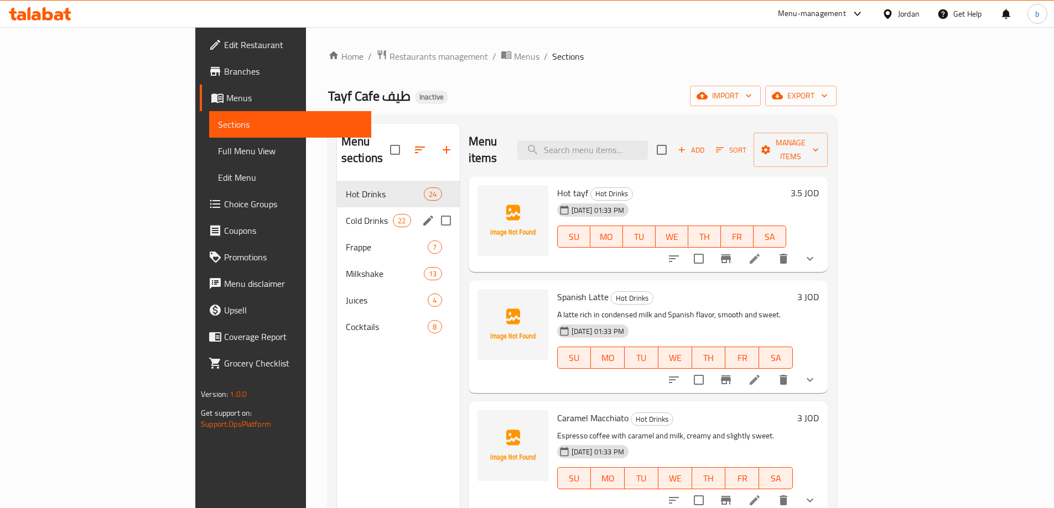
click at [346, 214] on span "Cold Drinks" at bounding box center [369, 220] width 47 height 13
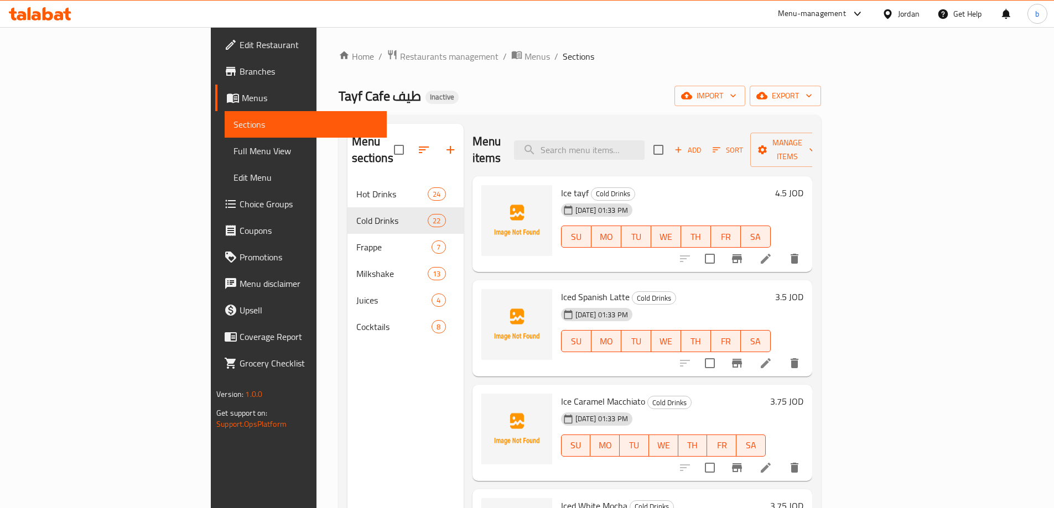
click at [693, 95] on div "Tayf Cafe طيف Inactive import export" at bounding box center [580, 96] width 482 height 20
click at [821, 63] on ol "Home / Restaurants management / Menus / Sections" at bounding box center [580, 56] width 482 height 14
click at [821, 70] on div "Home / Restaurants management / Menus / Sections Tayf Cafe طيف Inactive import …" at bounding box center [580, 345] width 482 height 592
click at [775, 199] on div "28-09-2025 01:33 PM SU MO TU WE TH FR SA" at bounding box center [666, 229] width 219 height 60
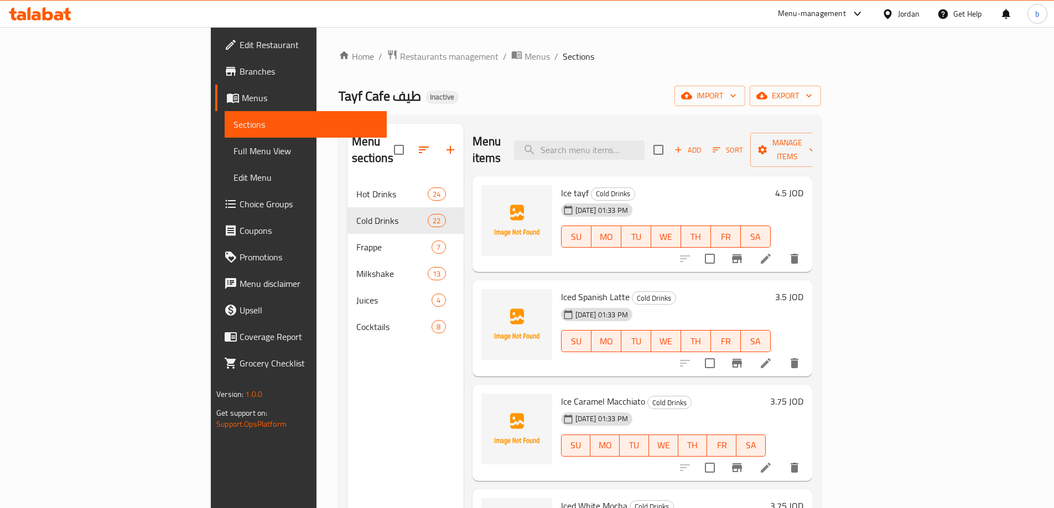
scroll to position [737, 0]
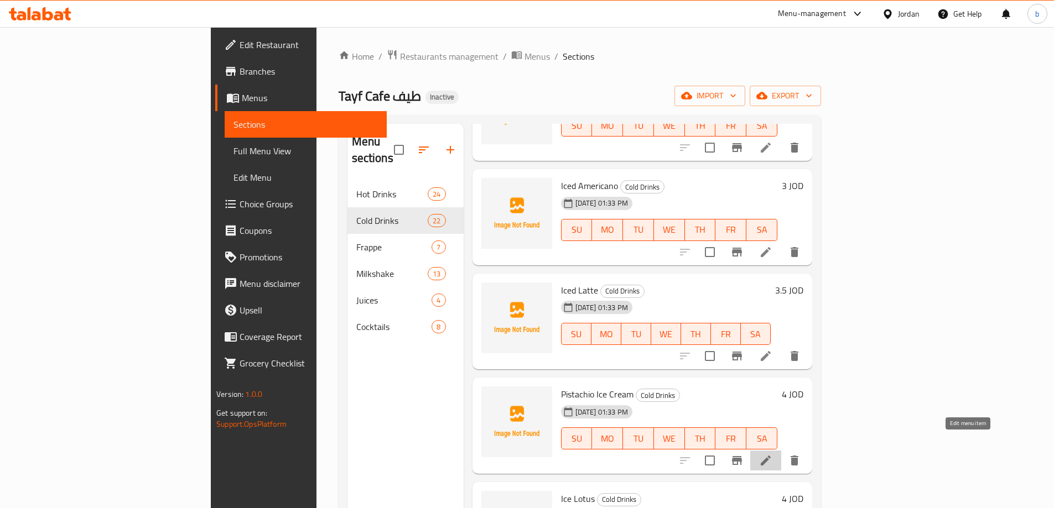
click at [772, 454] on icon at bounding box center [765, 460] width 13 height 13
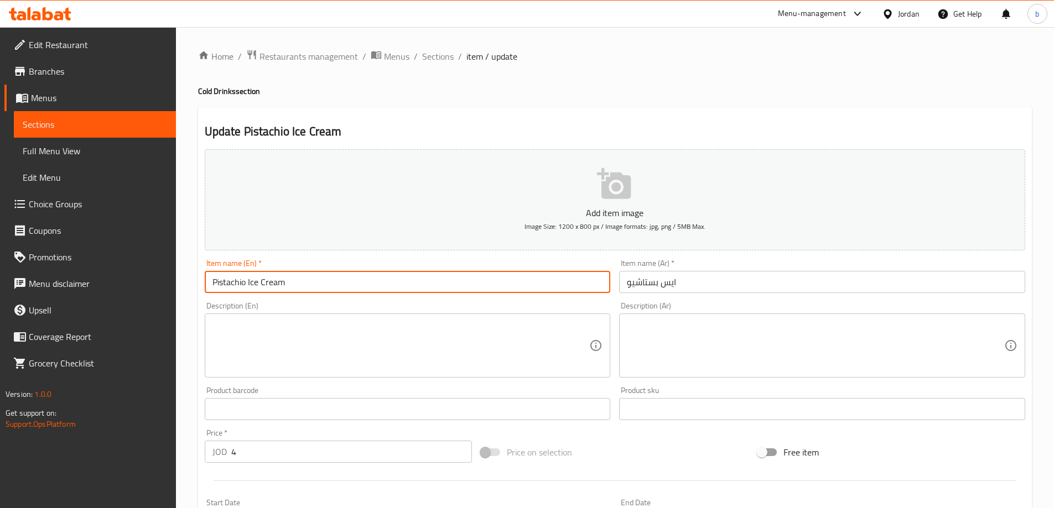
drag, startPoint x: 258, startPoint y: 283, endPoint x: 320, endPoint y: 287, distance: 62.1
click at [320, 287] on input "Pistachio Ice Cream" at bounding box center [408, 282] width 406 height 22
drag, startPoint x: 246, startPoint y: 280, endPoint x: 313, endPoint y: 297, distance: 69.0
click at [313, 297] on div "Item name (En)   * Pistachio Ice Item name (En) *" at bounding box center [407, 276] width 415 height 43
click at [213, 286] on input "Pistachio" at bounding box center [408, 282] width 406 height 22
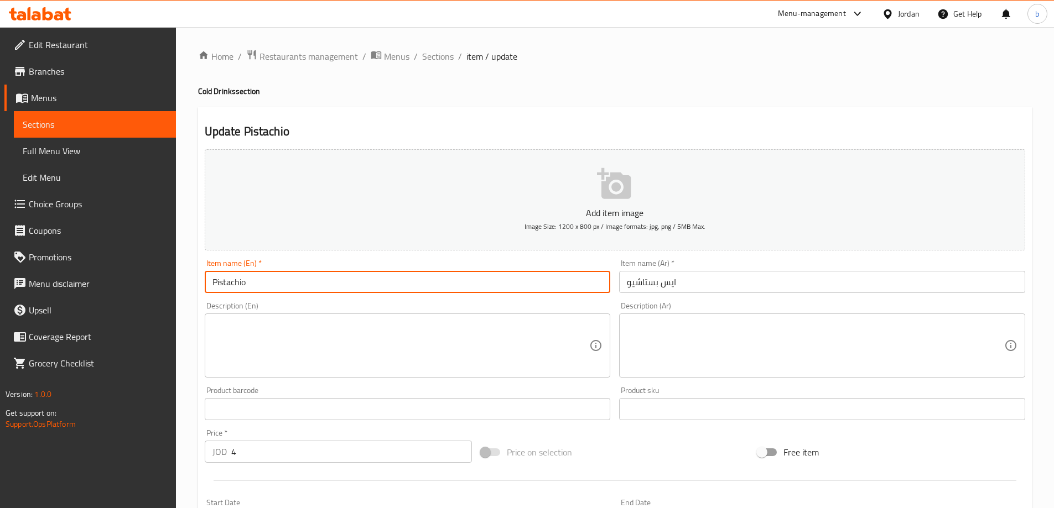
paste input "Ice"
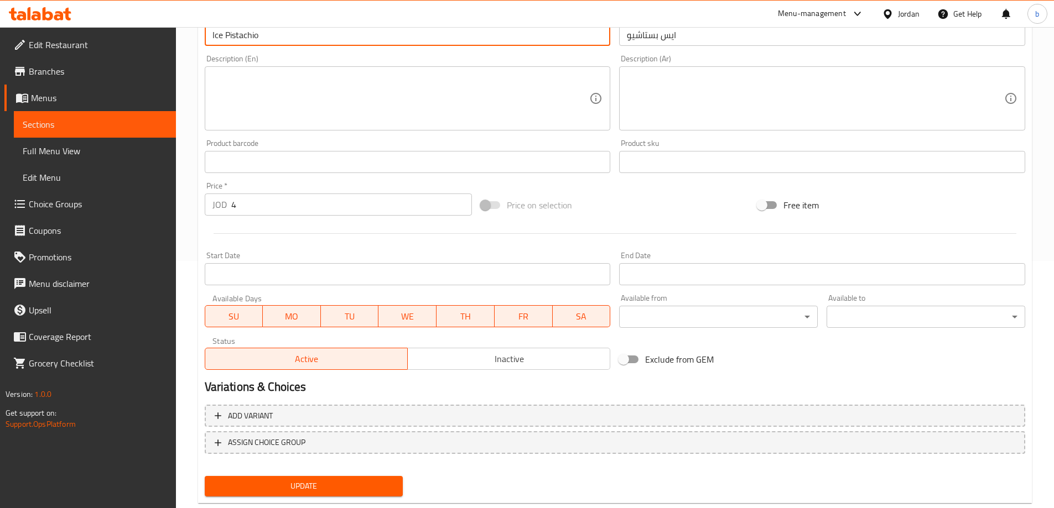
scroll to position [273, 0]
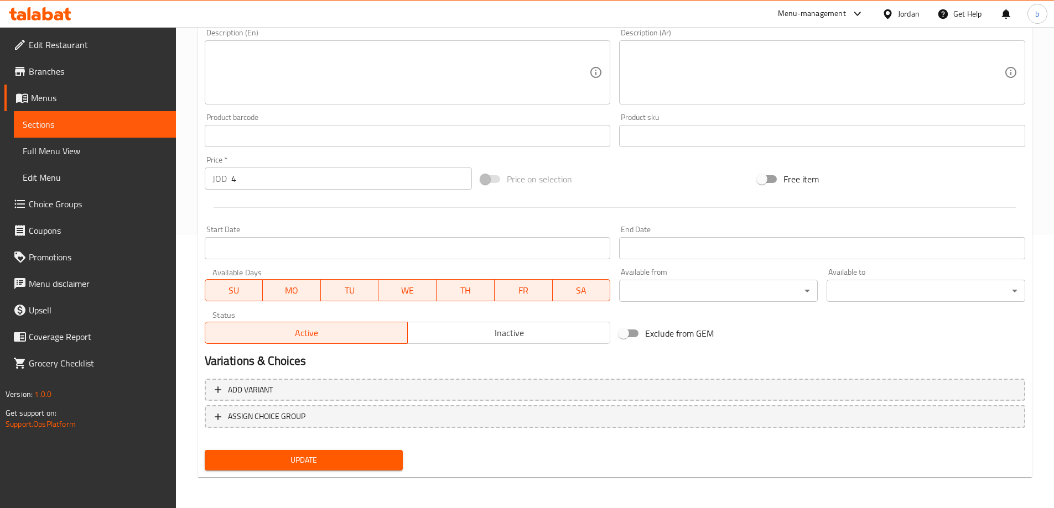
type input "Ice Pistachio"
click at [349, 465] on span "Update" at bounding box center [304, 461] width 181 height 14
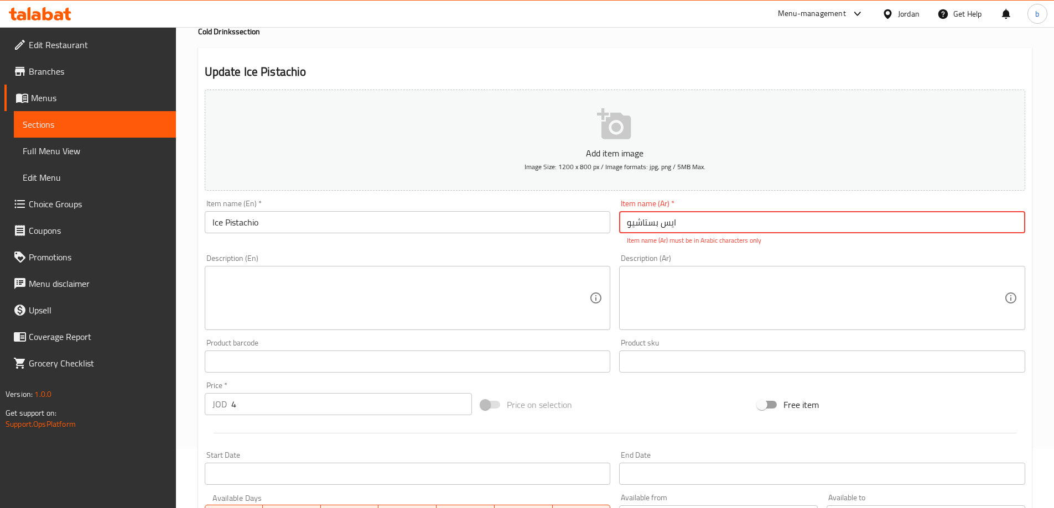
scroll to position [0, 0]
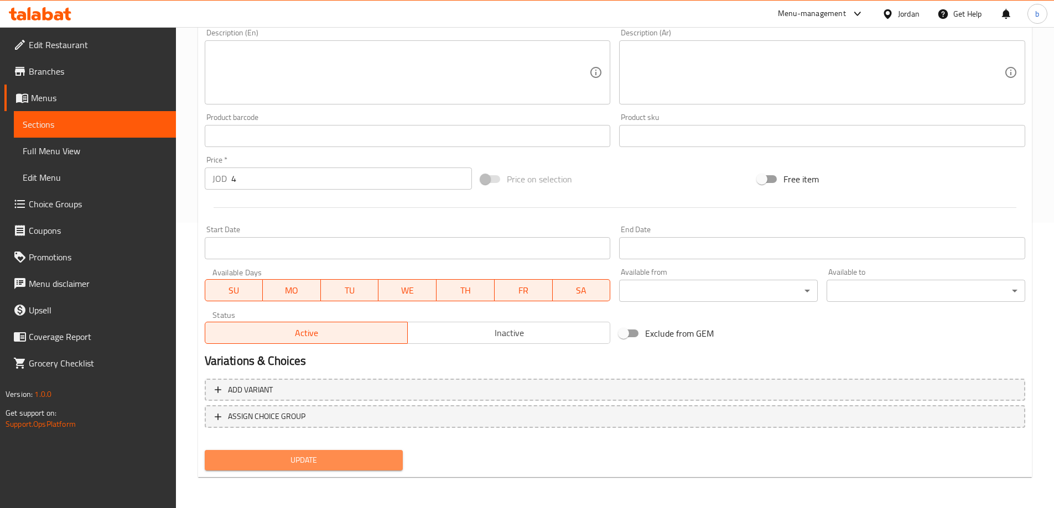
click at [313, 458] on span "Update" at bounding box center [304, 461] width 181 height 14
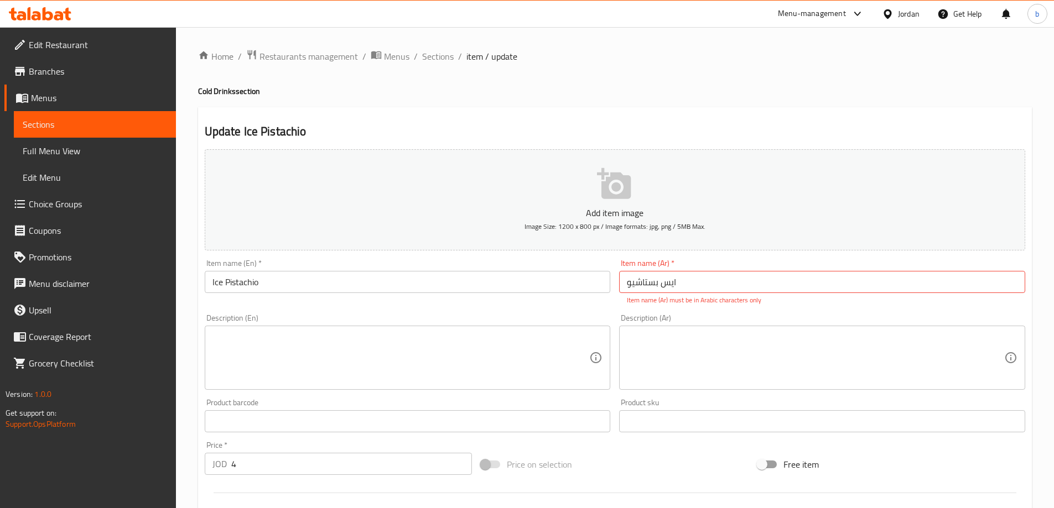
click at [783, 272] on input "ایس بستاشيو" at bounding box center [822, 282] width 406 height 22
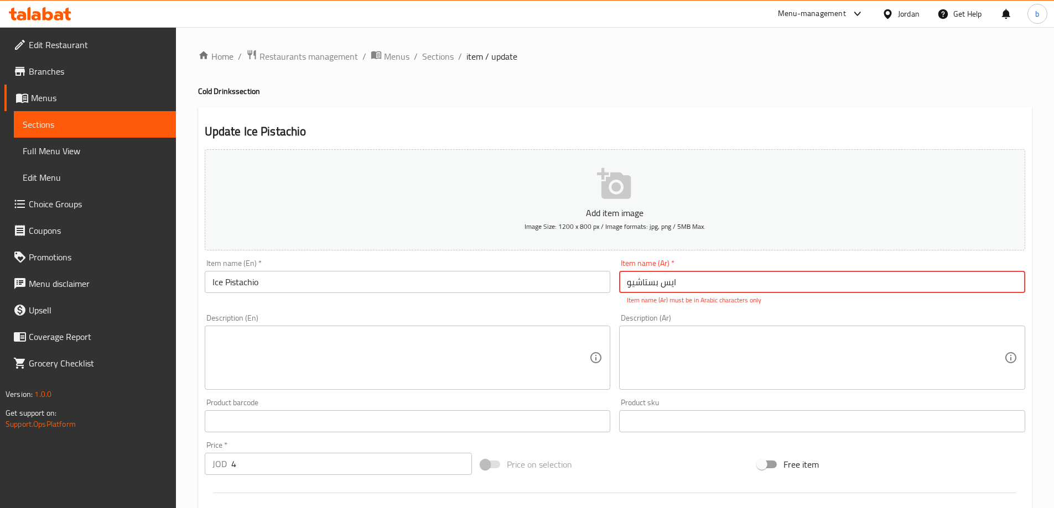
click at [783, 272] on input "ایس بستاشيو" at bounding box center [822, 282] width 406 height 22
type input "v"
paste input "ايس بستاشـــــــــــــــــــــيو"
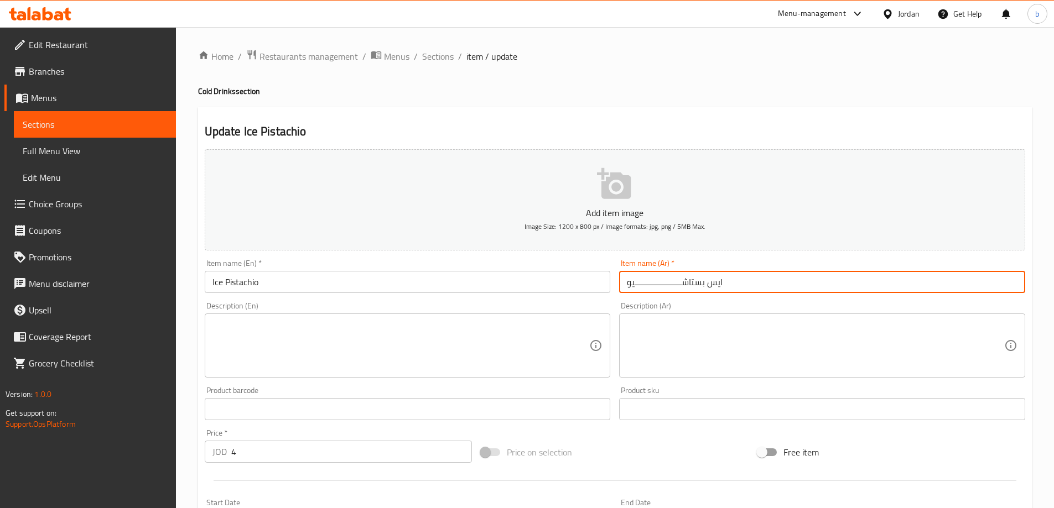
click at [635, 282] on input "ايس بستاشـــــــــــــــــــــيو" at bounding box center [822, 282] width 406 height 22
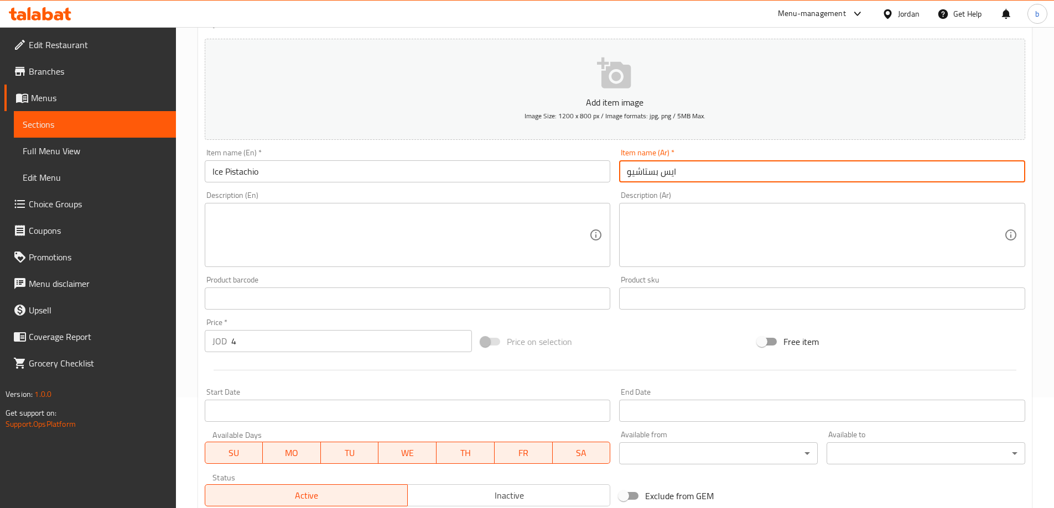
scroll to position [273, 0]
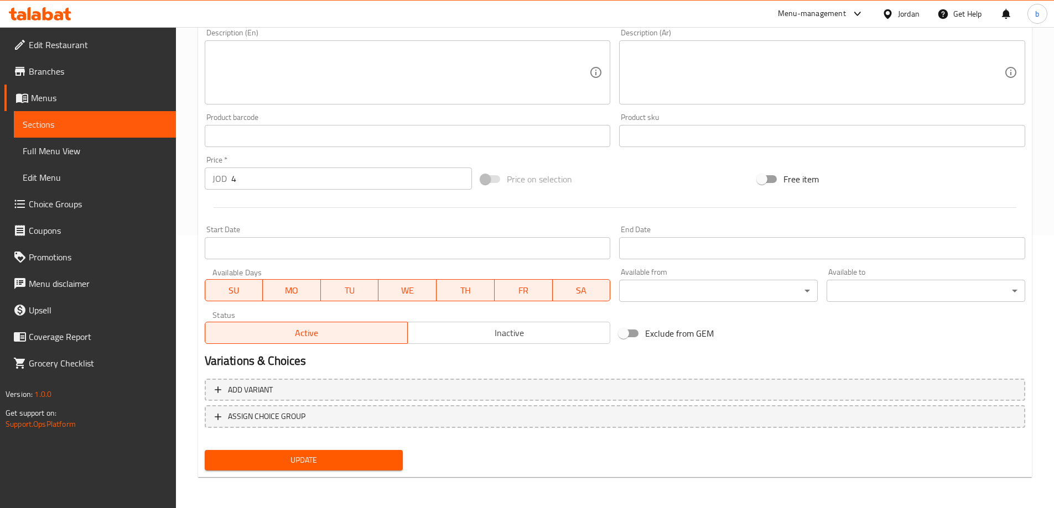
type input "ايس بستاشيو"
click at [364, 455] on span "Update" at bounding box center [304, 461] width 181 height 14
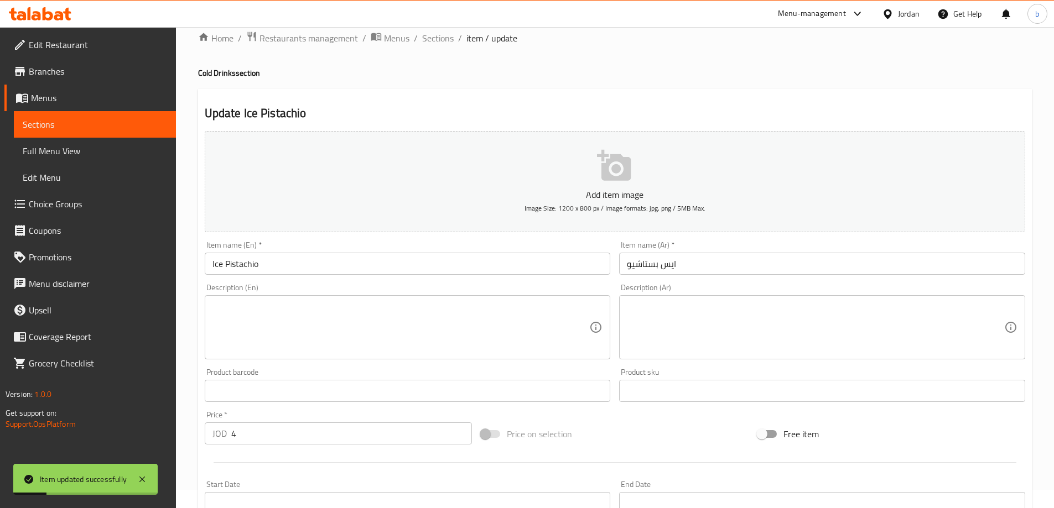
scroll to position [0, 0]
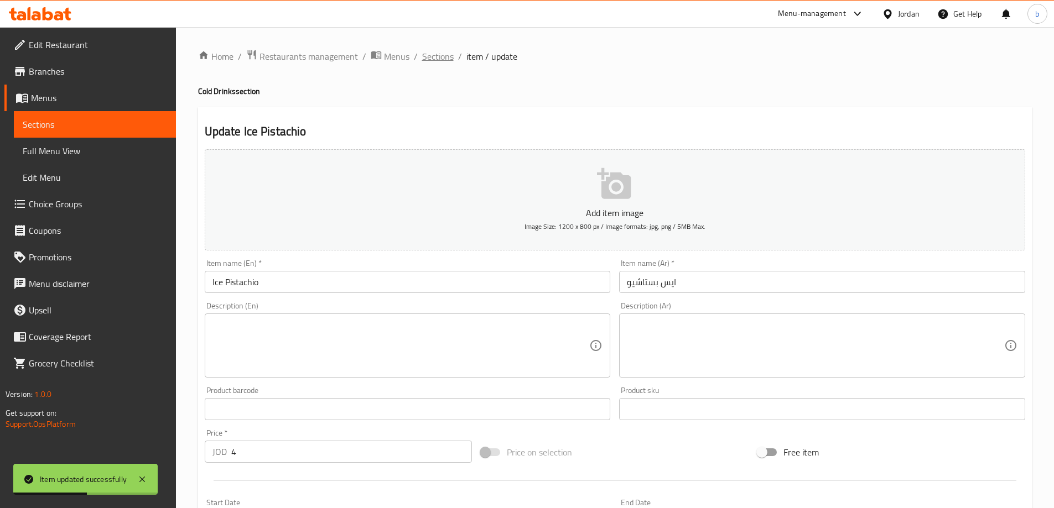
click at [441, 58] on span "Sections" at bounding box center [438, 56] width 32 height 13
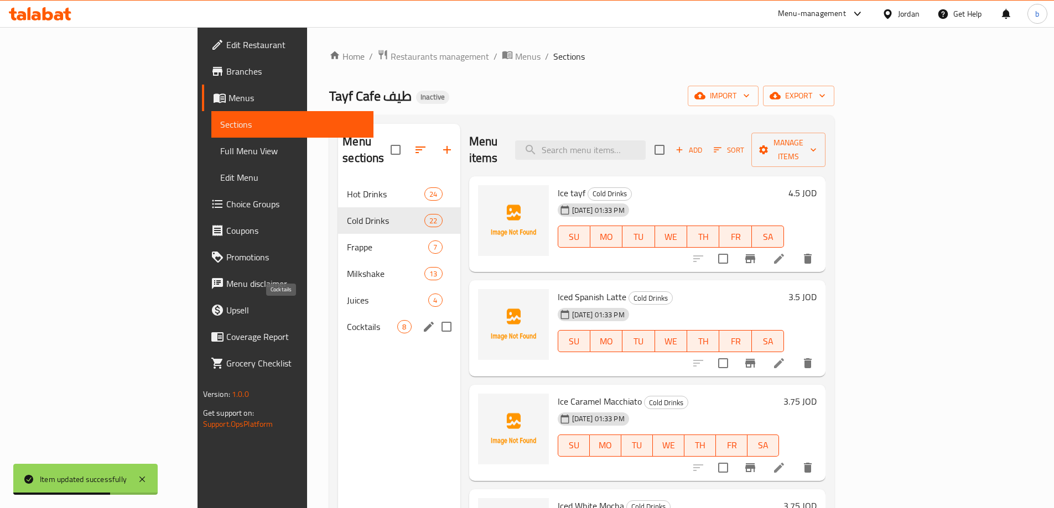
click at [347, 320] on span "Cocktails" at bounding box center [372, 326] width 50 height 13
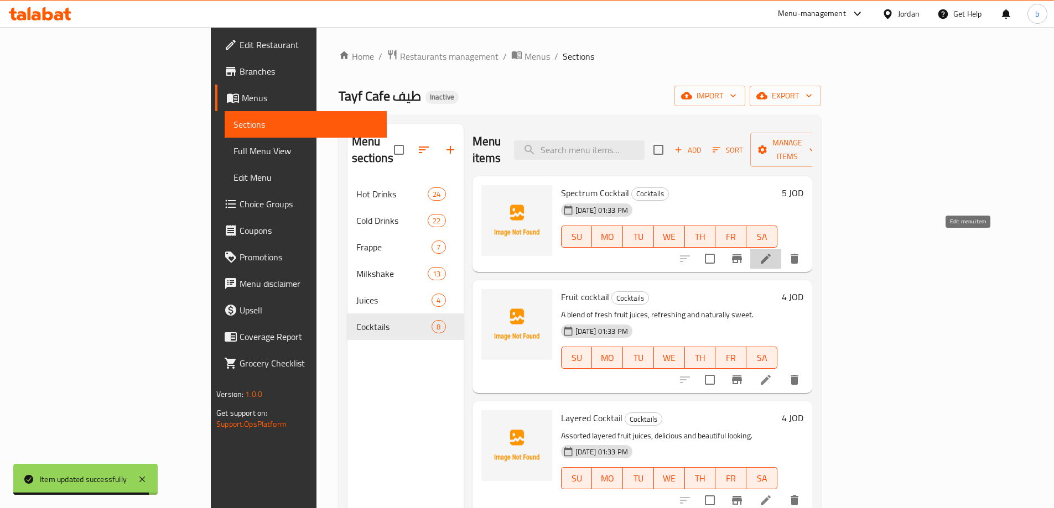
click at [772, 252] on icon at bounding box center [765, 258] width 13 height 13
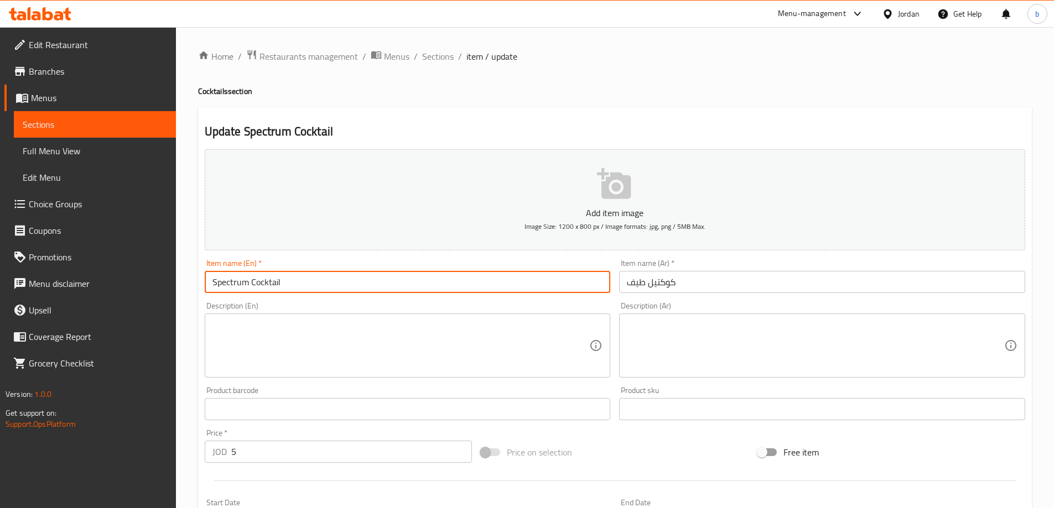
drag, startPoint x: 248, startPoint y: 284, endPoint x: 132, endPoint y: 293, distance: 117.1
click at [132, 293] on div "Edit Restaurant Branches Menus Sections Full Menu View Edit Menu Choice Groups …" at bounding box center [527, 404] width 1054 height 755
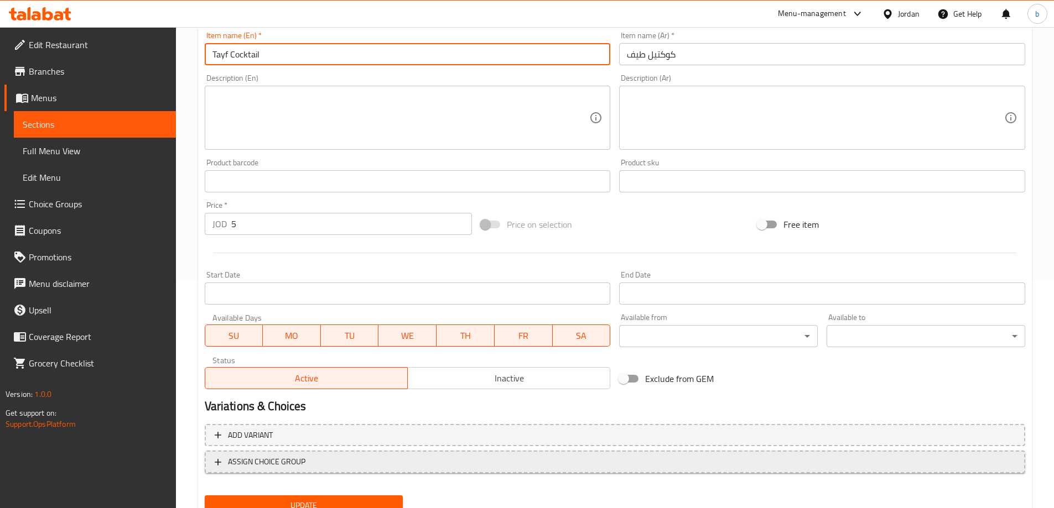
scroll to position [273, 0]
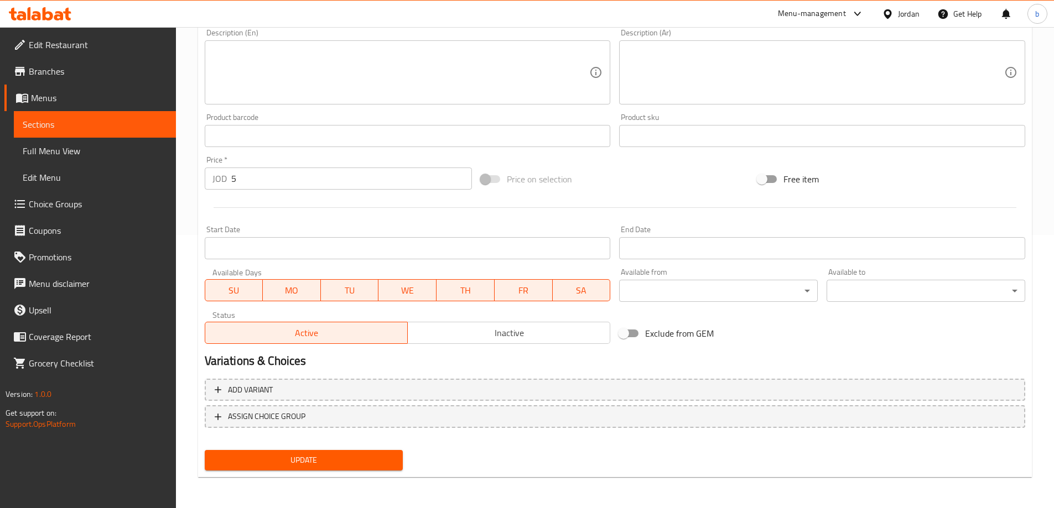
type input "Tayf Cocktail"
click at [319, 462] on span "Update" at bounding box center [304, 461] width 181 height 14
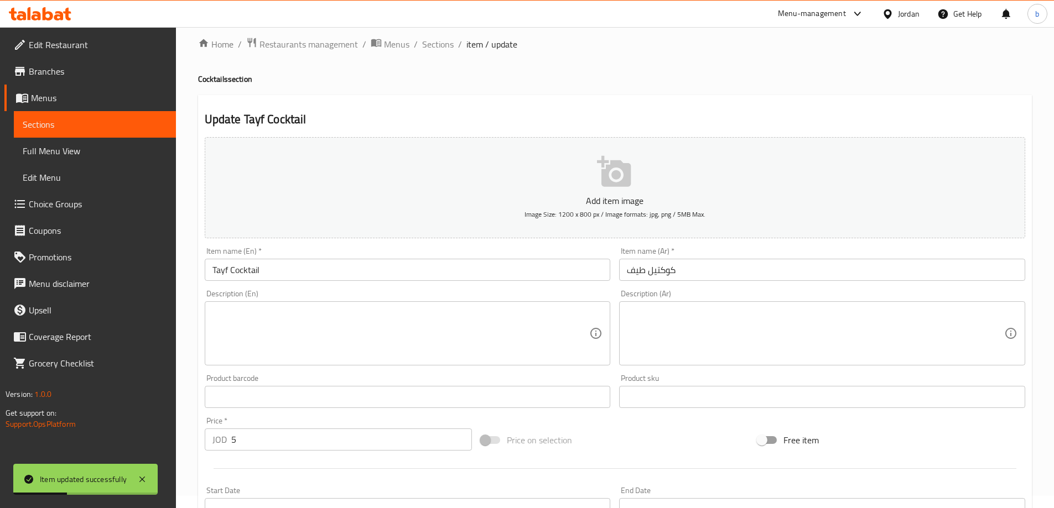
scroll to position [0, 0]
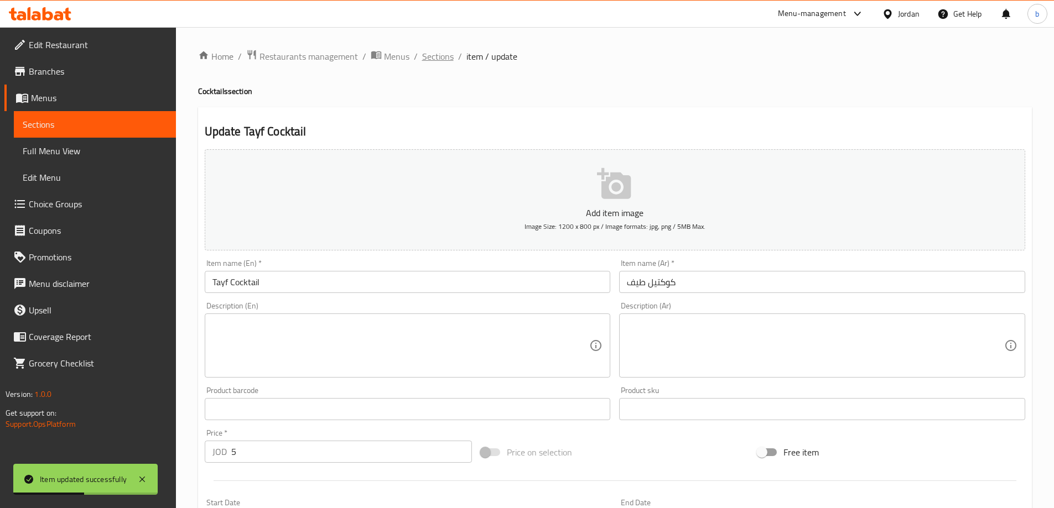
click at [437, 53] on span "Sections" at bounding box center [438, 56] width 32 height 13
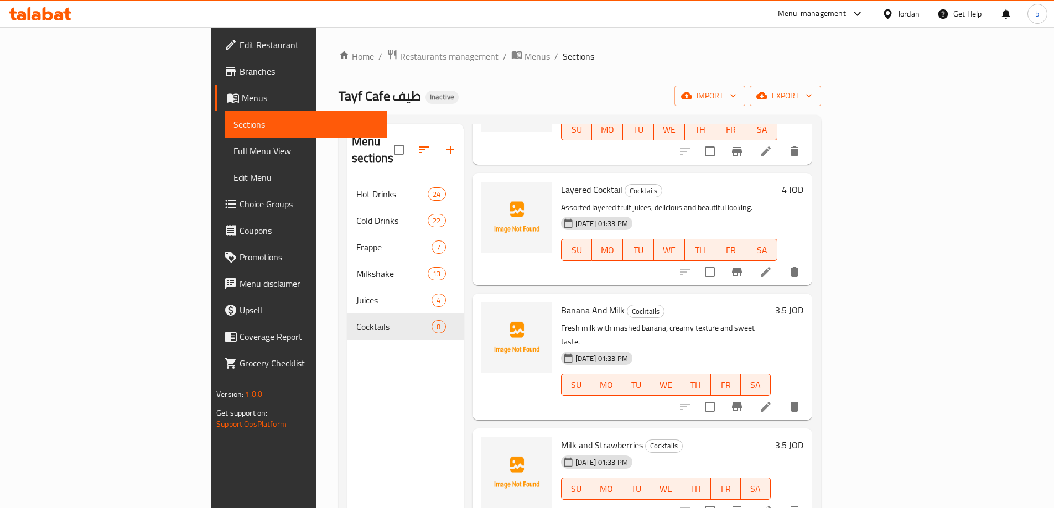
scroll to position [277, 0]
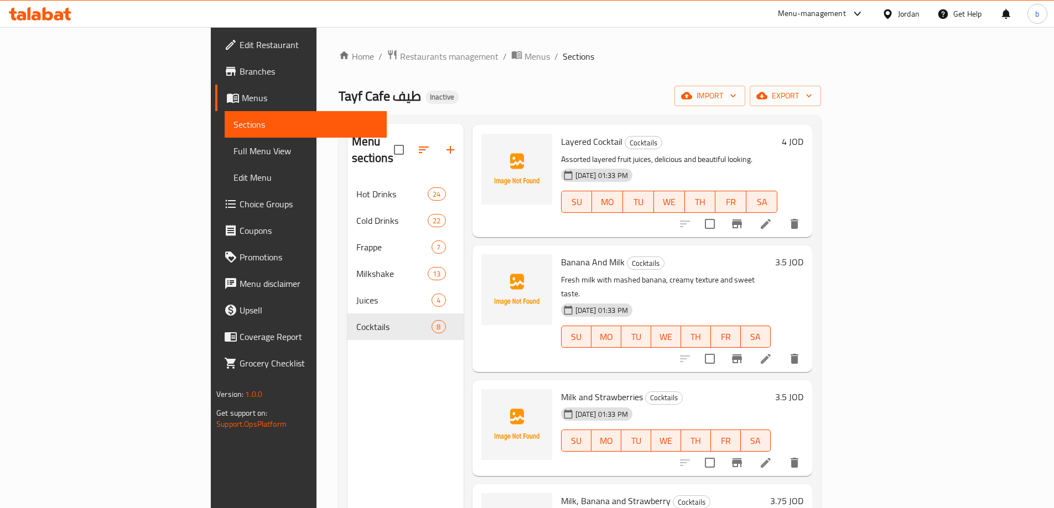
click at [772, 352] on icon at bounding box center [765, 358] width 13 height 13
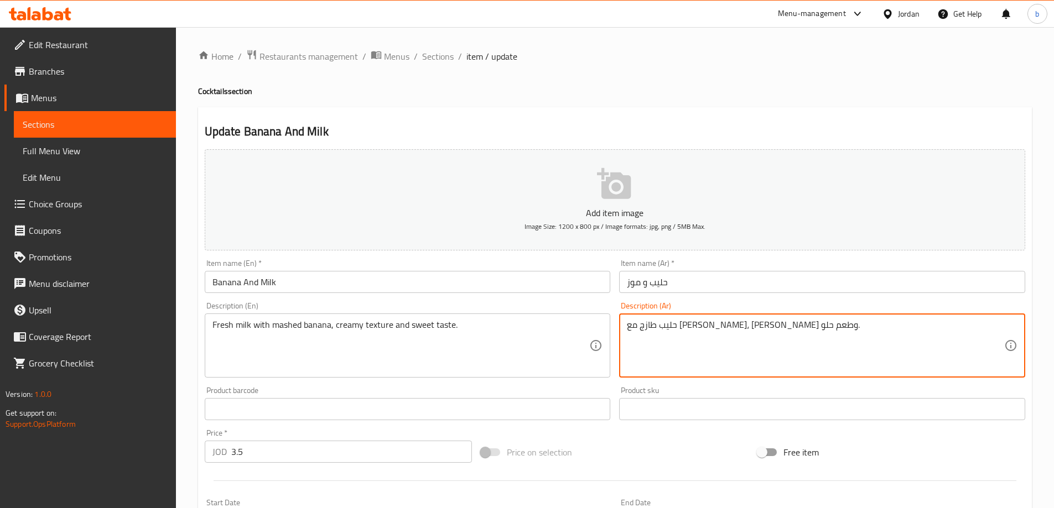
drag, startPoint x: 716, startPoint y: 324, endPoint x: 739, endPoint y: 331, distance: 23.8
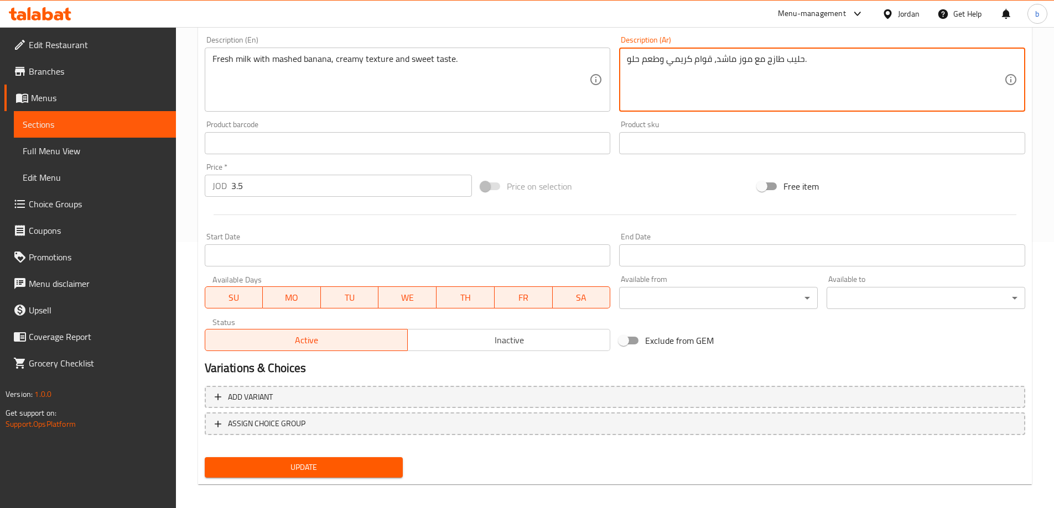
scroll to position [273, 0]
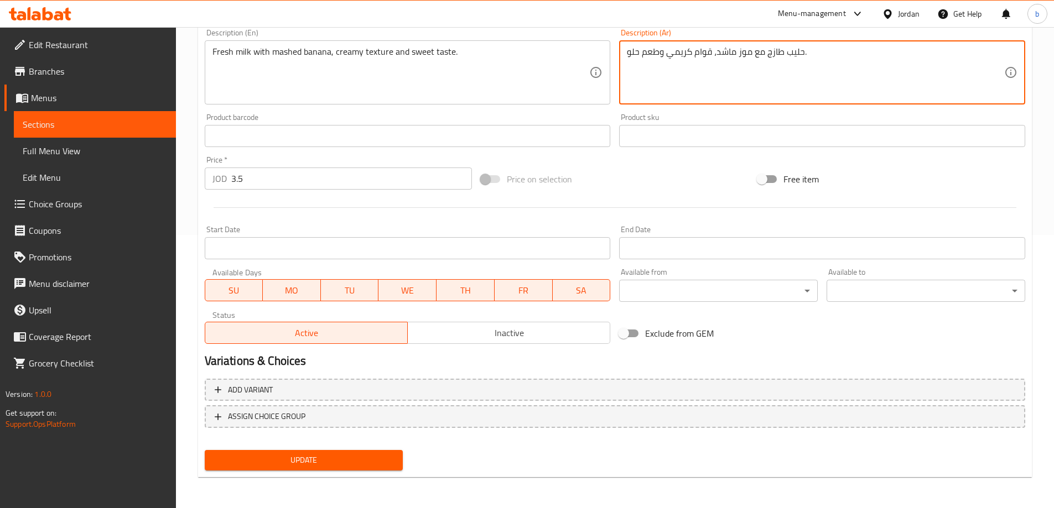
type textarea "حليب طازج مع موز ماشد، قوام كريمي وطعم حلو."
click at [270, 468] on button "Update" at bounding box center [304, 460] width 199 height 20
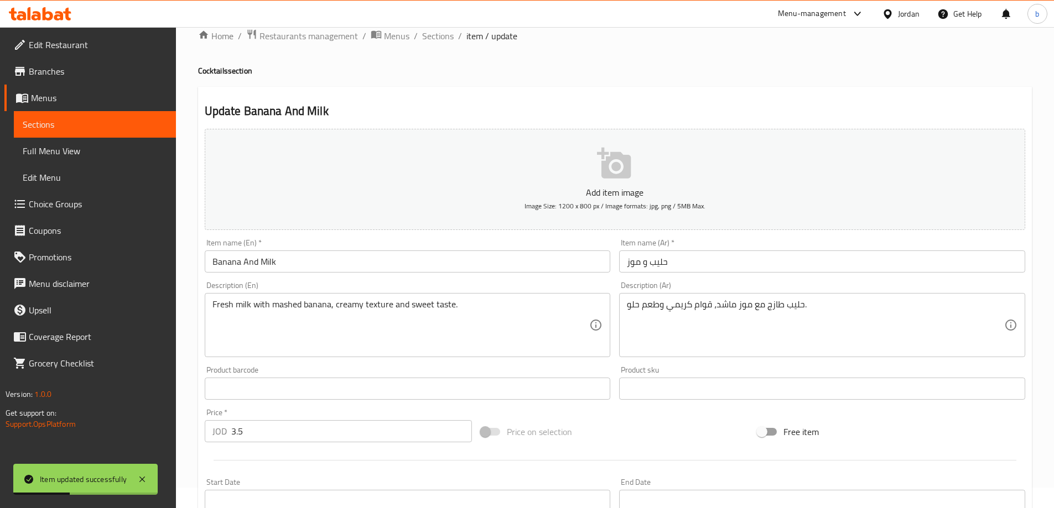
scroll to position [0, 0]
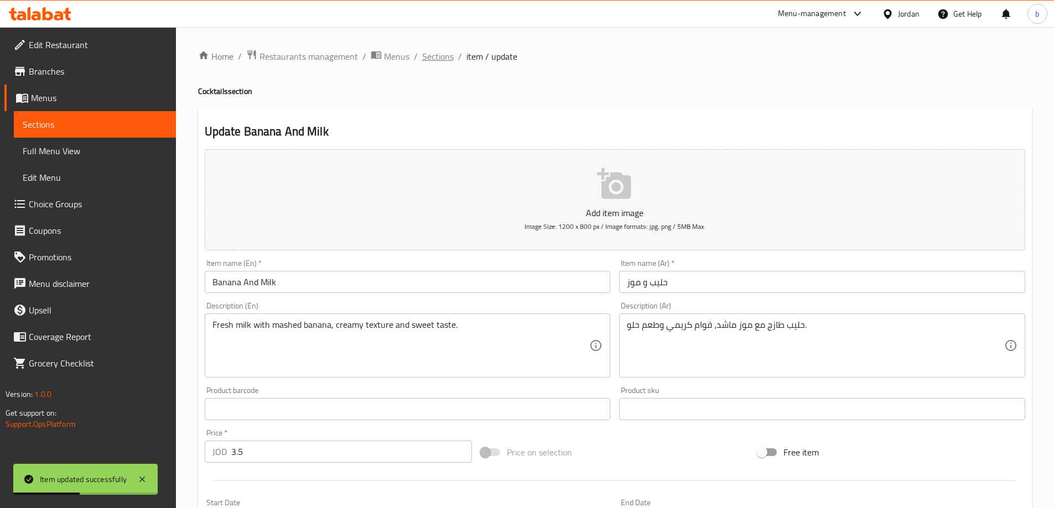
click at [430, 61] on span "Sections" at bounding box center [438, 56] width 32 height 13
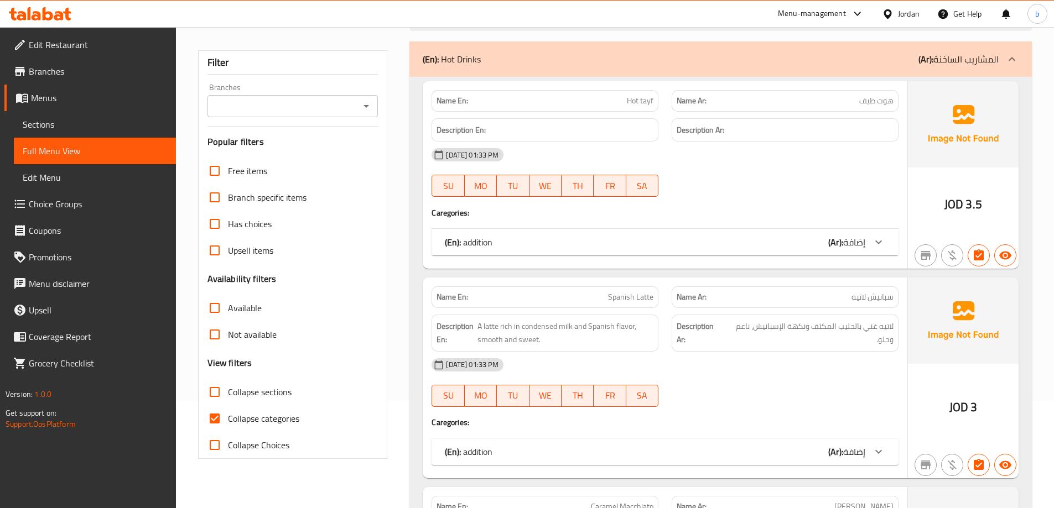
scroll to position [221, 0]
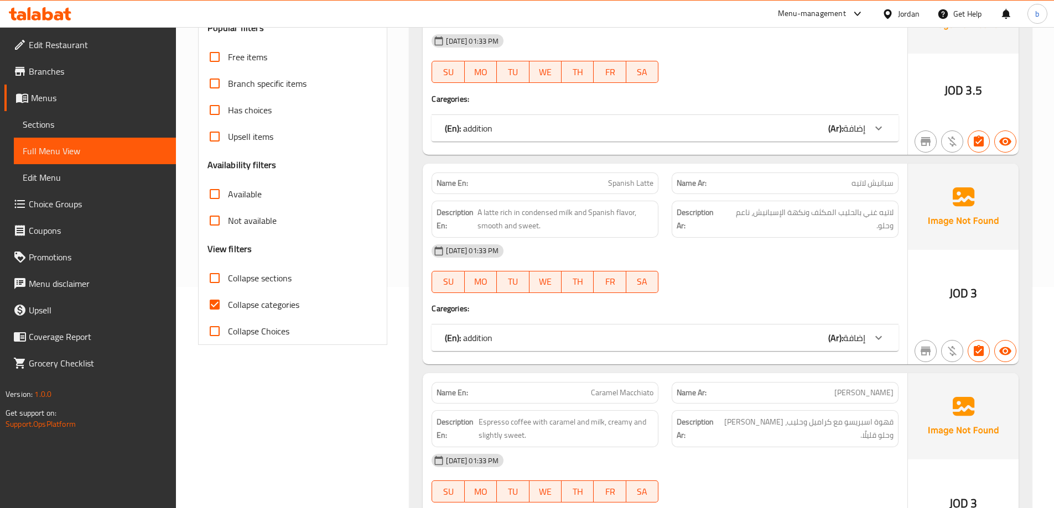
click at [273, 302] on span "Collapse categories" at bounding box center [263, 304] width 71 height 13
click at [228, 302] on input "Collapse categories" at bounding box center [214, 305] width 27 height 27
checkbox input "false"
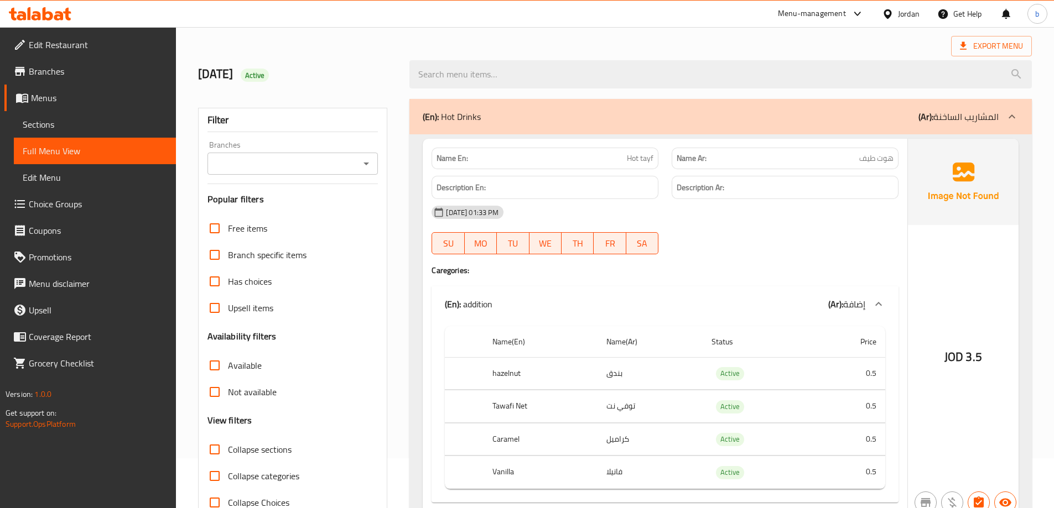
scroll to position [0, 0]
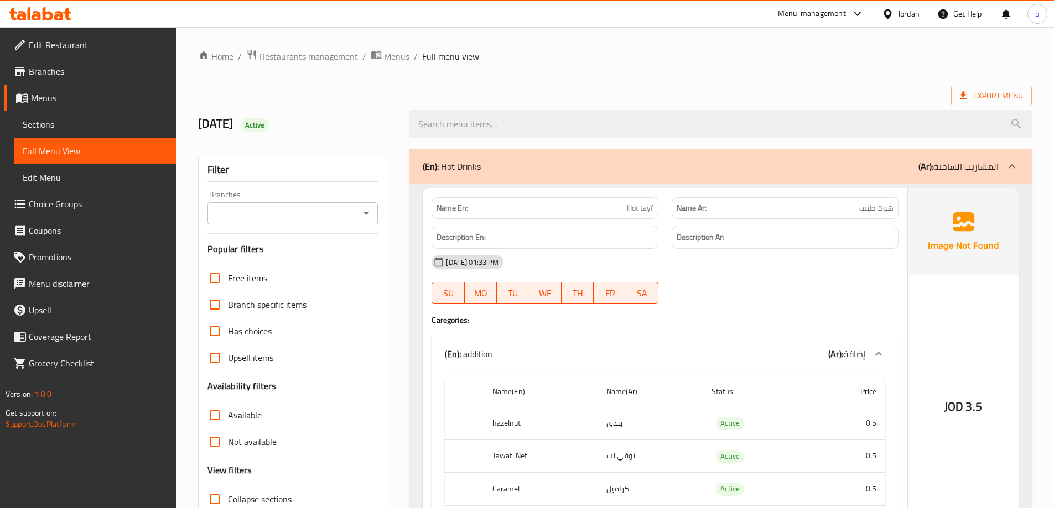
click at [689, 164] on div "(En): Hot Drinks (Ar): المشاريب الساخنة" at bounding box center [711, 166] width 576 height 13
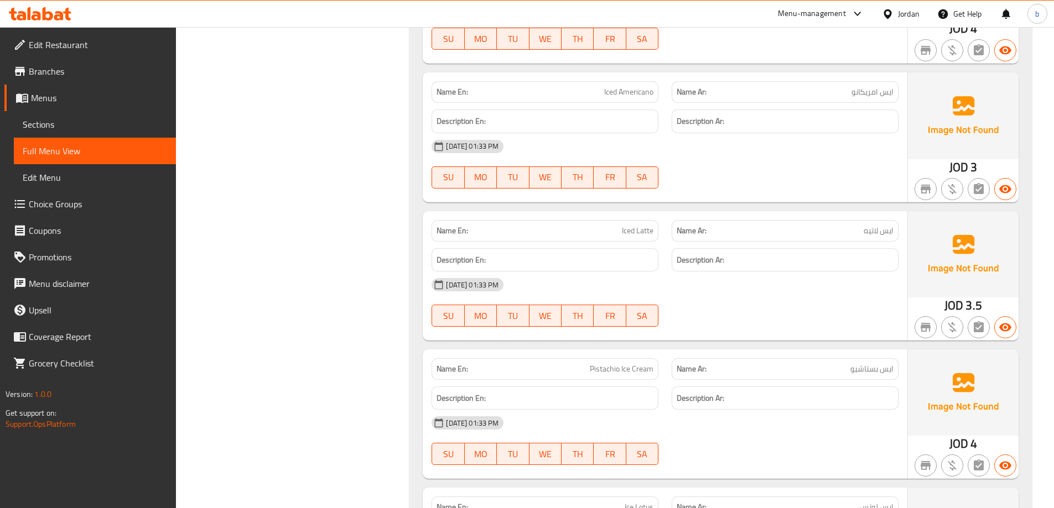
scroll to position [1272, 0]
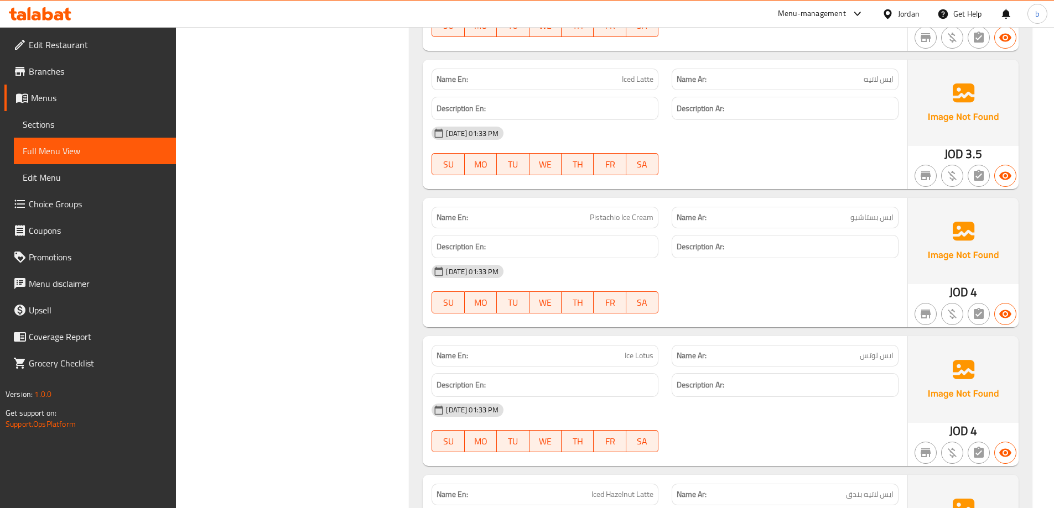
click at [600, 216] on span "Pistachio Ice Cream" at bounding box center [622, 218] width 64 height 12
copy span "Pistachio Ice Cream"
click at [856, 266] on div "[DATE] 01:33 PM" at bounding box center [665, 271] width 480 height 27
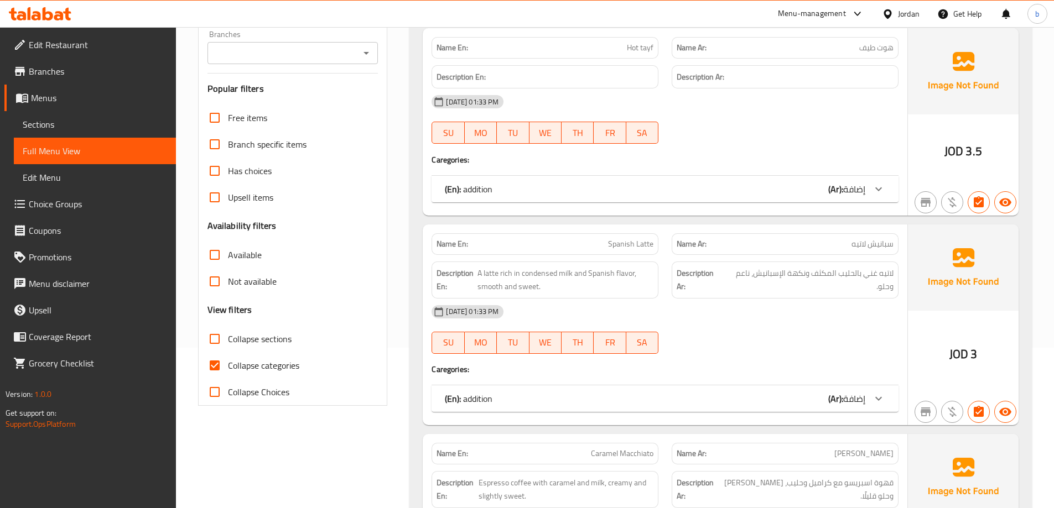
scroll to position [166, 0]
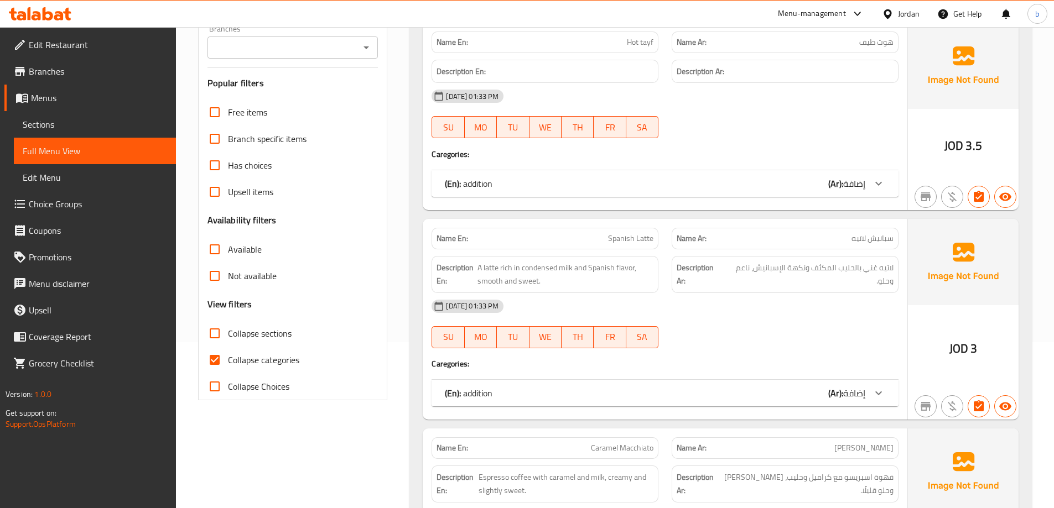
click at [219, 355] on input "Collapse categories" at bounding box center [214, 360] width 27 height 27
checkbox input "false"
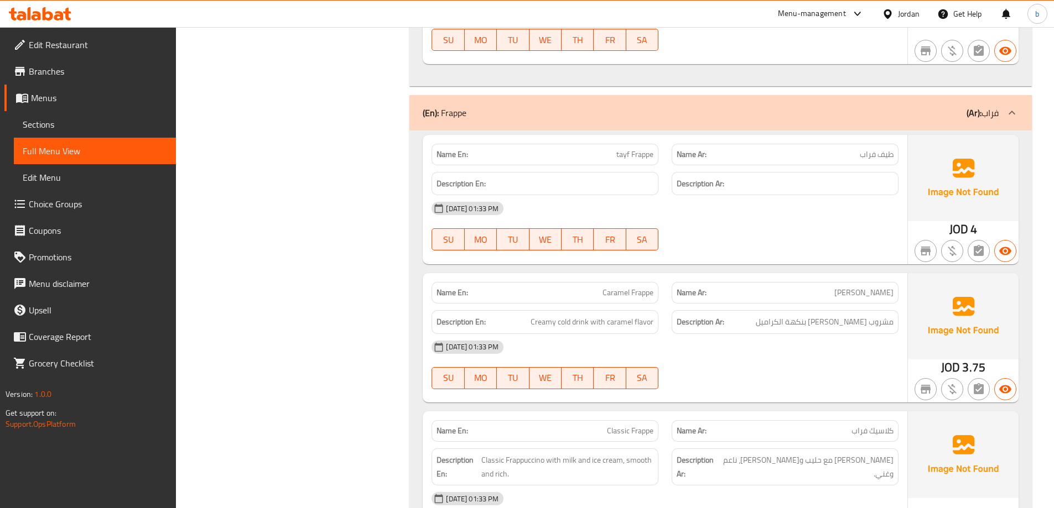
scroll to position [10662, 0]
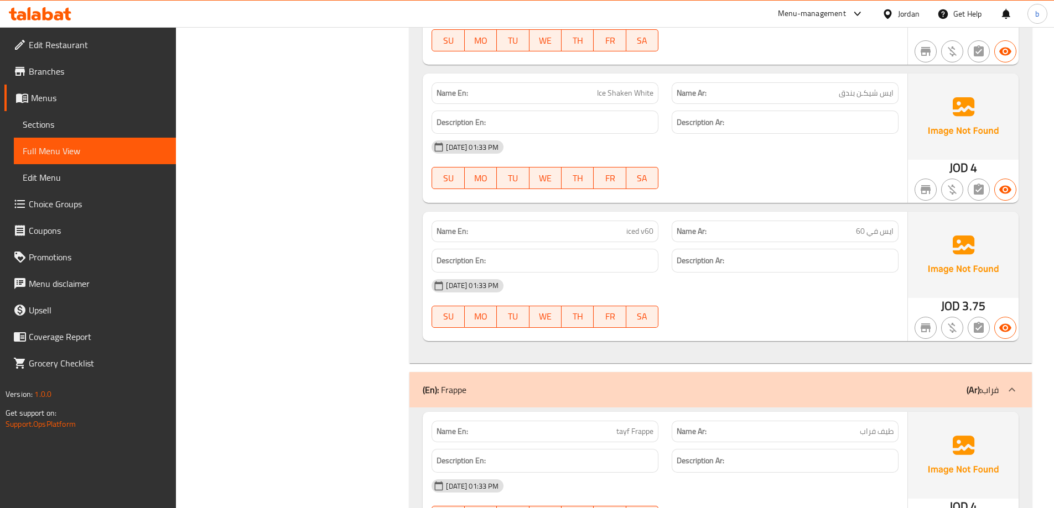
click at [686, 383] on div "(En): Frappe (Ar): فراب" at bounding box center [711, 389] width 576 height 13
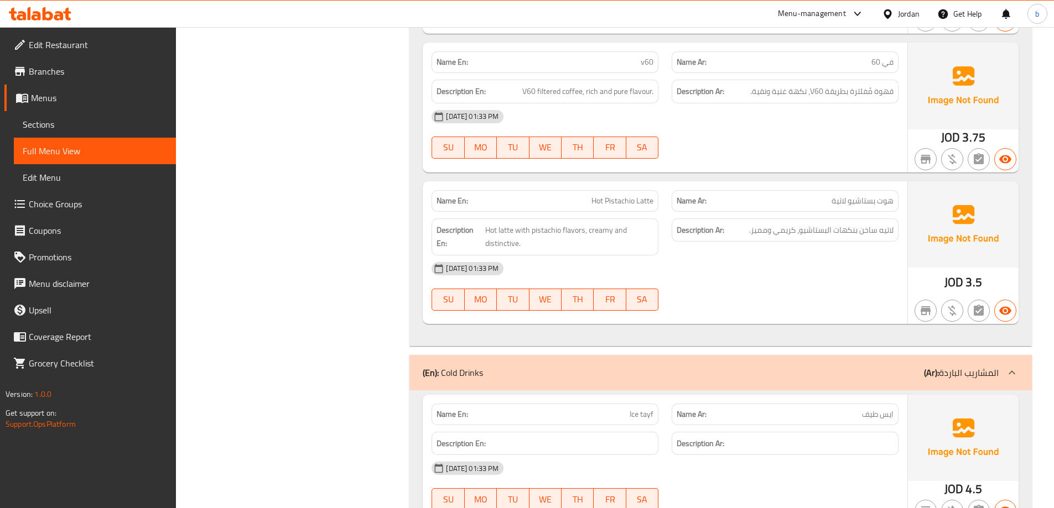
scroll to position [7674, 0]
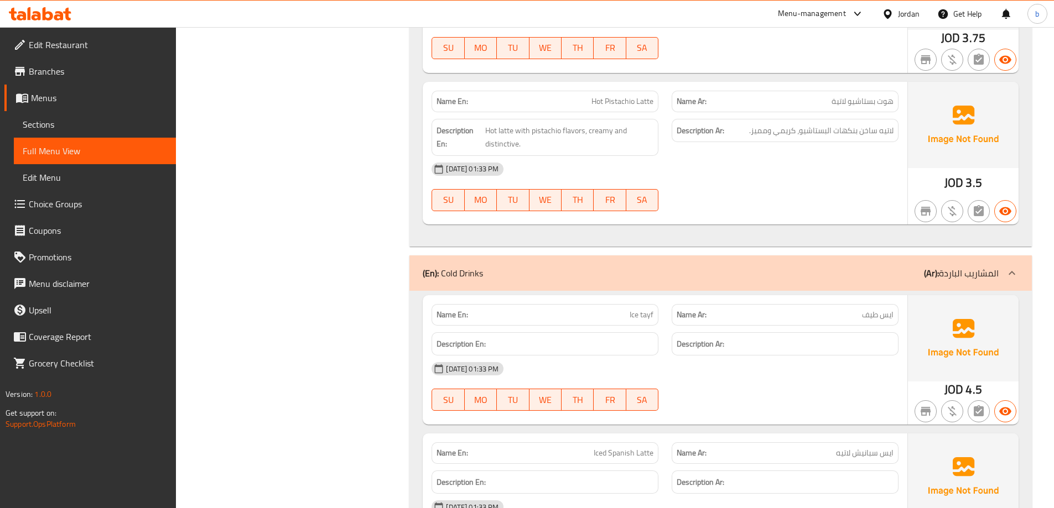
click at [799, 267] on div "(En): Cold Drinks (Ar): المشاريب الباردة" at bounding box center [711, 273] width 576 height 13
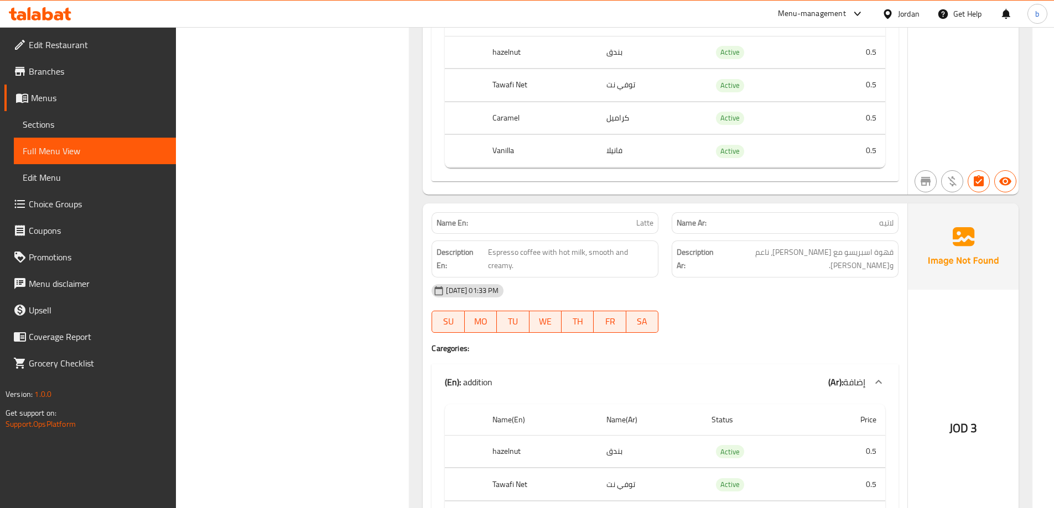
scroll to position [0, 0]
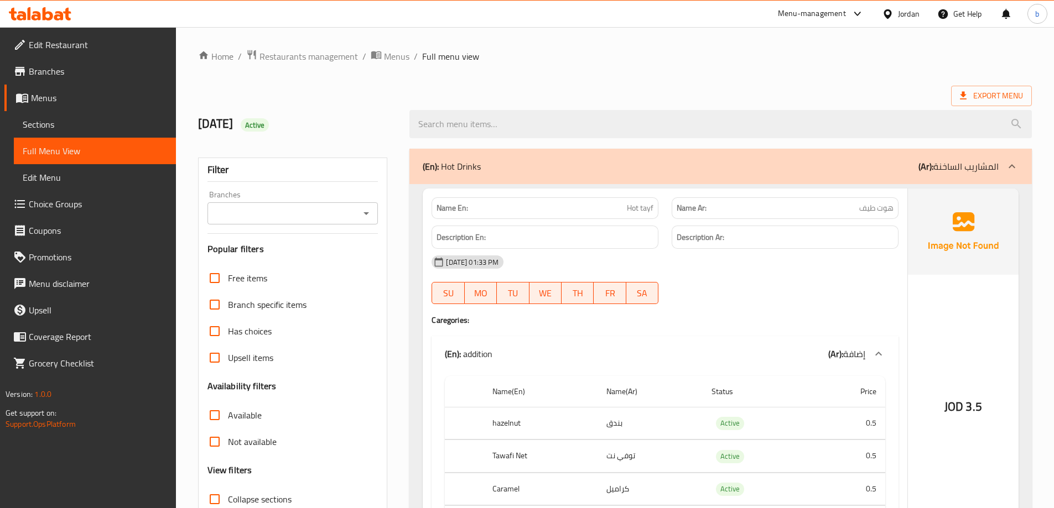
click at [944, 169] on p "(Ar): المشاريب الساخنة" at bounding box center [958, 166] width 80 height 13
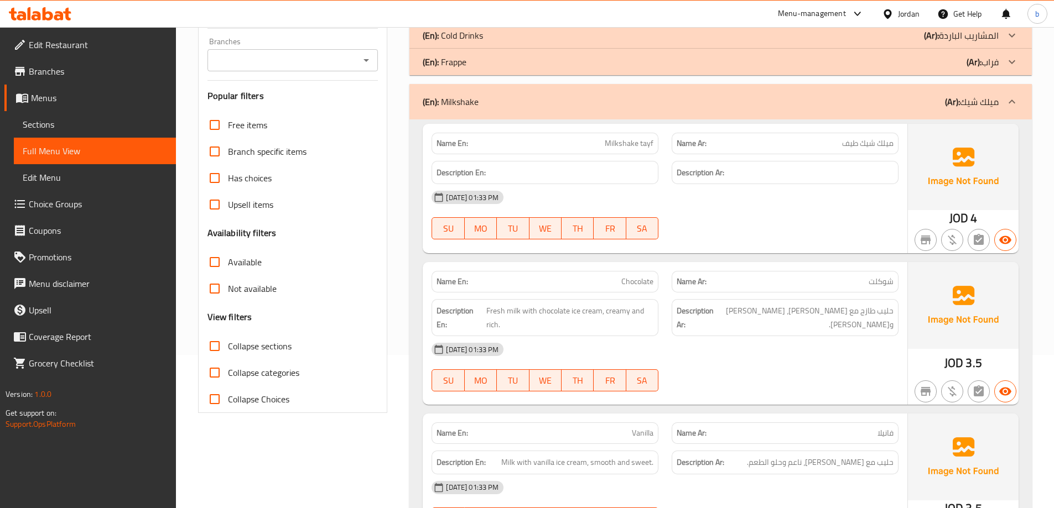
scroll to position [166, 0]
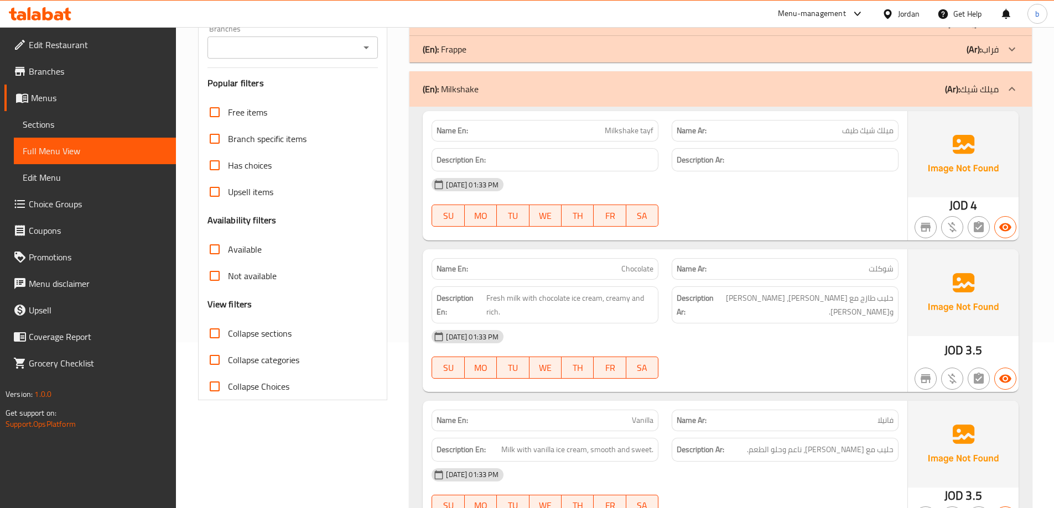
click at [857, 48] on div "(En): Frappe (Ar): فراب" at bounding box center [711, 49] width 576 height 13
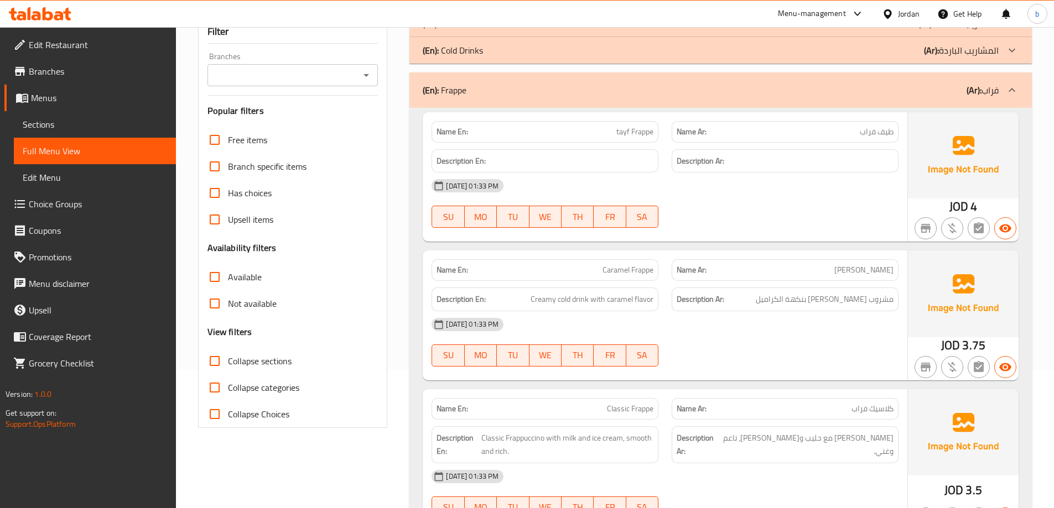
scroll to position [111, 0]
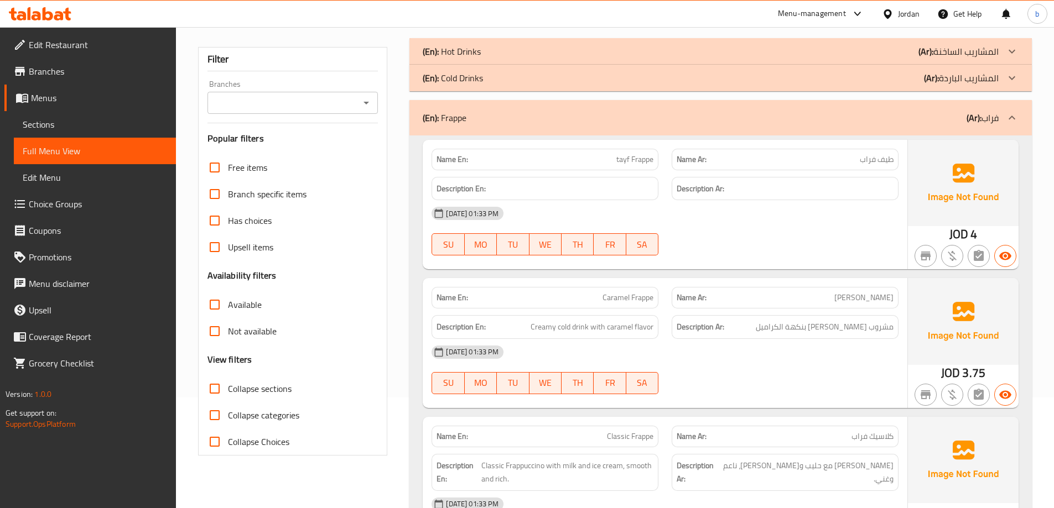
click at [859, 115] on div "(En): Frappe (Ar): فراب" at bounding box center [711, 117] width 576 height 13
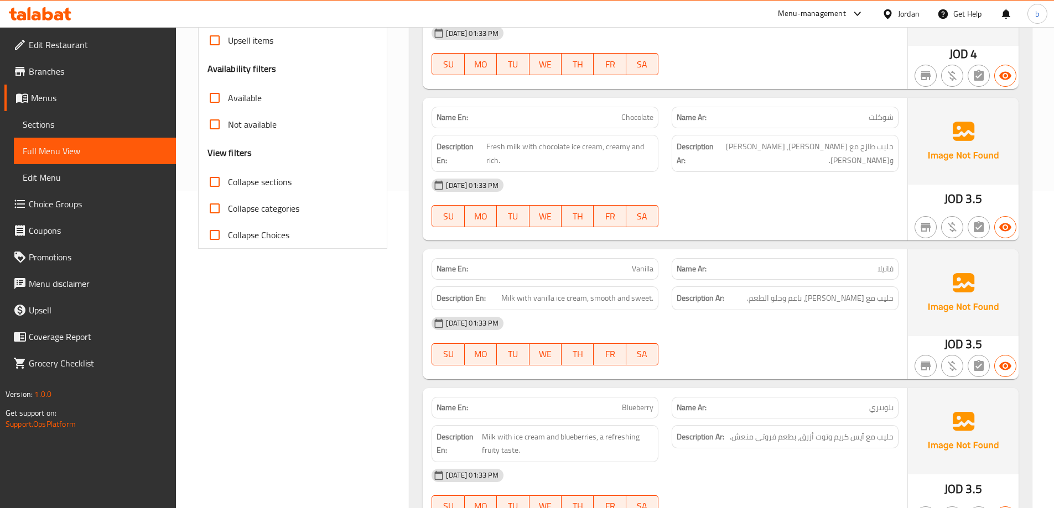
scroll to position [332, 0]
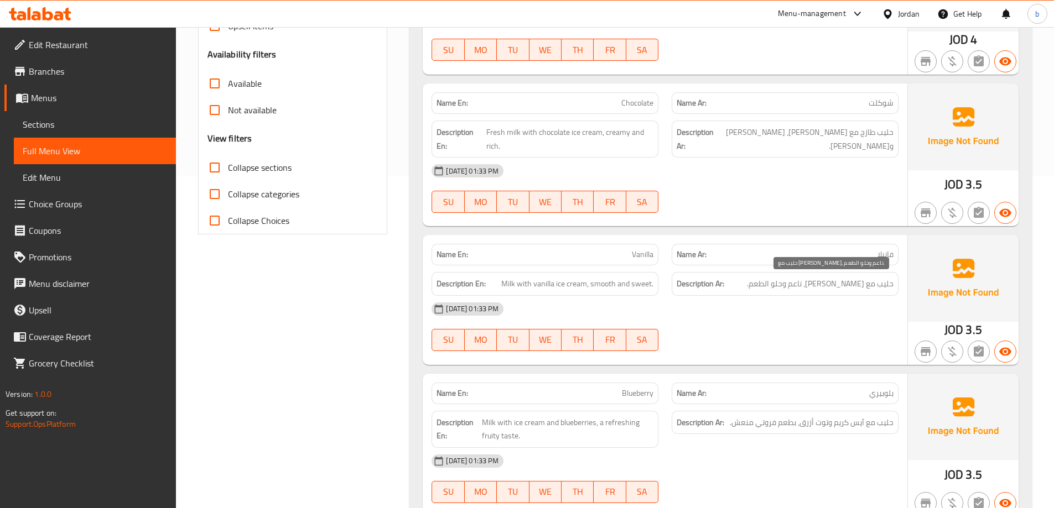
drag, startPoint x: 750, startPoint y: 282, endPoint x: 893, endPoint y: 289, distance: 142.9
click at [893, 289] on h6 "Description Ar: حليب مع آيس كريم فانيلا، ناعم وحلو الطعم." at bounding box center [785, 284] width 217 height 14
click at [879, 324] on div "28-09-2025 01:33 PM SU MO TU WE TH FR SA" at bounding box center [665, 327] width 480 height 62
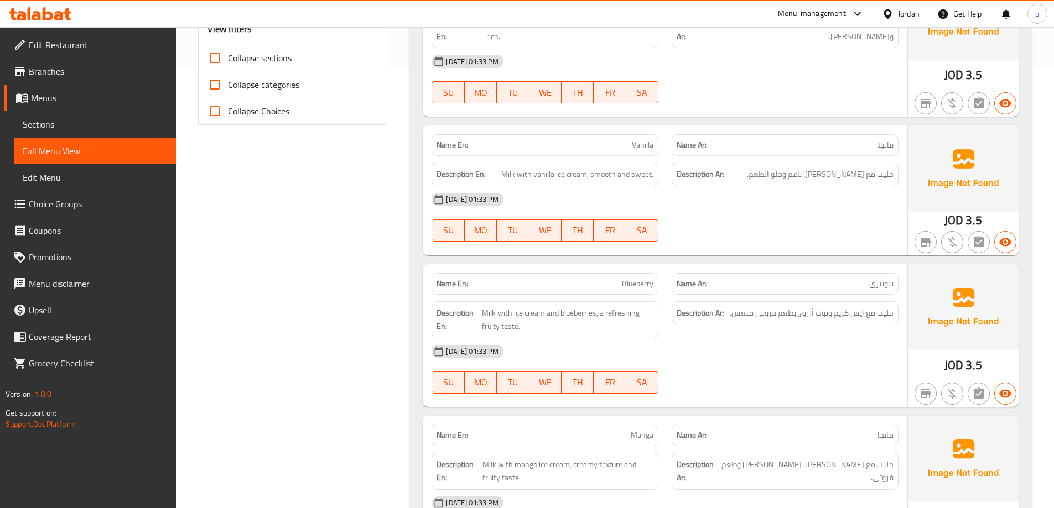
scroll to position [443, 0]
drag, startPoint x: 854, startPoint y: 137, endPoint x: 902, endPoint y: 150, distance: 49.9
click at [902, 150] on div "Name Ar: فانيلا" at bounding box center [785, 144] width 240 height 35
drag, startPoint x: 620, startPoint y: 141, endPoint x: 661, endPoint y: 149, distance: 41.9
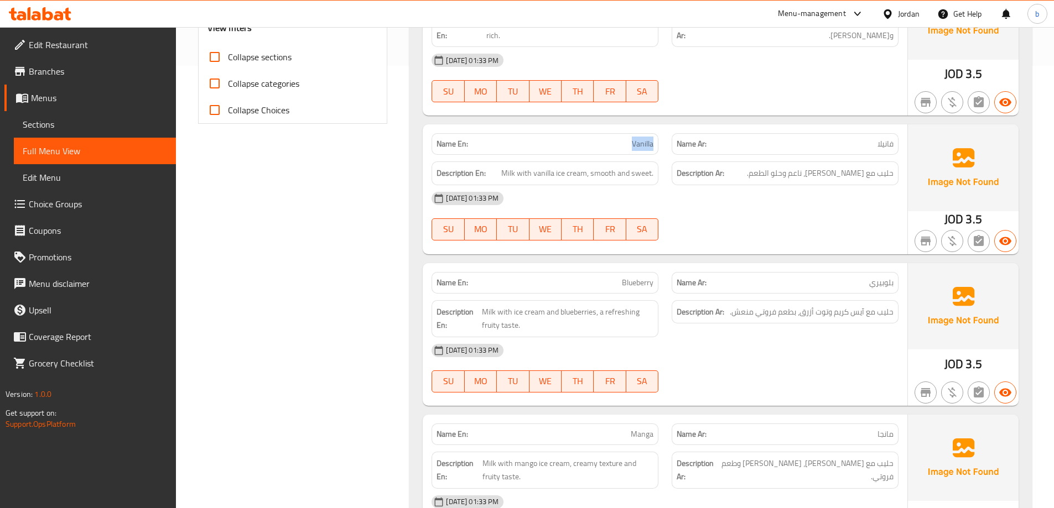
click at [661, 149] on div "Name En: Vanilla" at bounding box center [545, 144] width 240 height 35
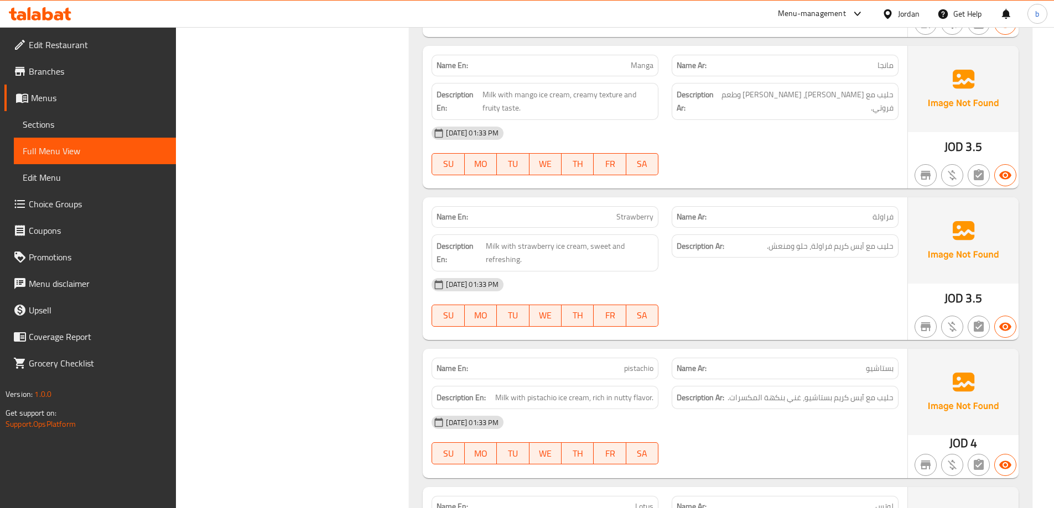
scroll to position [885, 0]
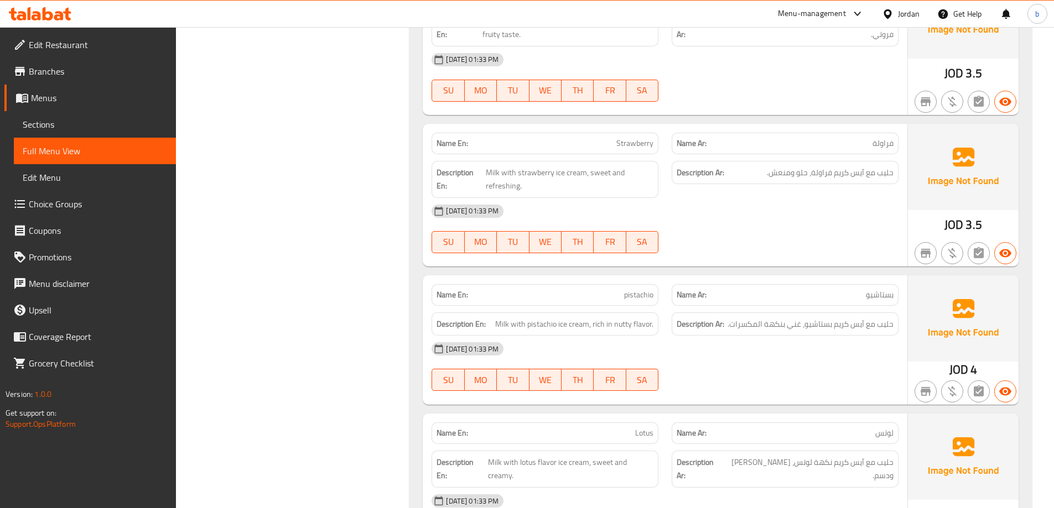
click at [636, 352] on div "[DATE] 01:33 PM" at bounding box center [665, 349] width 480 height 27
click at [669, 353] on div "[DATE] 01:33 PM" at bounding box center [665, 349] width 480 height 27
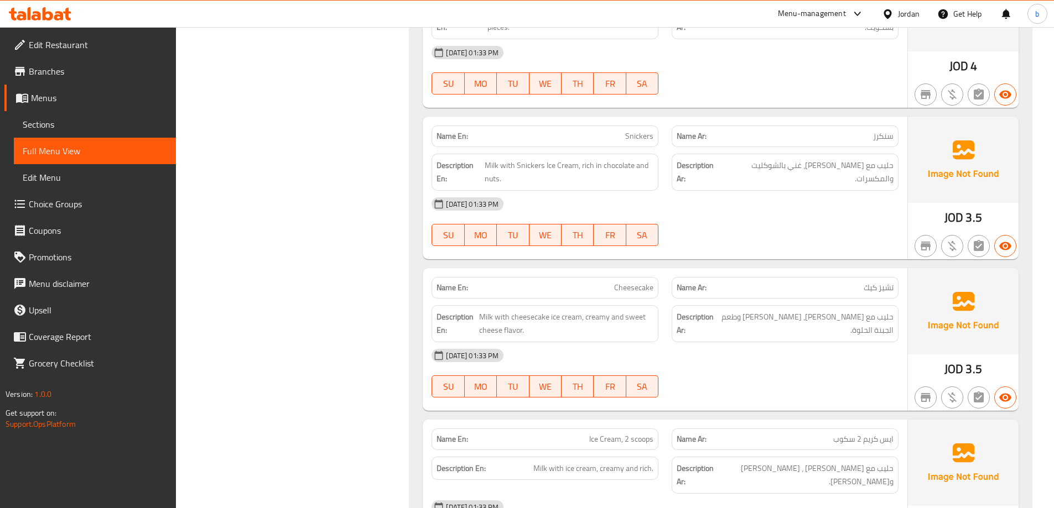
scroll to position [1549, 0]
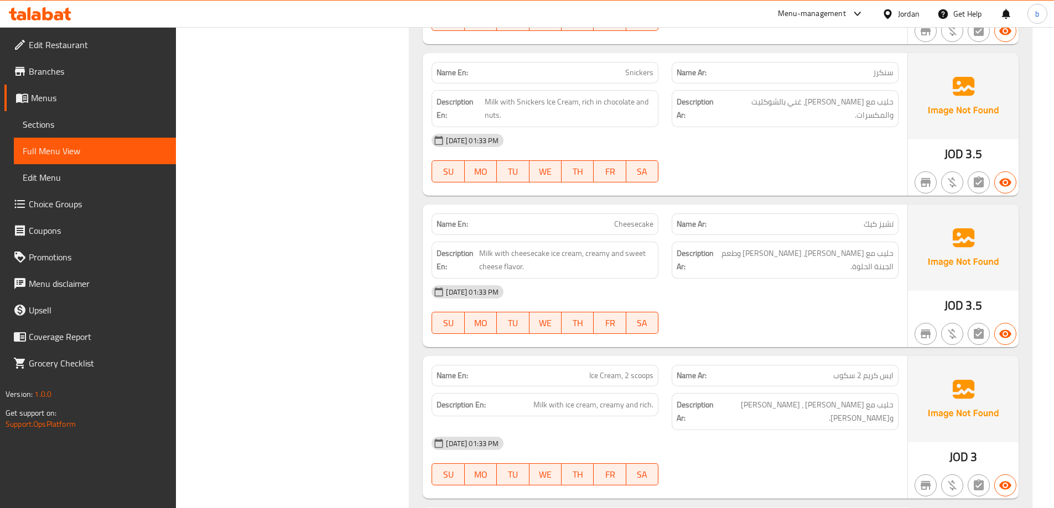
drag, startPoint x: 893, startPoint y: 240, endPoint x: 723, endPoint y: 283, distance: 175.2
click at [723, 283] on div "Name En: Cheesecake Name Ar: تشيز كيك Description En: Milk with cheesecake ice …" at bounding box center [665, 276] width 485 height 143
click at [723, 283] on div "[DATE] 01:33 PM" at bounding box center [665, 292] width 480 height 27
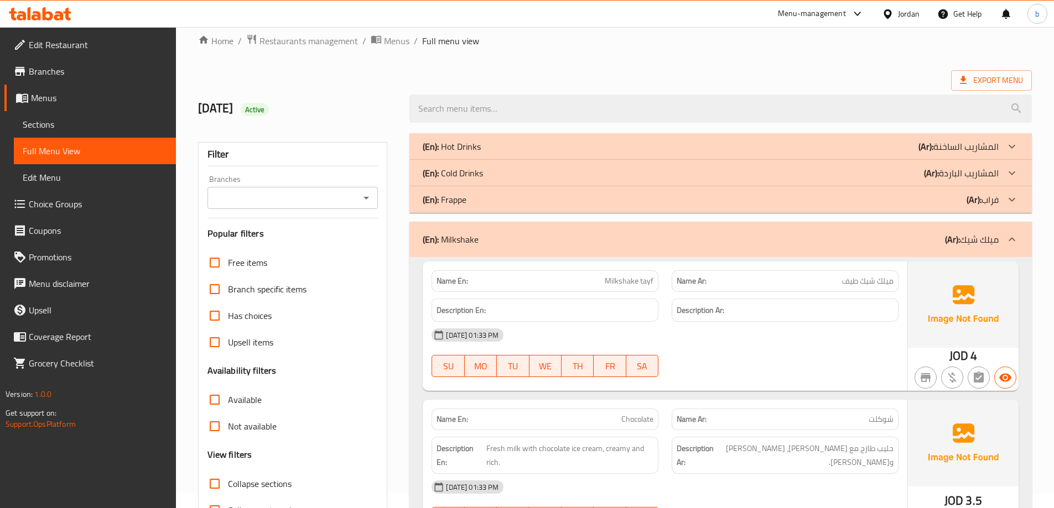
scroll to position [0, 0]
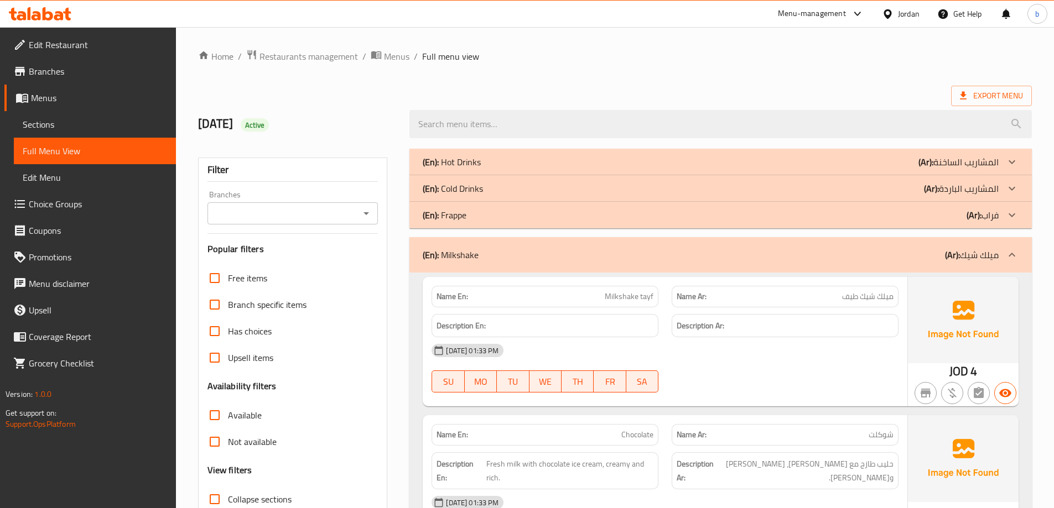
click at [831, 244] on div "(En): Milkshake (Ar): ميلك شيك" at bounding box center [720, 254] width 622 height 35
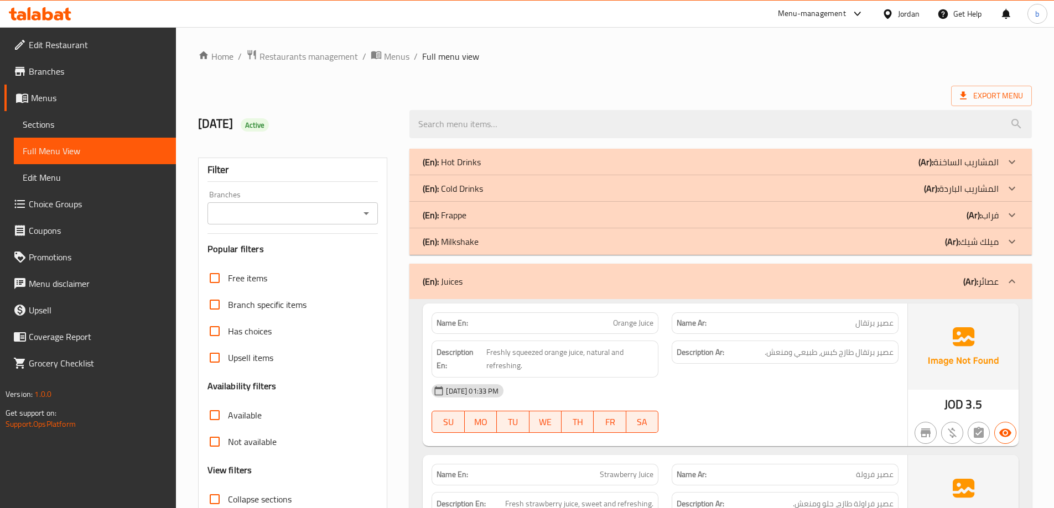
click at [691, 287] on div "(En): Juices (Ar): عصائر" at bounding box center [711, 281] width 576 height 13
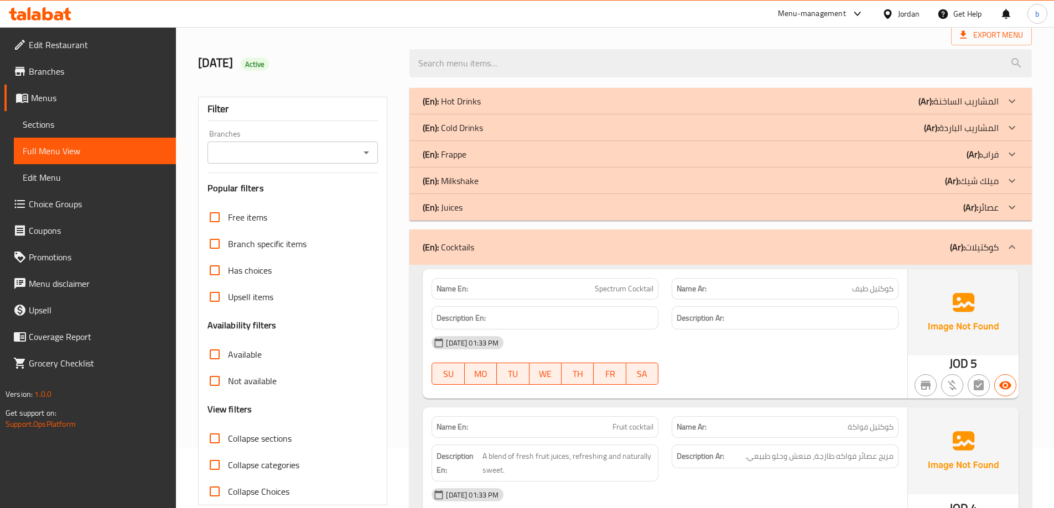
scroll to position [35, 0]
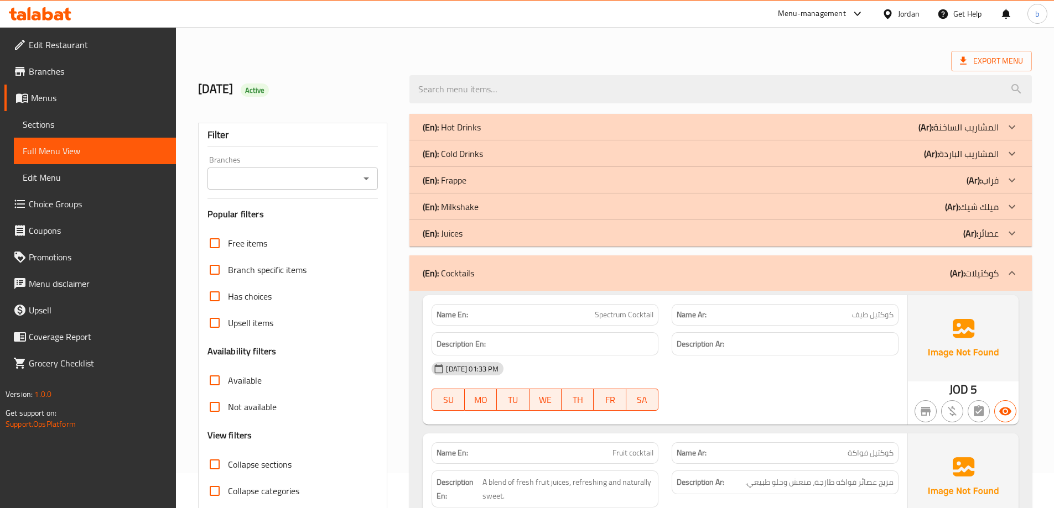
click at [53, 208] on span "Choice Groups" at bounding box center [98, 204] width 138 height 13
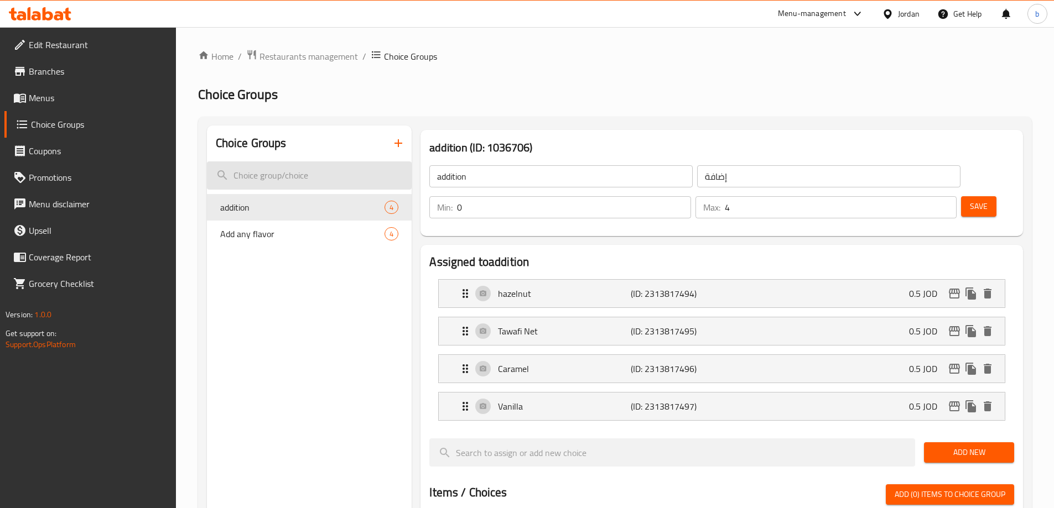
click at [295, 180] on input "search" at bounding box center [309, 176] width 205 height 28
click at [389, 143] on button "button" at bounding box center [398, 143] width 27 height 27
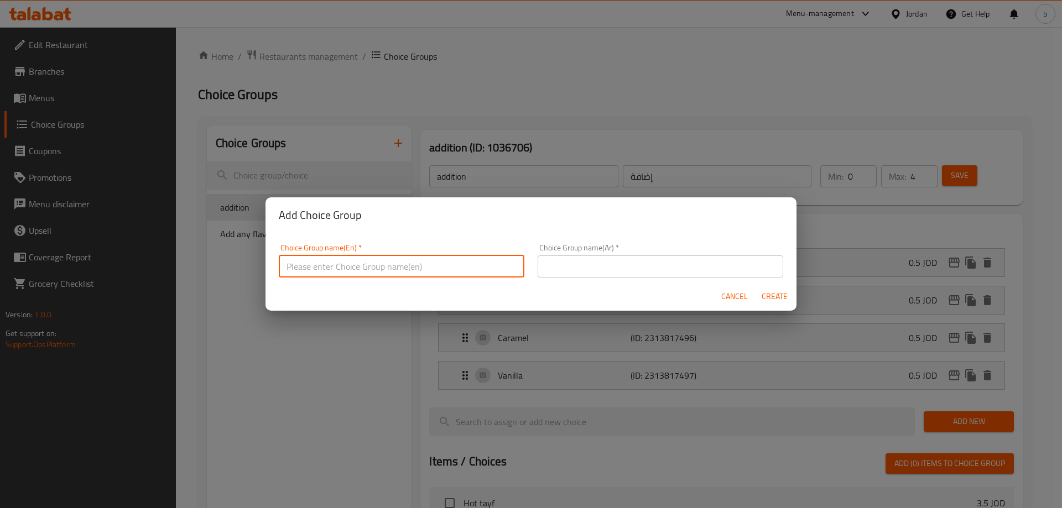
click at [372, 272] on input "text" at bounding box center [402, 267] width 246 height 22
type input "Your Choice of:"
click at [574, 268] on input "text" at bounding box center [661, 267] width 246 height 22
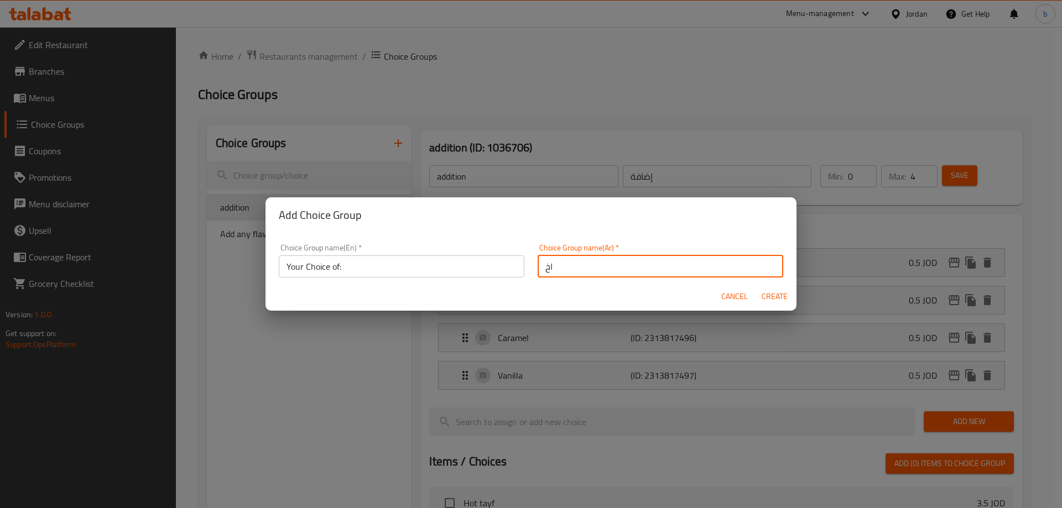
type input "اختيارك من:"
click at [418, 266] on input "Your Choice of:" at bounding box center [402, 267] width 246 height 22
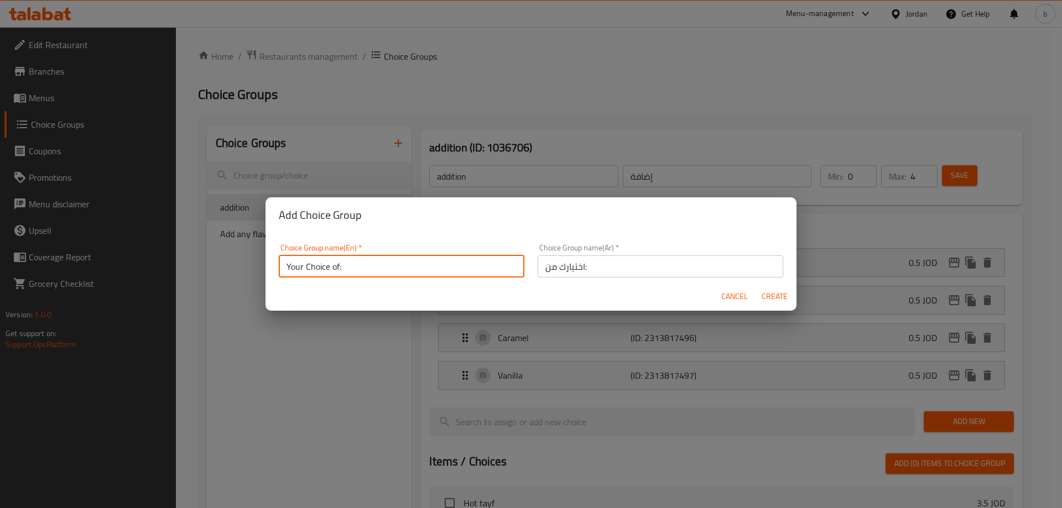
type input "Your Choice of:"
click at [765, 297] on span "Create" at bounding box center [774, 297] width 27 height 14
type input "Your Choice of:"
type input "اختيارك من:"
type input "0"
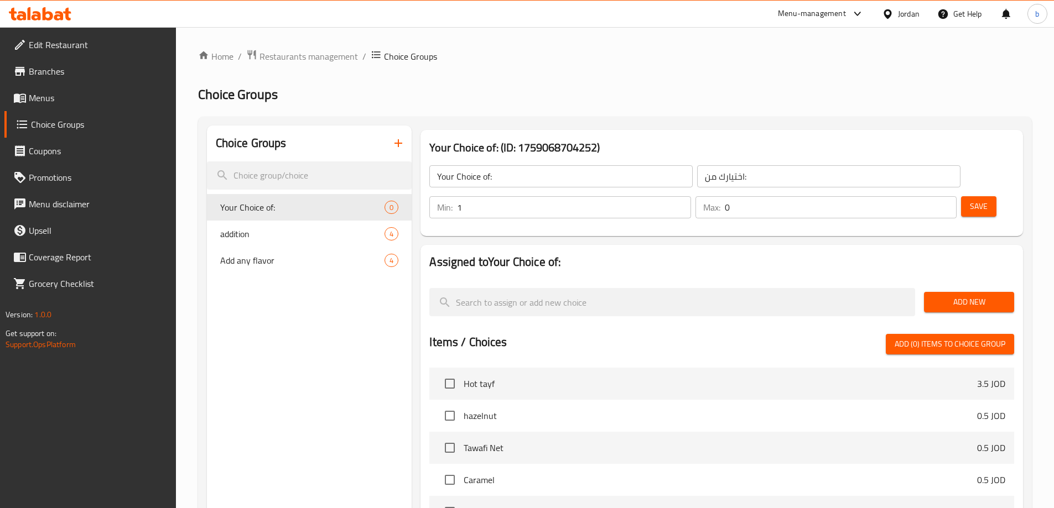
type input "1"
click at [690, 196] on input "1" at bounding box center [573, 207] width 233 height 22
type input "1"
click at [926, 196] on input "1" at bounding box center [841, 207] width 232 height 22
click at [959, 295] on span "Add New" at bounding box center [969, 302] width 72 height 14
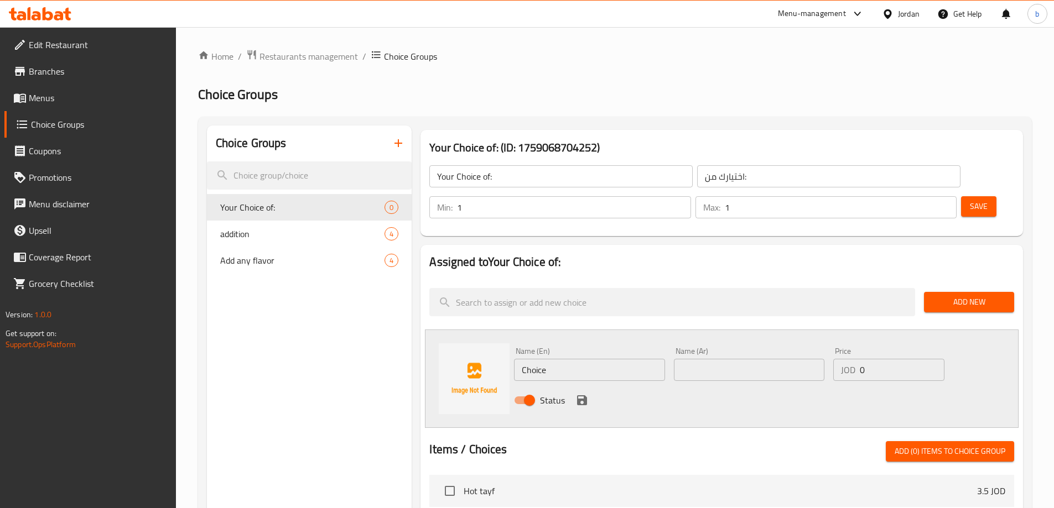
click at [605, 359] on input "Choice" at bounding box center [589, 370] width 150 height 22
type input "ر"
type input "vanilla"
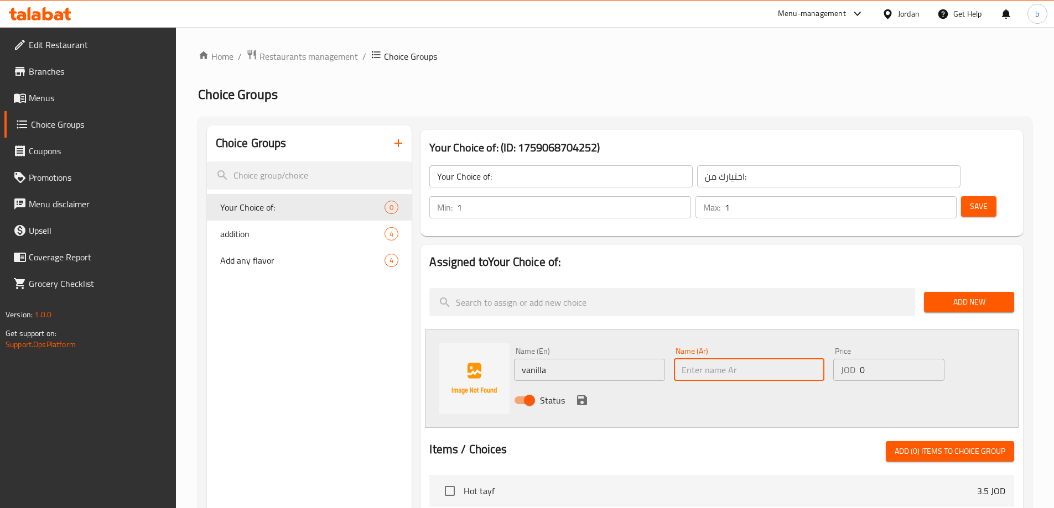
click at [735, 359] on input "text" at bounding box center [749, 370] width 150 height 22
type input "فانيليا"
click at [584, 394] on icon "save" at bounding box center [581, 400] width 13 height 13
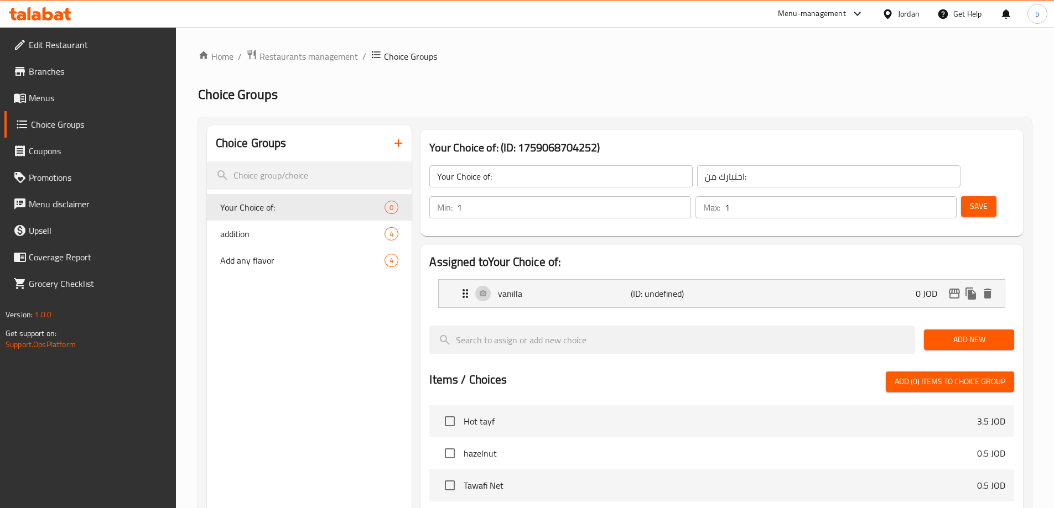
click at [948, 333] on span "Add New" at bounding box center [969, 340] width 72 height 14
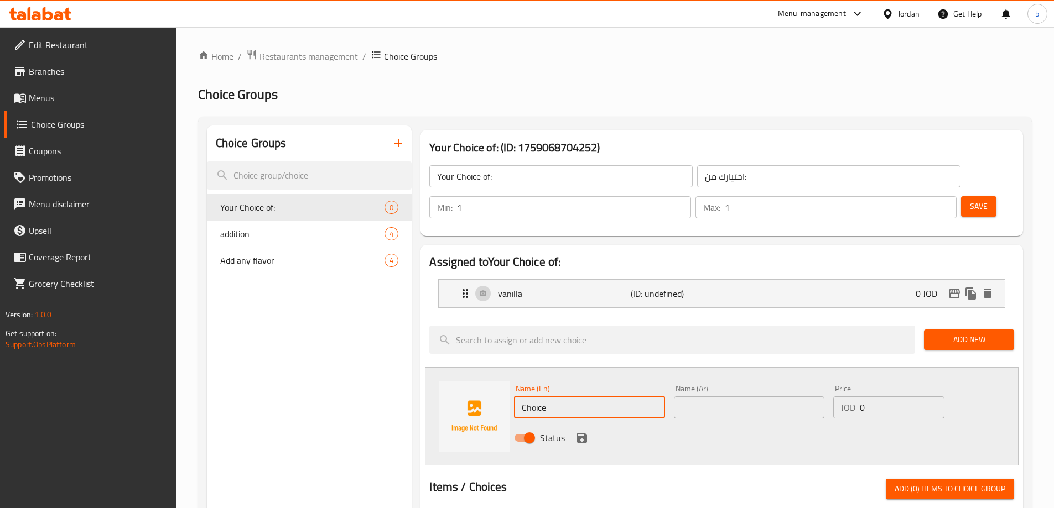
click at [589, 397] on input "Choice" at bounding box center [589, 408] width 150 height 22
type input "chocolate"
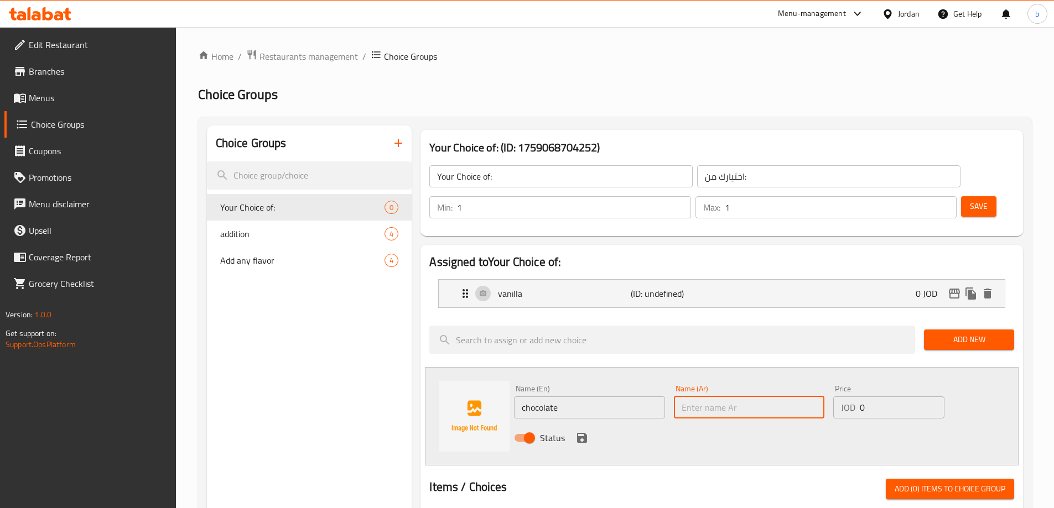
click at [699, 397] on input "text" at bounding box center [749, 408] width 150 height 22
type input "شوكلاتة"
click at [586, 433] on icon "save" at bounding box center [582, 438] width 10 height 10
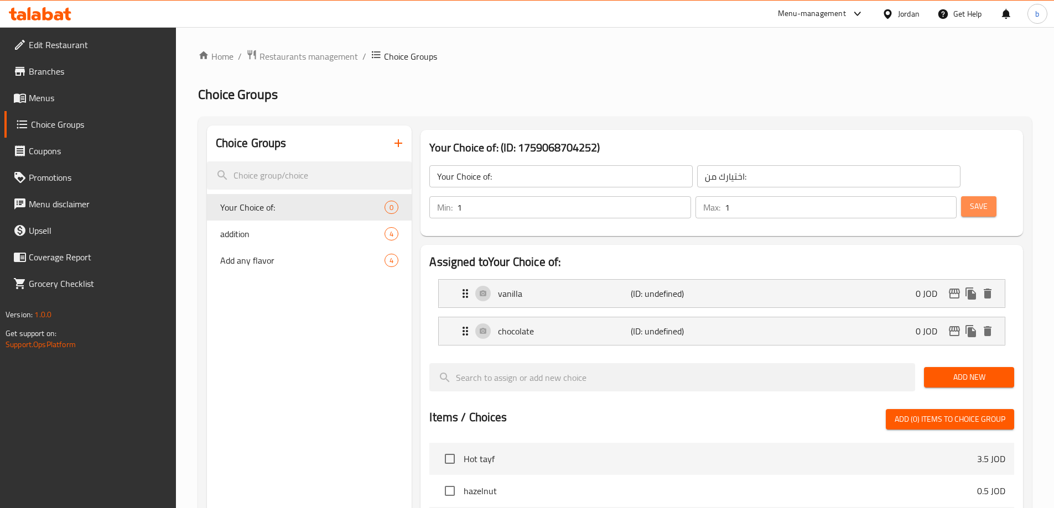
click at [970, 200] on span "Save" at bounding box center [979, 207] width 18 height 14
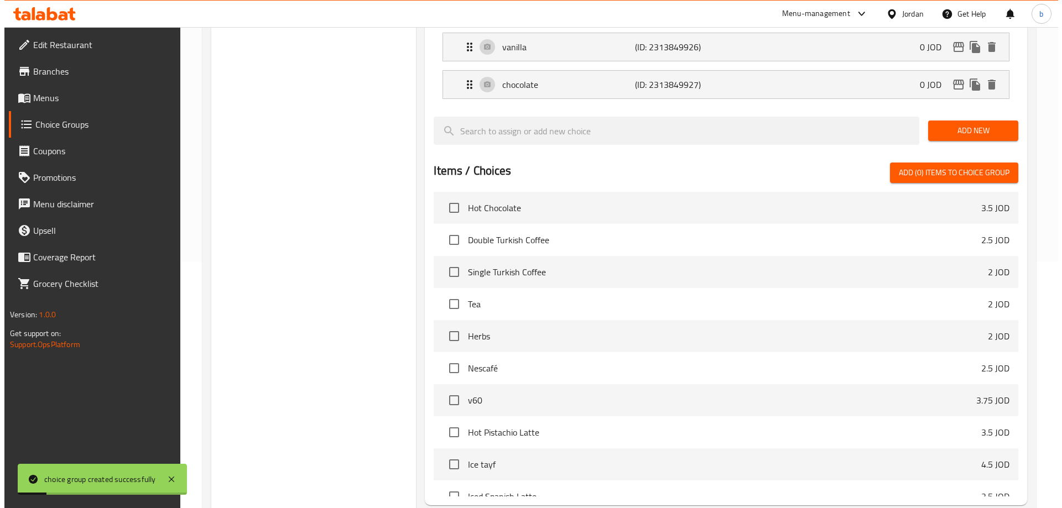
scroll to position [326, 0]
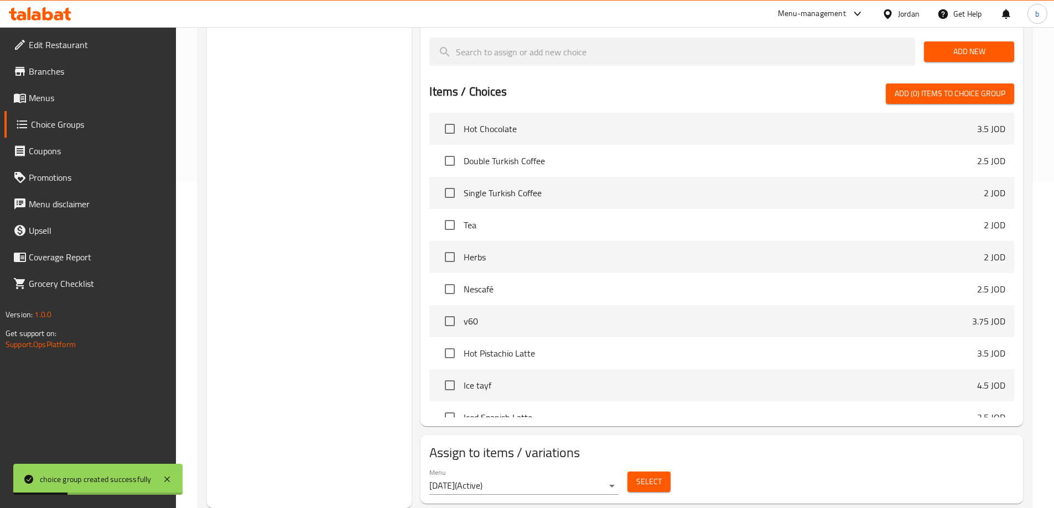
click at [651, 475] on span "Select" at bounding box center [648, 482] width 25 height 14
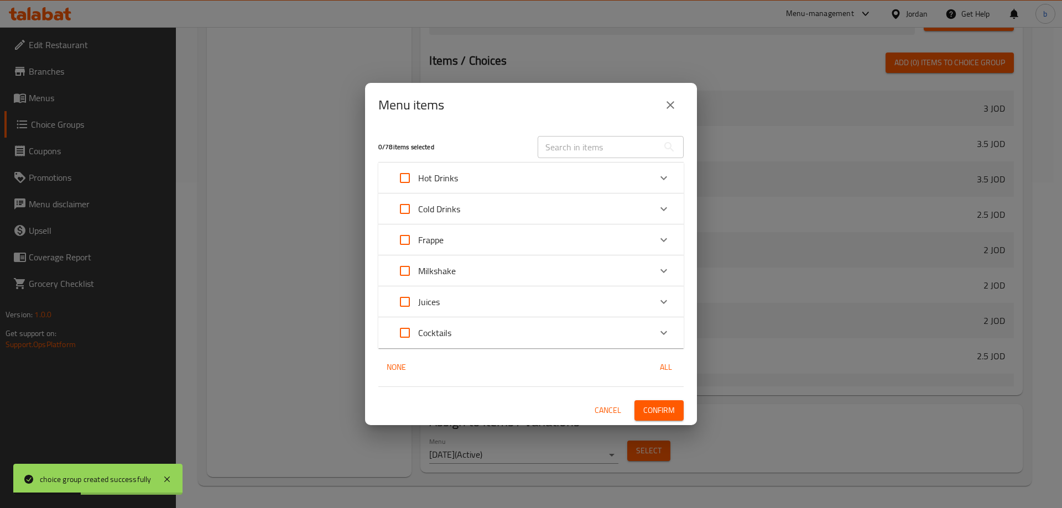
scroll to position [854, 0]
click at [513, 334] on div "Cocktails" at bounding box center [521, 333] width 259 height 27
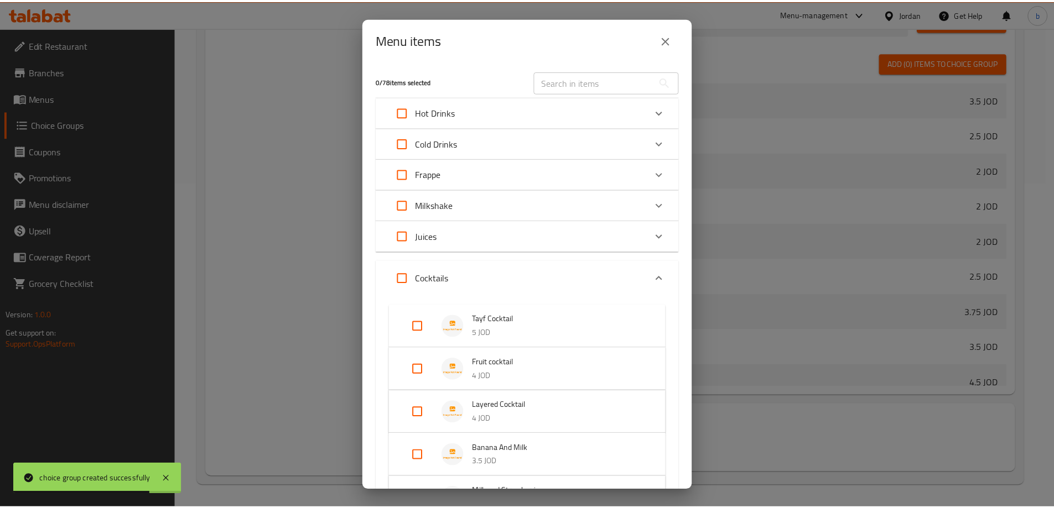
scroll to position [254, 0]
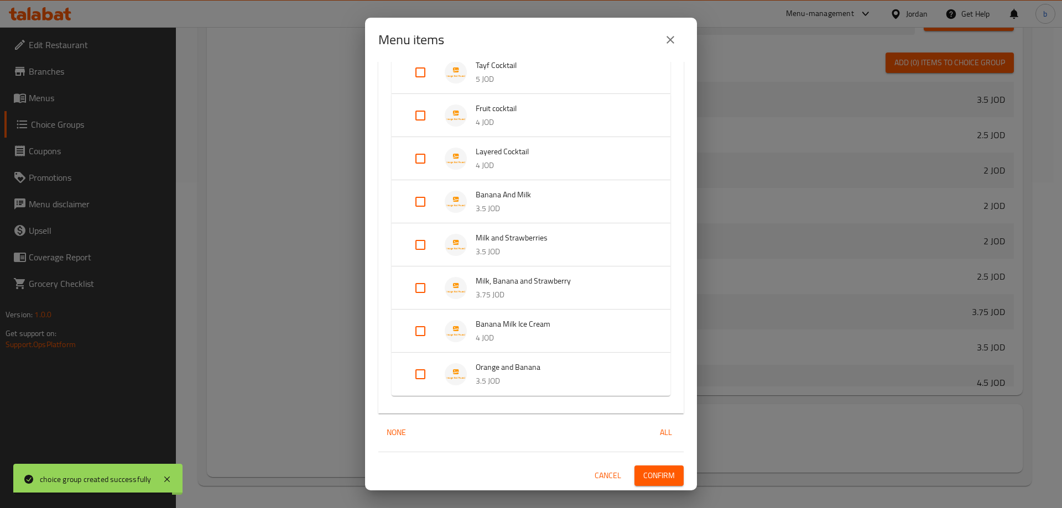
click at [564, 334] on p "4 JOD" at bounding box center [562, 338] width 173 height 14
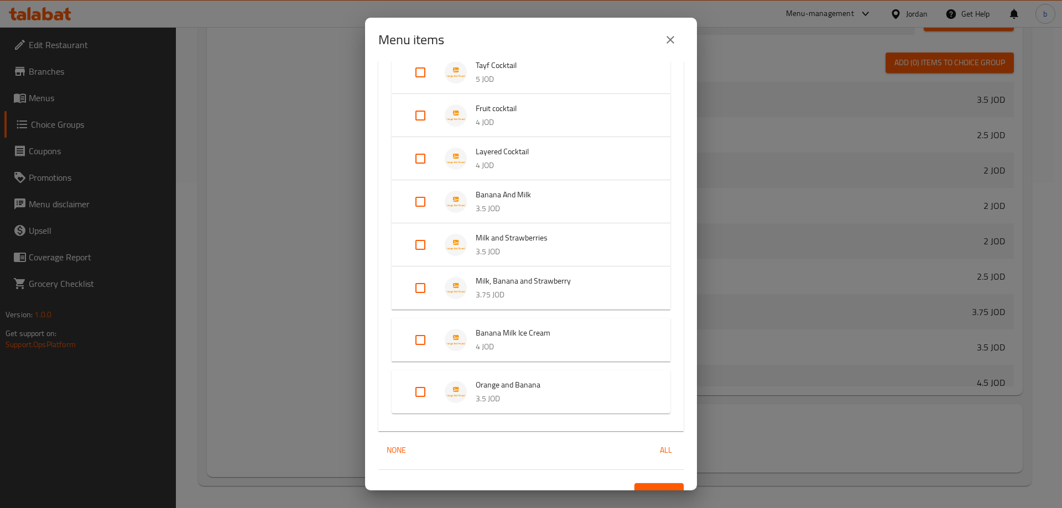
click at [418, 342] on input "Expand" at bounding box center [420, 340] width 27 height 27
checkbox input "true"
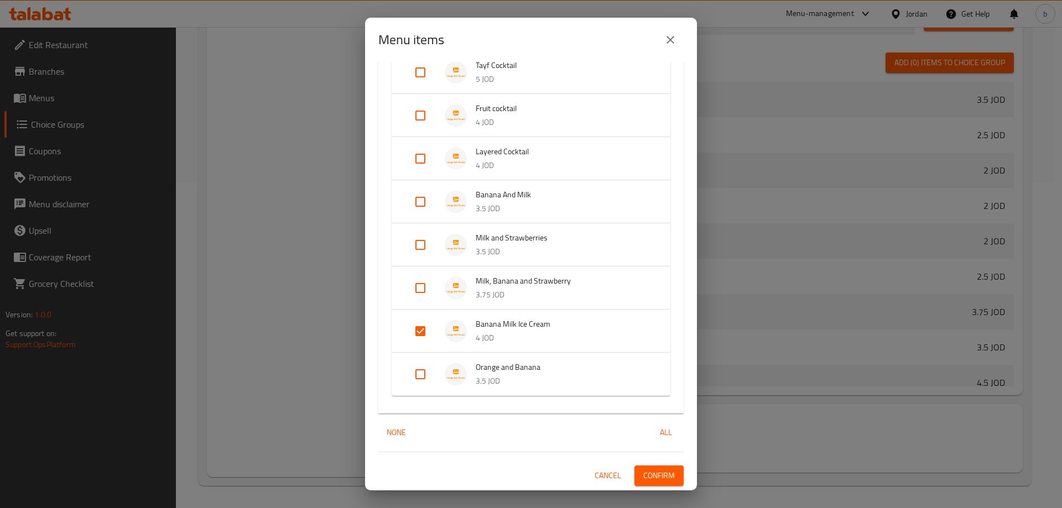
click at [644, 472] on span "Confirm" at bounding box center [659, 476] width 32 height 14
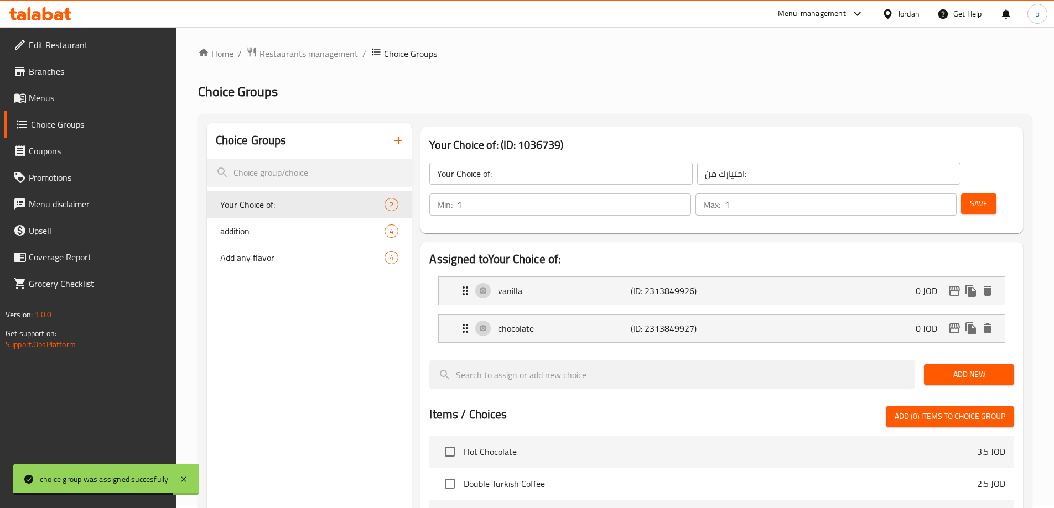
scroll to position [0, 0]
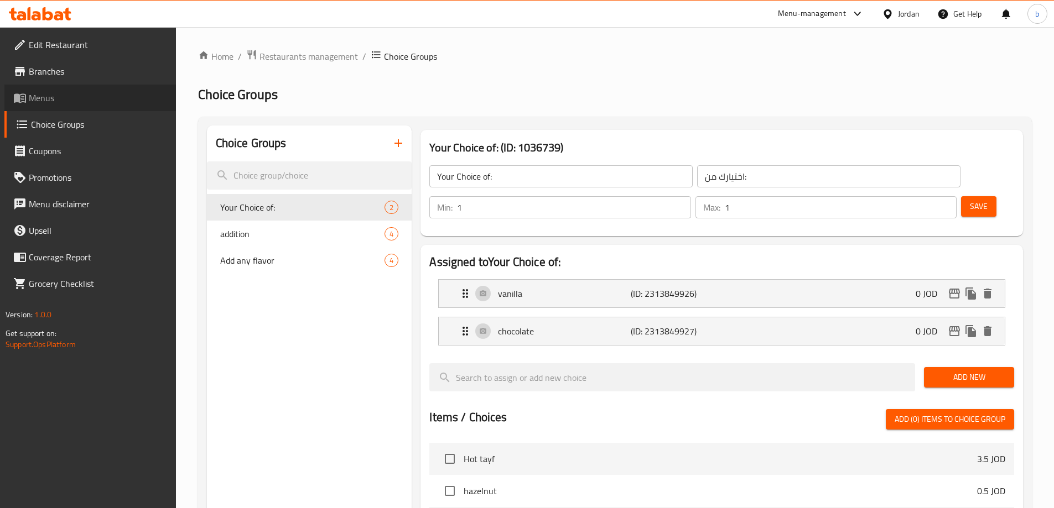
click at [75, 86] on link "Menus" at bounding box center [89, 98] width 171 height 27
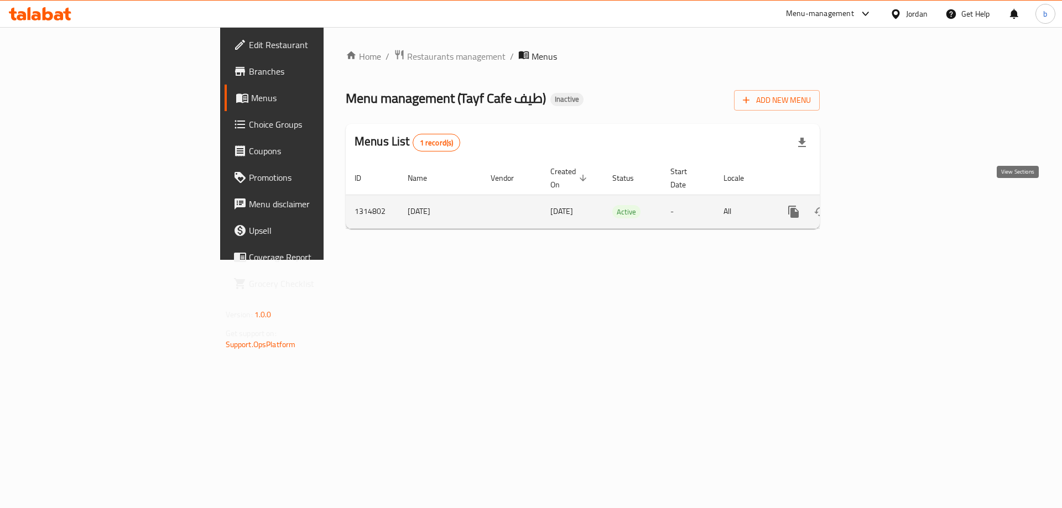
click at [880, 205] on icon "enhanced table" at bounding box center [873, 211] width 13 height 13
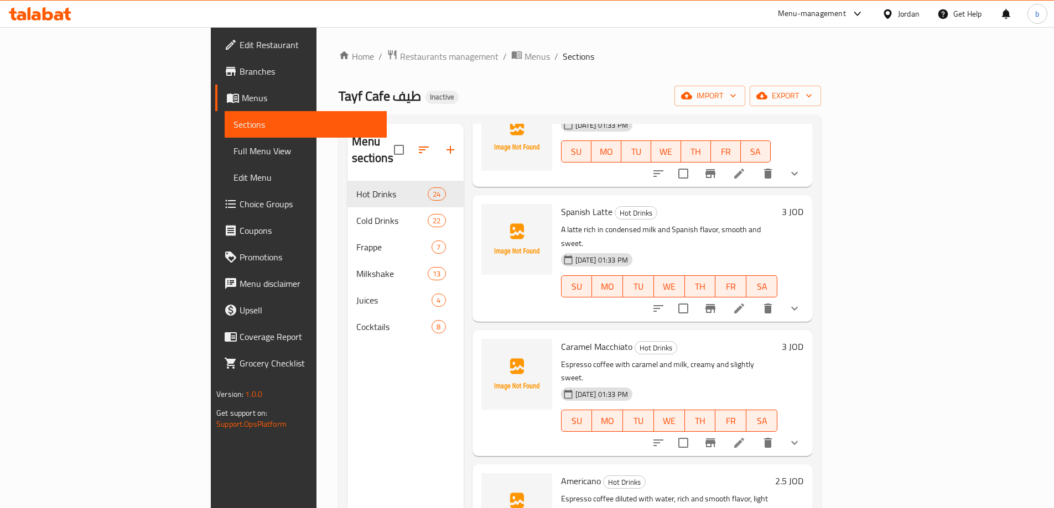
scroll to position [221, 0]
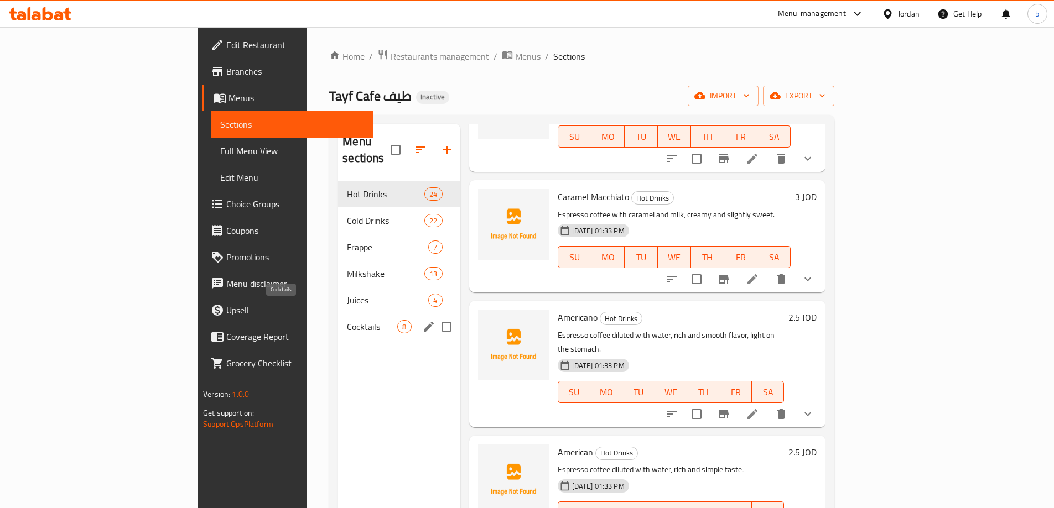
click at [347, 320] on span "Cocktails" at bounding box center [372, 326] width 50 height 13
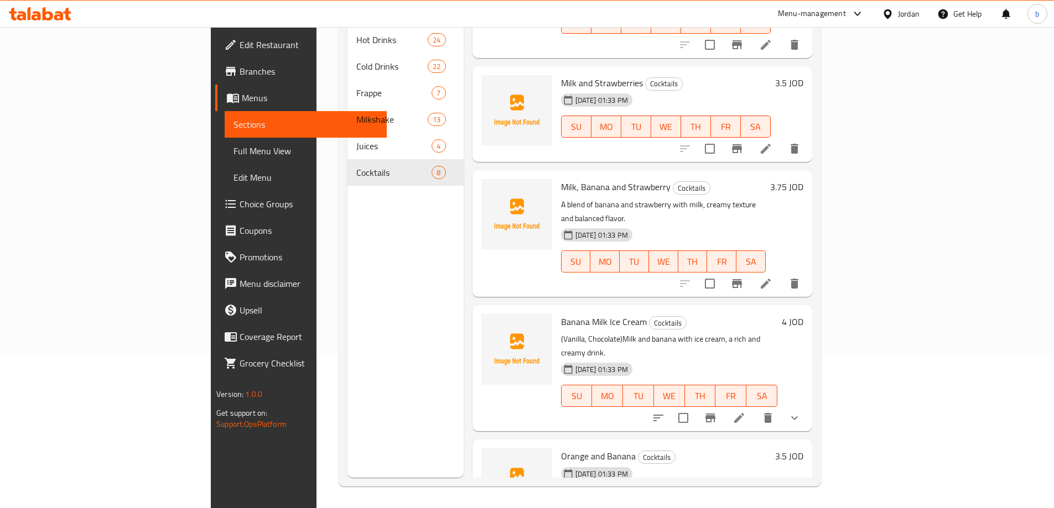
scroll to position [155, 0]
click at [225, 139] on link "Full Menu View" at bounding box center [306, 151] width 162 height 27
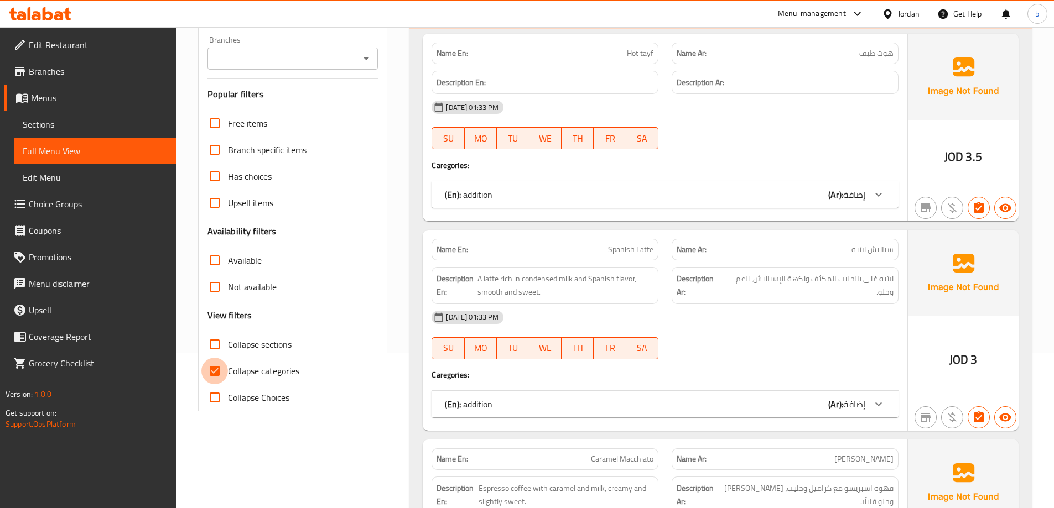
click at [218, 368] on input "Collapse categories" at bounding box center [214, 371] width 27 height 27
checkbox input "false"
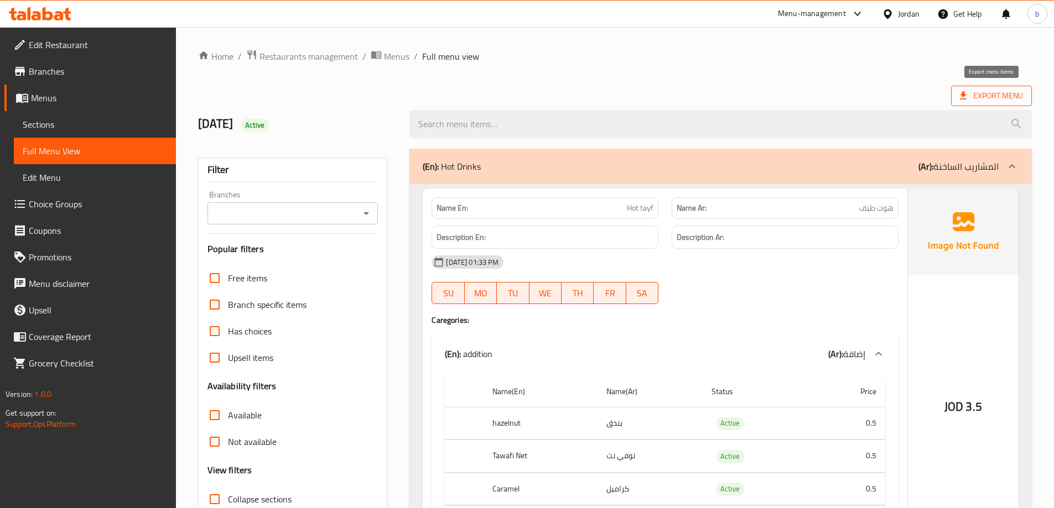
click at [1020, 97] on span "Export Menu" at bounding box center [991, 96] width 63 height 14
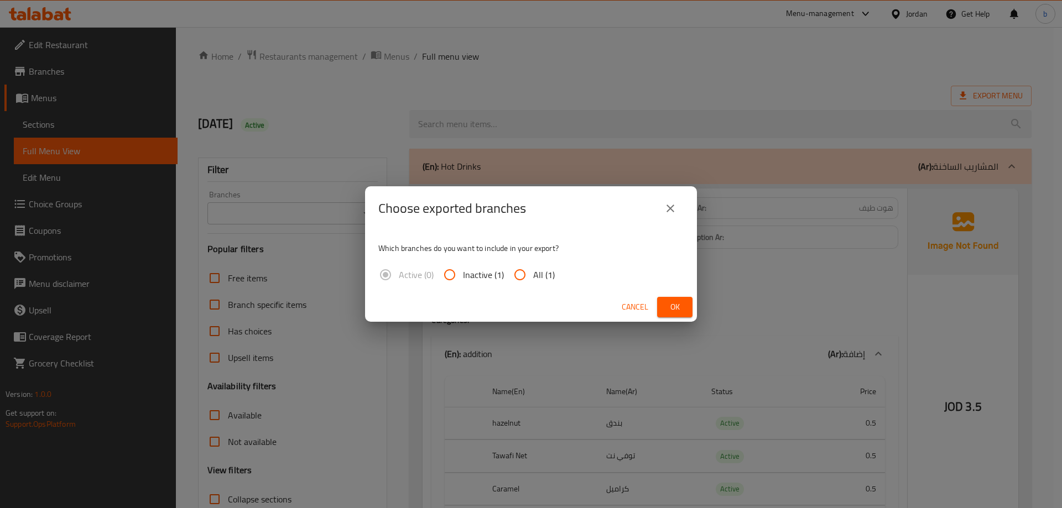
click at [544, 274] on span "All (1)" at bounding box center [544, 274] width 22 height 13
click at [533, 274] on input "All (1)" at bounding box center [520, 275] width 27 height 27
radio input "true"
click at [668, 311] on span "Ok" at bounding box center [675, 307] width 18 height 14
